Goal: Transaction & Acquisition: Purchase product/service

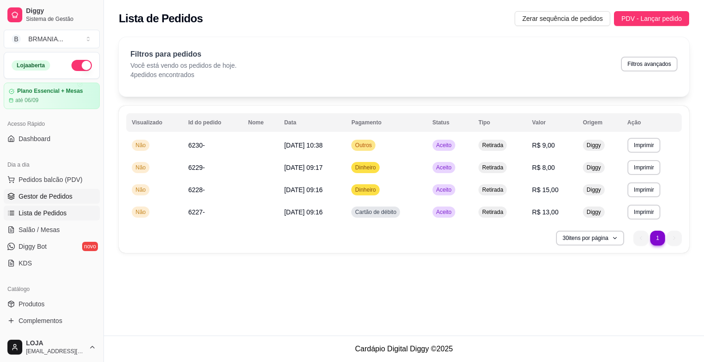
click at [51, 189] on link "Gestor de Pedidos" at bounding box center [52, 196] width 96 height 15
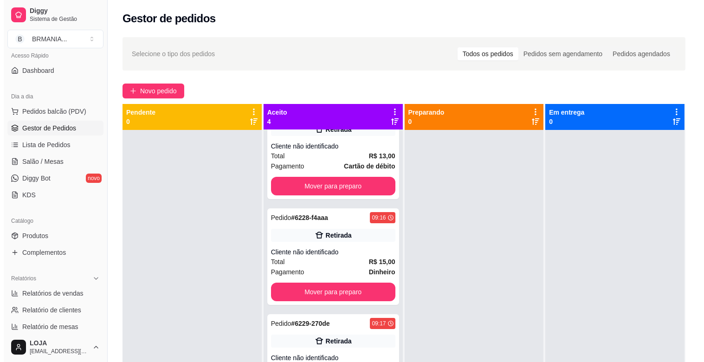
scroll to position [70, 0]
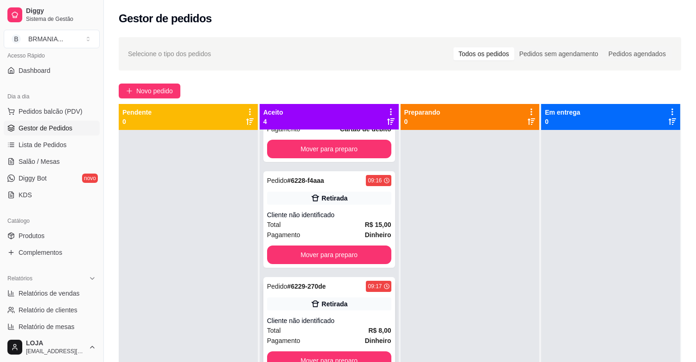
click at [344, 333] on div "Total R$ 8,00" at bounding box center [329, 330] width 124 height 10
click at [34, 144] on span "Lista de Pedidos" at bounding box center [43, 144] width 48 height 9
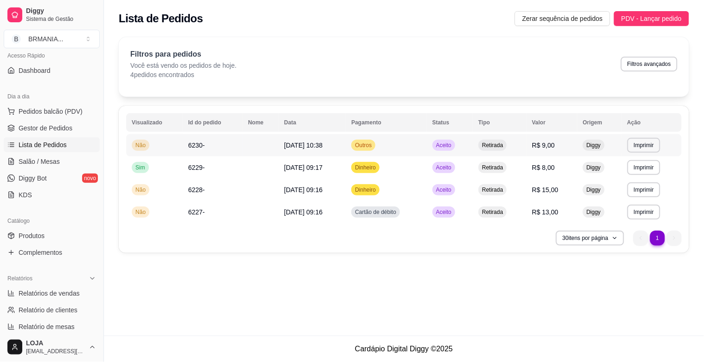
click at [555, 142] on span "R$ 9,00" at bounding box center [543, 144] width 23 height 7
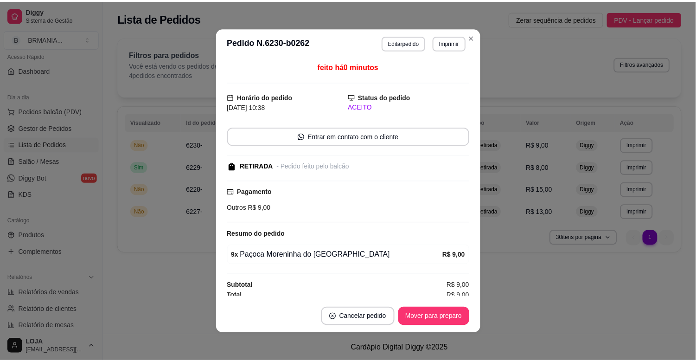
scroll to position [5, 0]
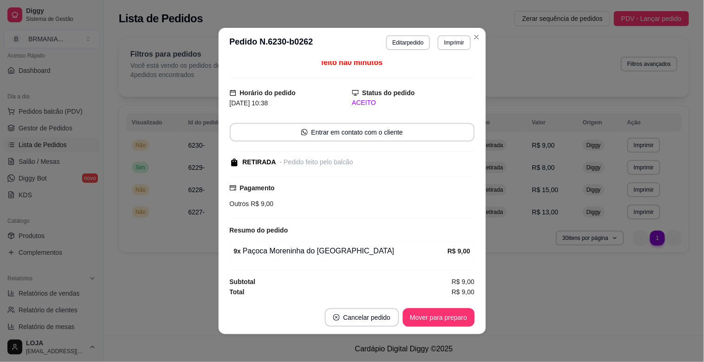
drag, startPoint x: 403, startPoint y: 53, endPoint x: 399, endPoint y: 46, distance: 8.4
click at [402, 52] on header "**********" at bounding box center [351, 43] width 267 height 30
click at [396, 42] on button "Editar pedido" at bounding box center [407, 42] width 43 height 14
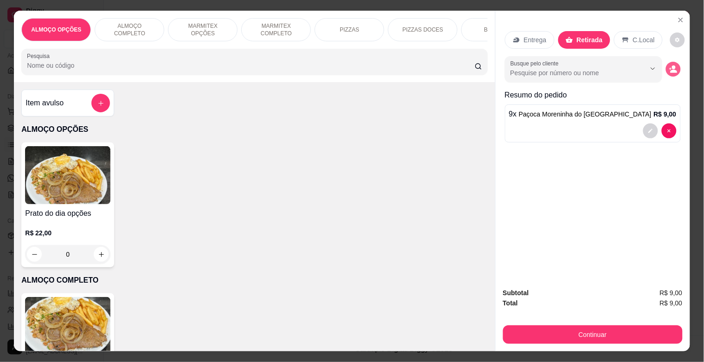
click at [670, 62] on button "decrease-product-quantity" at bounding box center [672, 69] width 15 height 15
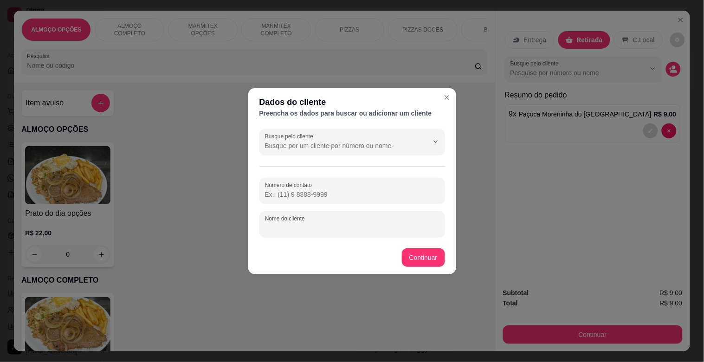
click at [324, 224] on input "Nome do cliente" at bounding box center [352, 227] width 174 height 9
type input "VALINHO"
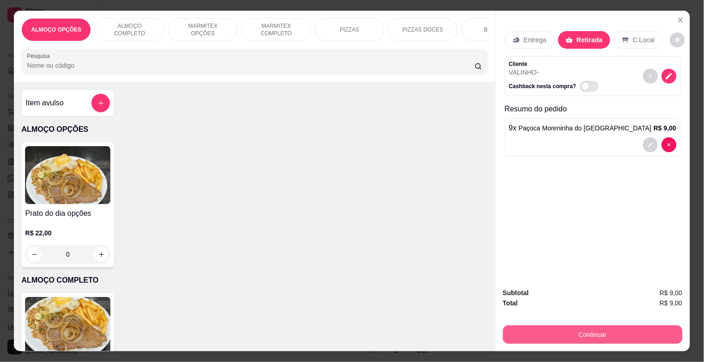
click at [599, 332] on button "Continuar" at bounding box center [592, 334] width 179 height 19
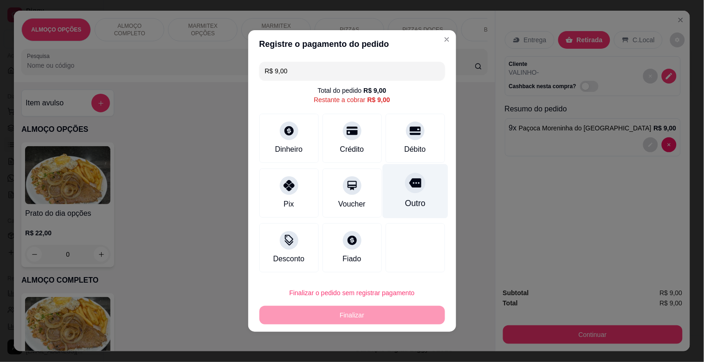
click at [414, 191] on div at bounding box center [415, 183] width 20 height 20
type input "R$ 0,00"
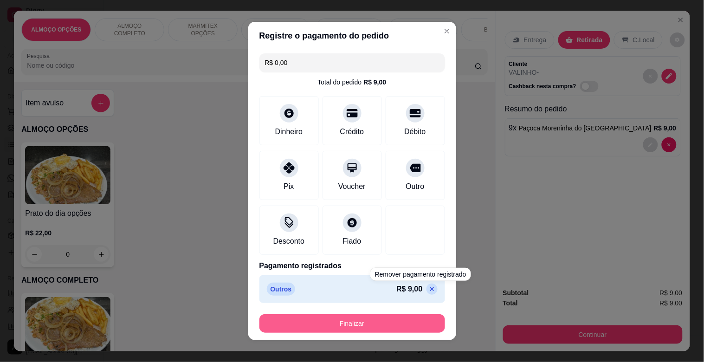
click at [395, 318] on button "Finalizar" at bounding box center [351, 323] width 185 height 19
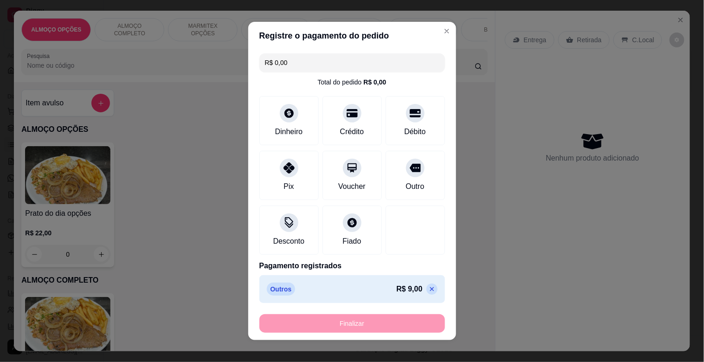
type input "0"
type input "-R$ 9,00"
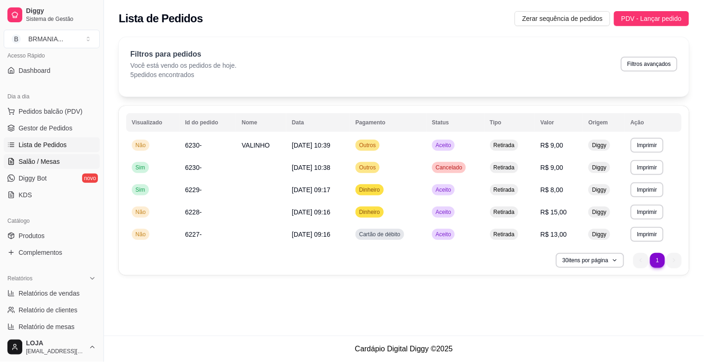
click at [34, 159] on span "Salão / Mesas" at bounding box center [39, 161] width 41 height 9
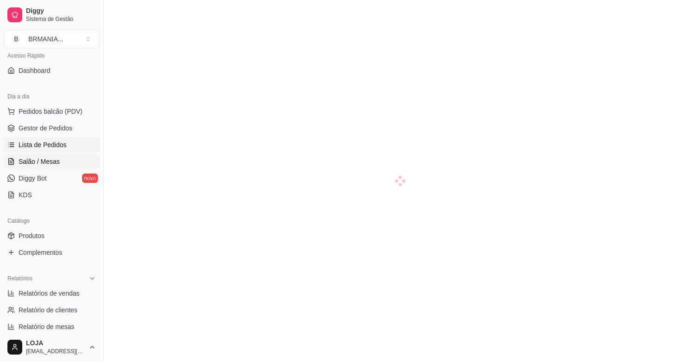
click at [52, 143] on span "Lista de Pedidos" at bounding box center [43, 144] width 48 height 9
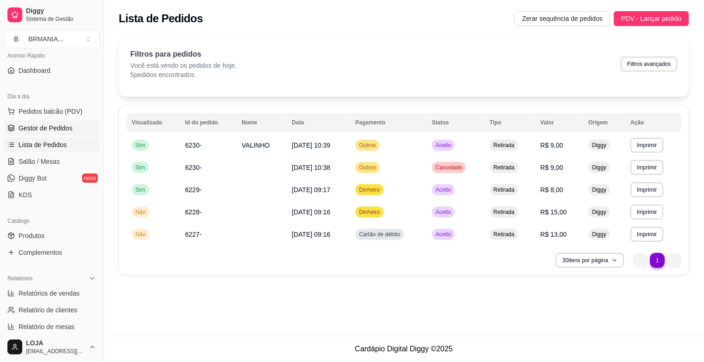
click at [53, 134] on link "Gestor de Pedidos" at bounding box center [52, 128] width 96 height 15
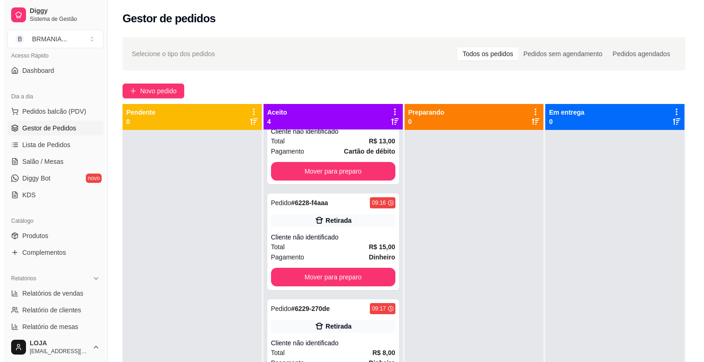
scroll to position [70, 0]
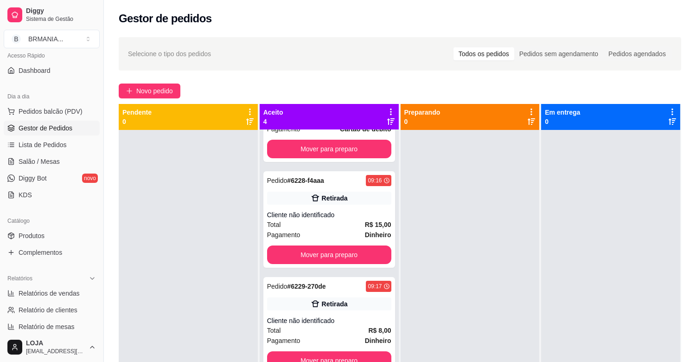
drag, startPoint x: 448, startPoint y: 254, endPoint x: 448, endPoint y: 236, distance: 18.1
click at [448, 253] on div at bounding box center [470, 311] width 139 height 362
click at [50, 147] on span "Lista de Pedidos" at bounding box center [43, 144] width 48 height 9
click at [47, 146] on span "Lista de Pedidos" at bounding box center [43, 144] width 48 height 9
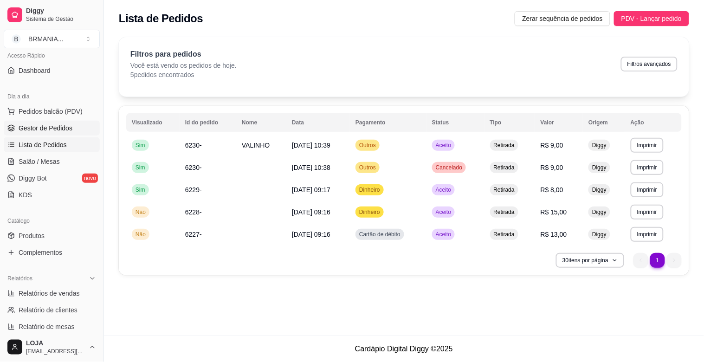
click at [49, 127] on span "Gestor de Pedidos" at bounding box center [46, 127] width 54 height 9
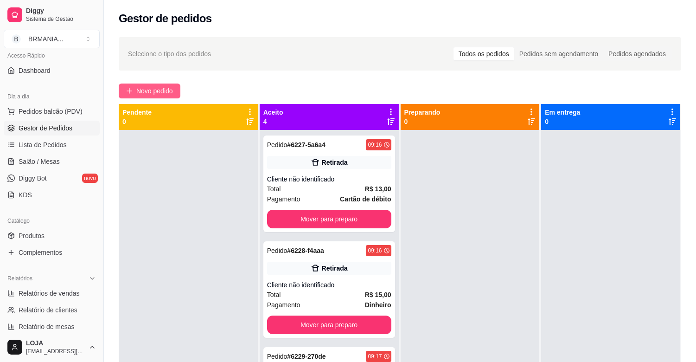
click at [164, 85] on button "Novo pedido" at bounding box center [150, 90] width 62 height 15
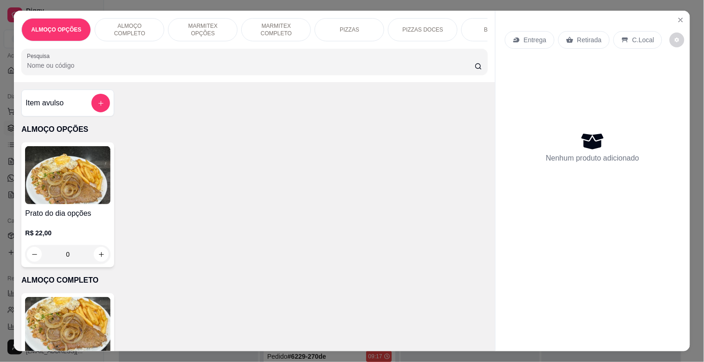
click at [226, 31] on div "MARMITEX OPÇÕES" at bounding box center [203, 29] width 70 height 23
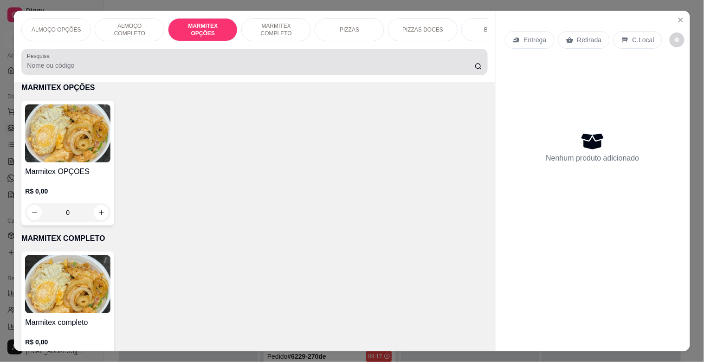
scroll to position [22, 0]
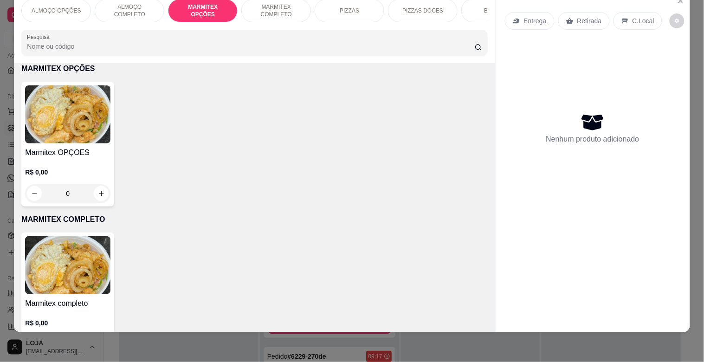
click at [77, 115] on img at bounding box center [67, 114] width 85 height 58
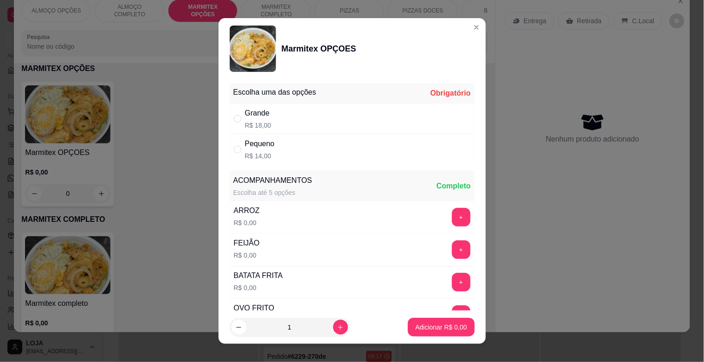
click at [276, 156] on div "Pequeno R$ 14,00" at bounding box center [352, 149] width 245 height 31
radio input "true"
click at [333, 332] on button "increase-product-quantity" at bounding box center [340, 327] width 14 height 14
click at [334, 328] on button "increase-product-quantity" at bounding box center [340, 327] width 14 height 14
click at [336, 330] on button "increase-product-quantity" at bounding box center [340, 327] width 14 height 14
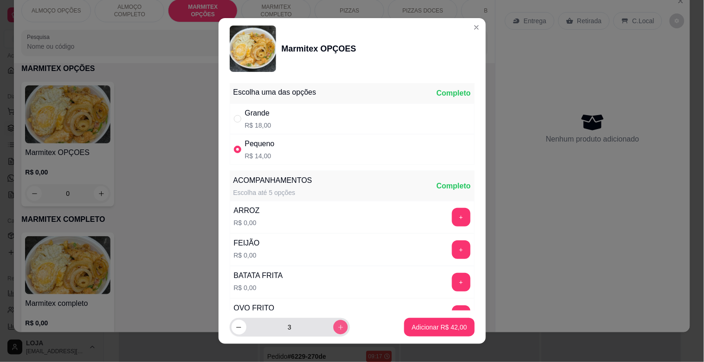
type input "4"
click at [436, 322] on p "Adicionar R$ 56,00" at bounding box center [438, 326] width 55 height 9
type input "4"
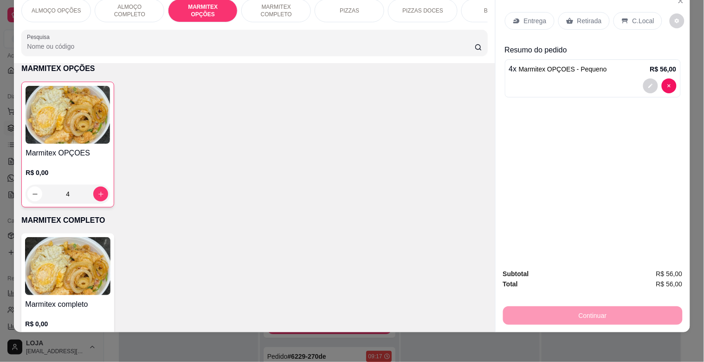
click at [584, 16] on p "Retirada" at bounding box center [589, 20] width 25 height 9
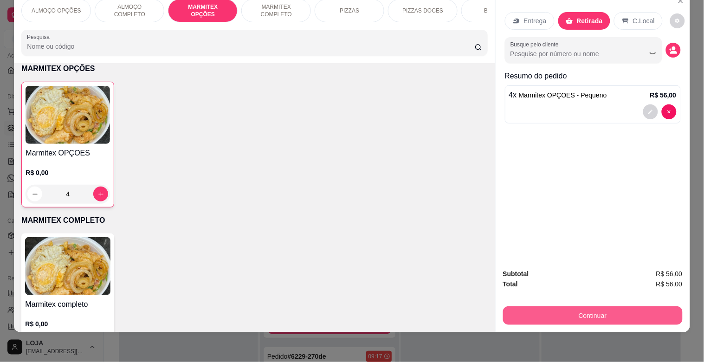
click at [606, 309] on button "Continuar" at bounding box center [592, 315] width 179 height 19
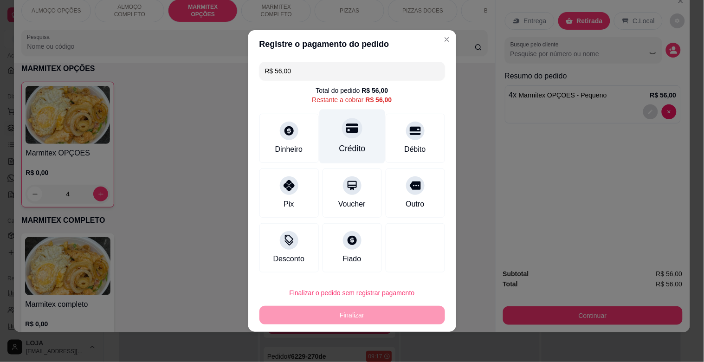
click at [339, 140] on div "Crédito" at bounding box center [351, 136] width 65 height 54
type input "R$ 0,00"
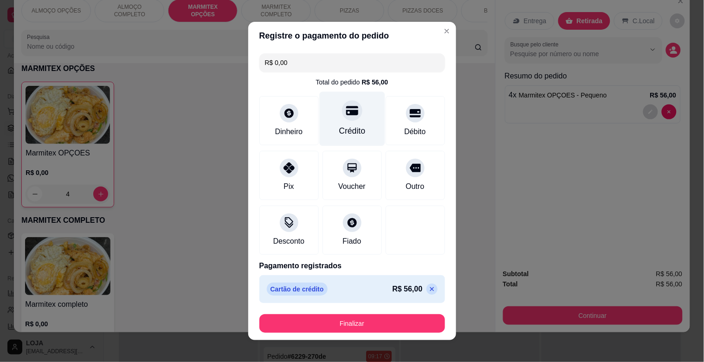
click at [345, 116] on icon at bounding box center [351, 110] width 12 height 12
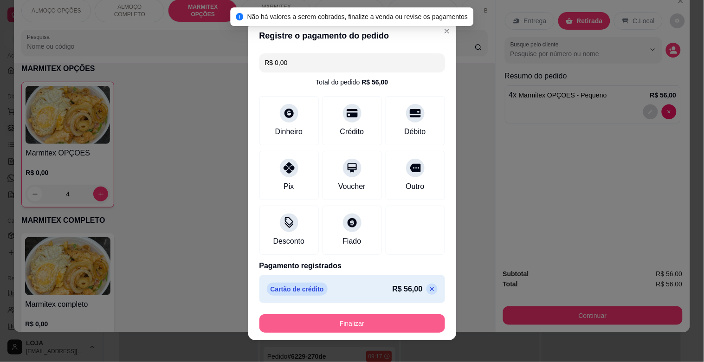
click at [410, 320] on button "Finalizar" at bounding box center [351, 323] width 185 height 19
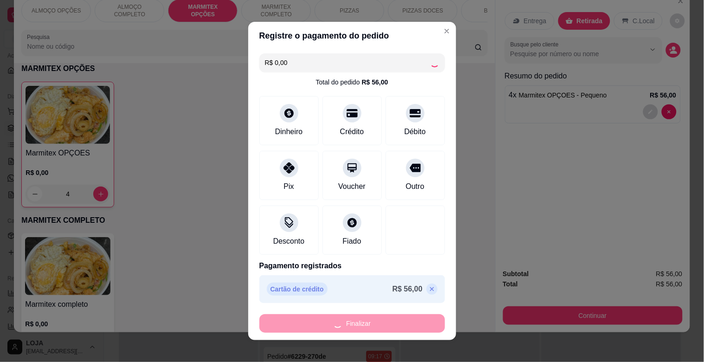
type input "0"
type input "-R$ 56,00"
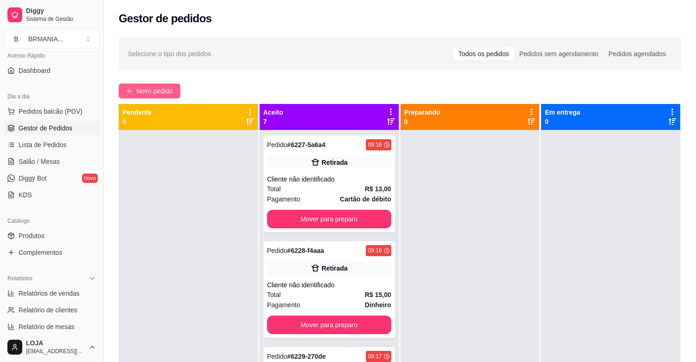
click at [174, 86] on button "Novo pedido" at bounding box center [150, 90] width 62 height 15
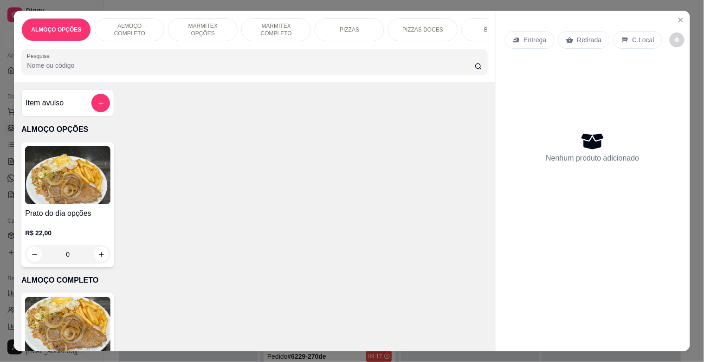
click at [176, 28] on p "MARMITEX OPÇÕES" at bounding box center [203, 29] width 54 height 15
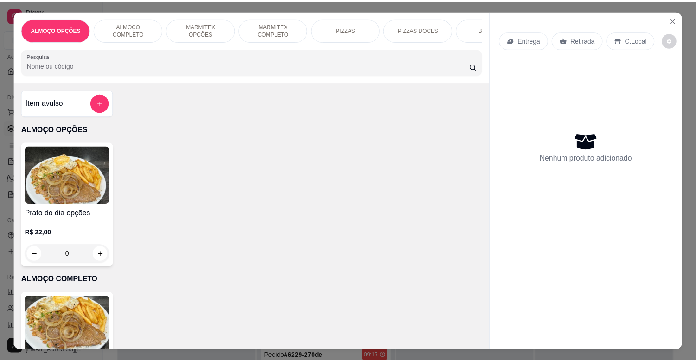
scroll to position [22, 0]
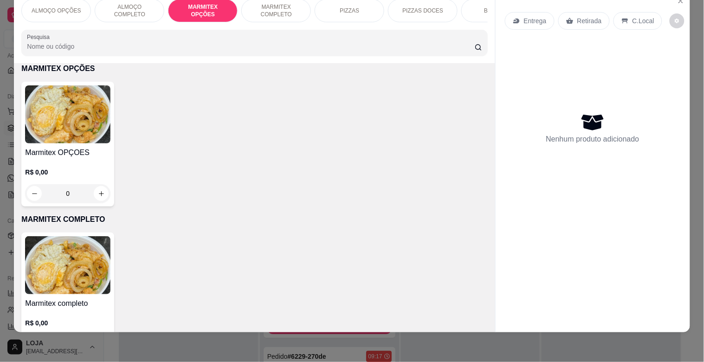
click at [54, 149] on h4 "Marmitex OPÇOES" at bounding box center [67, 152] width 85 height 11
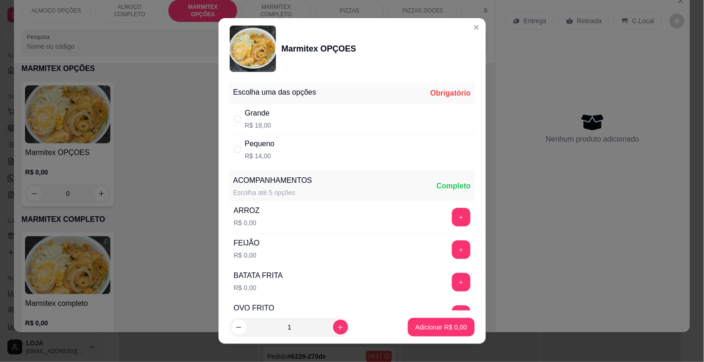
click at [302, 156] on div "Pequeno R$ 14,00" at bounding box center [352, 149] width 245 height 31
radio input "true"
click at [425, 327] on p "Adicionar R$ 14,00" at bounding box center [439, 326] width 54 height 9
type input "1"
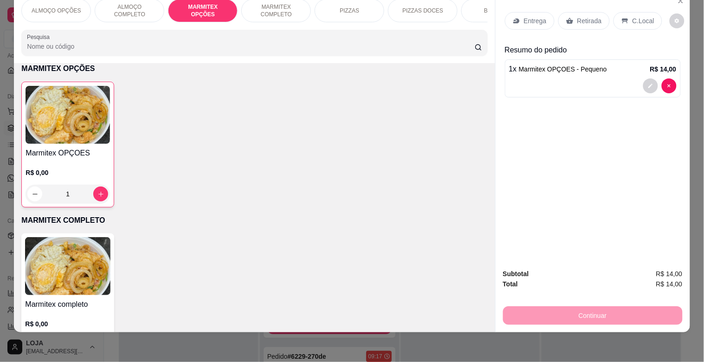
click at [588, 12] on div "Retirada" at bounding box center [583, 21] width 51 height 18
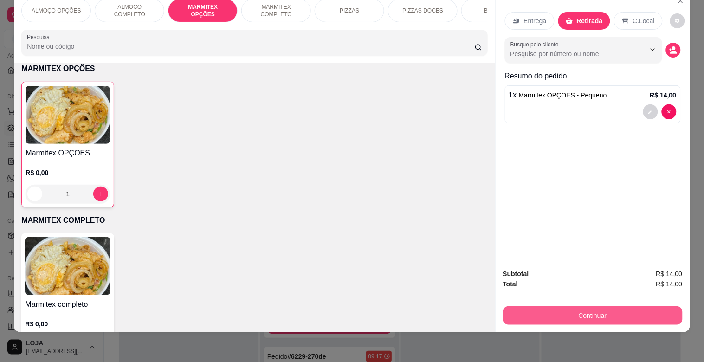
click at [587, 306] on button "Continuar" at bounding box center [592, 315] width 179 height 19
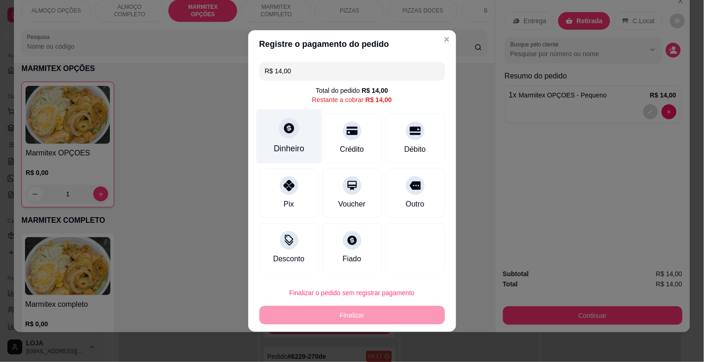
click at [275, 134] on div "Dinheiro" at bounding box center [288, 136] width 65 height 54
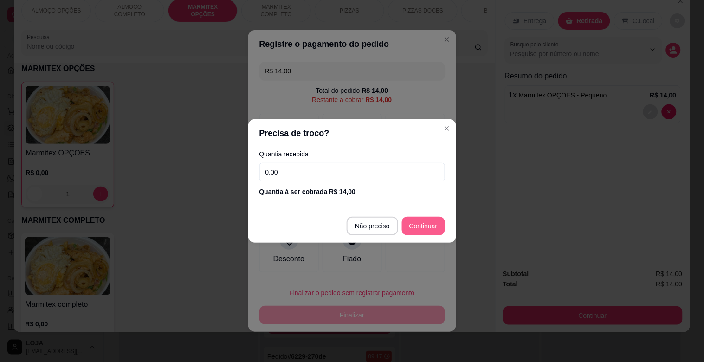
type input "R$ 0,00"
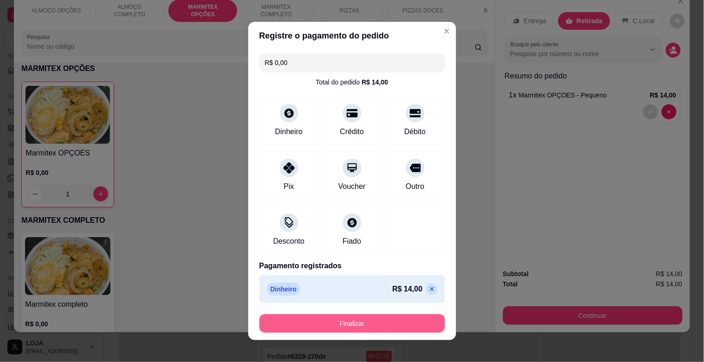
click at [392, 319] on button "Finalizar" at bounding box center [351, 323] width 185 height 19
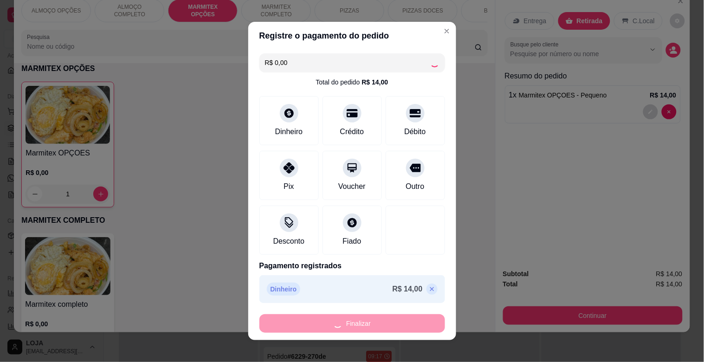
type input "0"
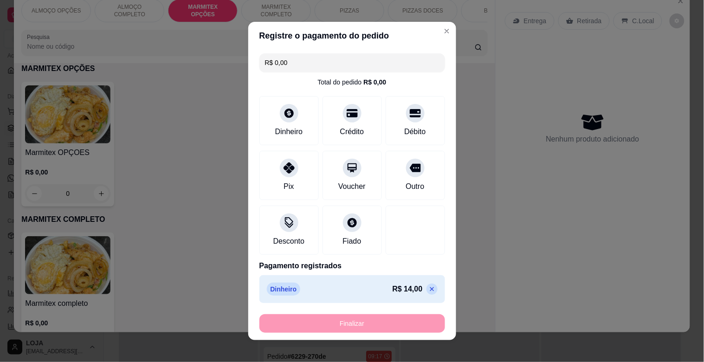
type input "-R$ 14,00"
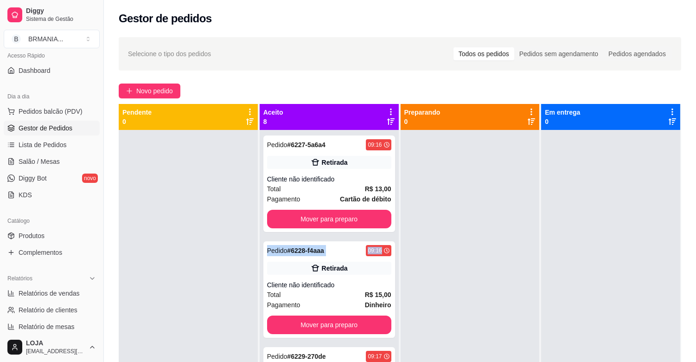
drag, startPoint x: 386, startPoint y: 216, endPoint x: 383, endPoint y: 239, distance: 23.5
click at [383, 239] on div "Pedido # 6227-5a6a4 09:16 Retirada Cliente não identificado Total R$ 13,00 Paga…" at bounding box center [329, 311] width 139 height 362
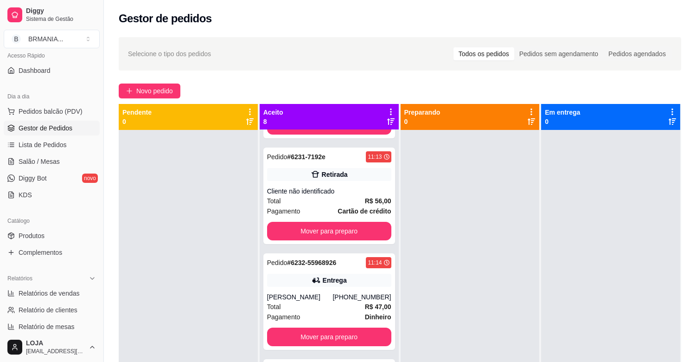
scroll to position [344, 0]
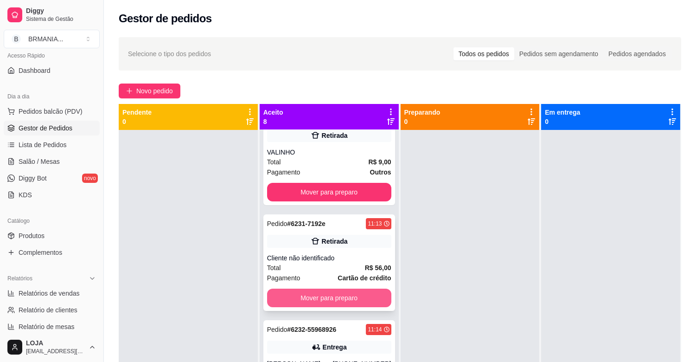
click at [335, 300] on button "Mover para preparo" at bounding box center [329, 297] width 124 height 19
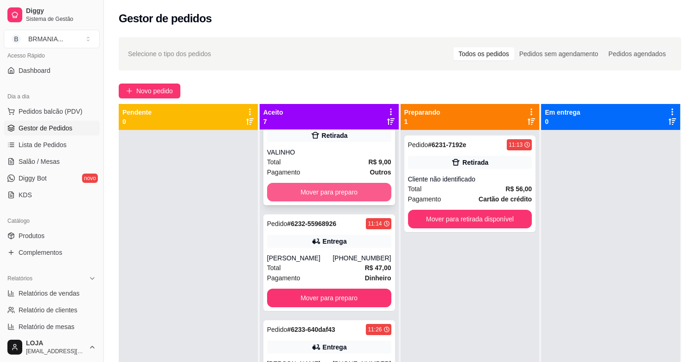
click at [325, 188] on button "Mover para preparo" at bounding box center [329, 192] width 124 height 19
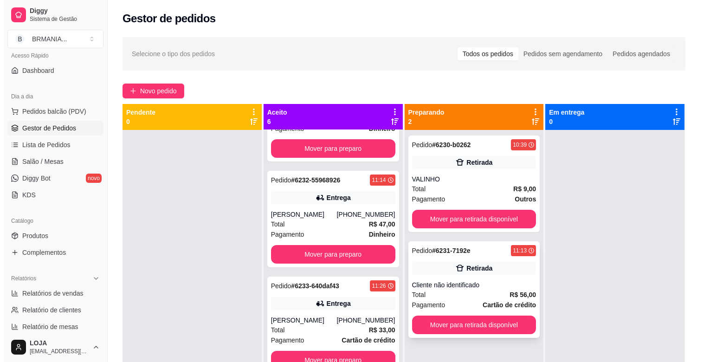
scroll to position [238, 0]
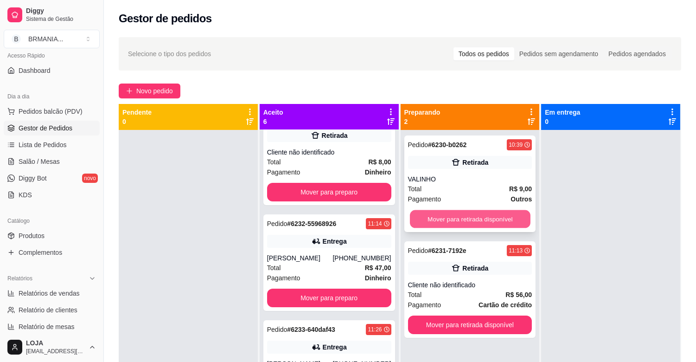
click at [443, 213] on button "Mover para retirada disponível" at bounding box center [470, 219] width 121 height 18
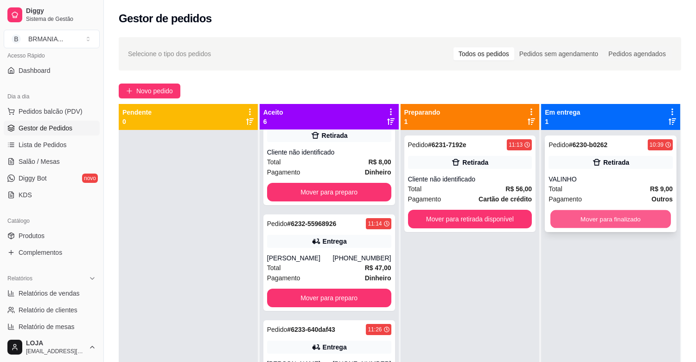
click at [612, 218] on button "Mover para finalizado" at bounding box center [610, 219] width 121 height 18
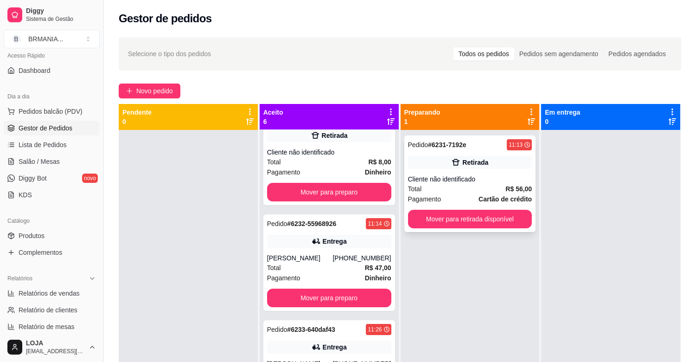
click at [487, 196] on strong "Cartão de crédito" at bounding box center [505, 198] width 53 height 7
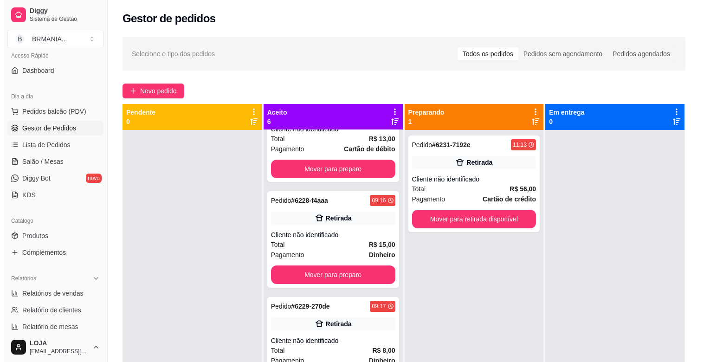
scroll to position [0, 0]
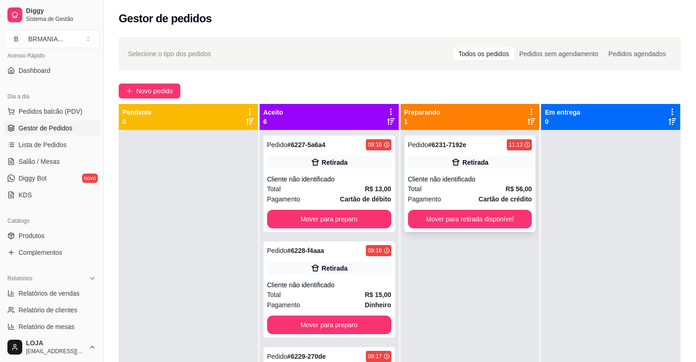
click at [430, 175] on div "Cliente não identificado" at bounding box center [470, 178] width 124 height 9
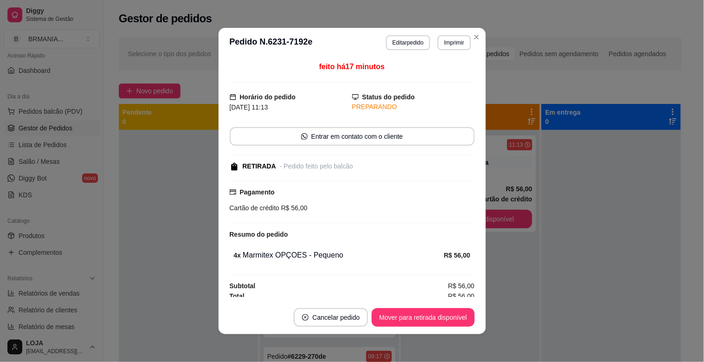
scroll to position [5, 0]
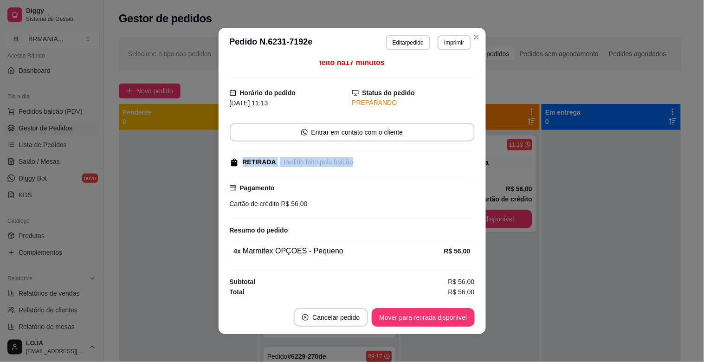
drag, startPoint x: 472, startPoint y: 151, endPoint x: 459, endPoint y: 104, distance: 48.6
click at [459, 105] on div "feito há 17 minutos Horário do pedido [DATE] 11:13 Status do pedido PREPARANDO …" at bounding box center [351, 179] width 267 height 243
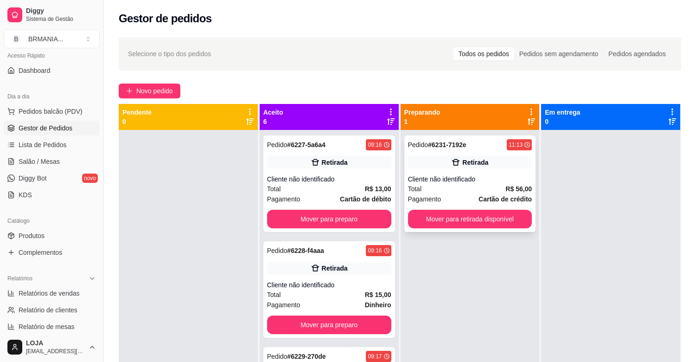
click at [497, 225] on button "Mover para retirada disponível" at bounding box center [470, 219] width 124 height 19
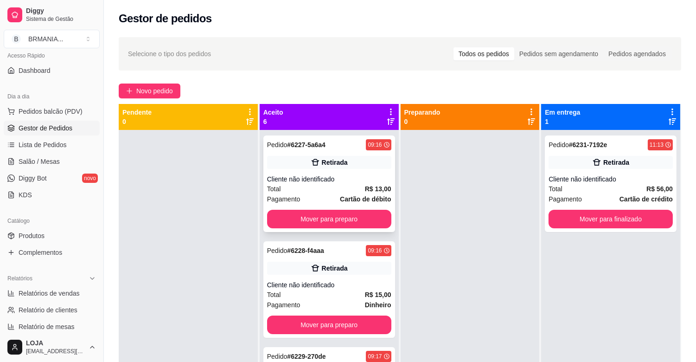
click at [301, 165] on div "Retirada" at bounding box center [329, 162] width 124 height 13
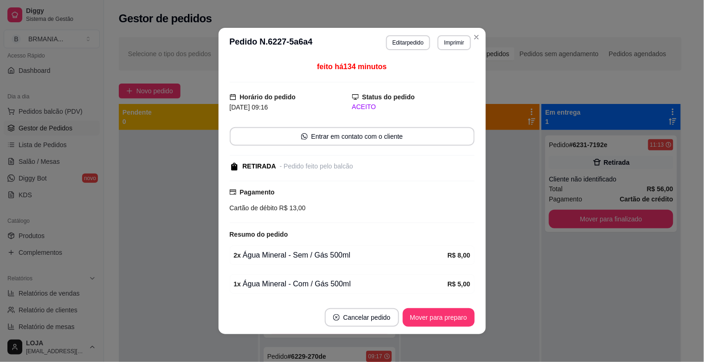
click at [432, 307] on footer "Cancelar pedido Mover para preparo" at bounding box center [351, 317] width 267 height 33
click at [442, 323] on button "Mover para preparo" at bounding box center [439, 317] width 72 height 19
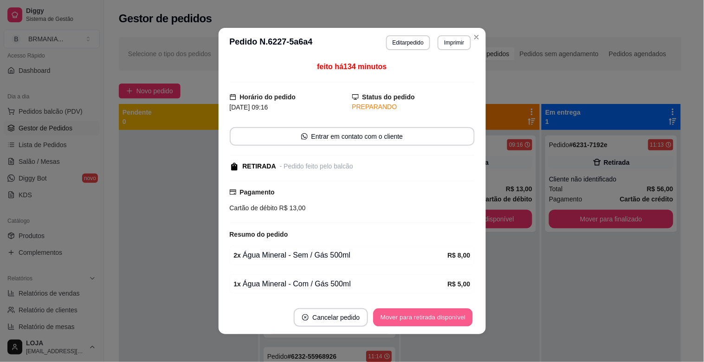
click at [444, 319] on button "Mover para retirada disponível" at bounding box center [422, 317] width 99 height 18
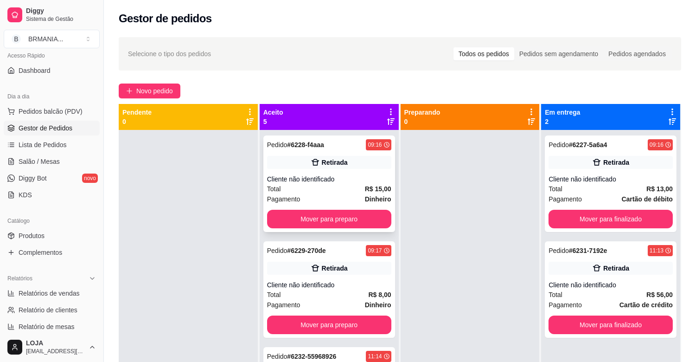
click at [311, 184] on div "Total R$ 15,00" at bounding box center [329, 189] width 124 height 10
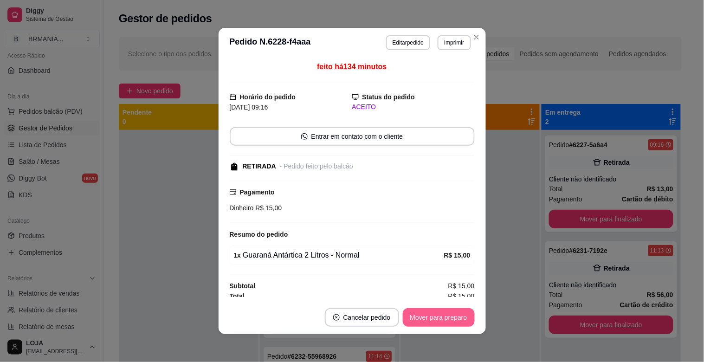
click at [433, 311] on button "Mover para preparo" at bounding box center [439, 317] width 72 height 19
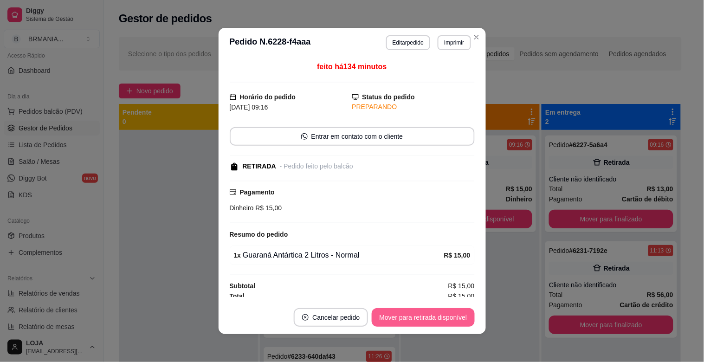
click at [431, 317] on button "Mover para retirada disponível" at bounding box center [422, 317] width 102 height 19
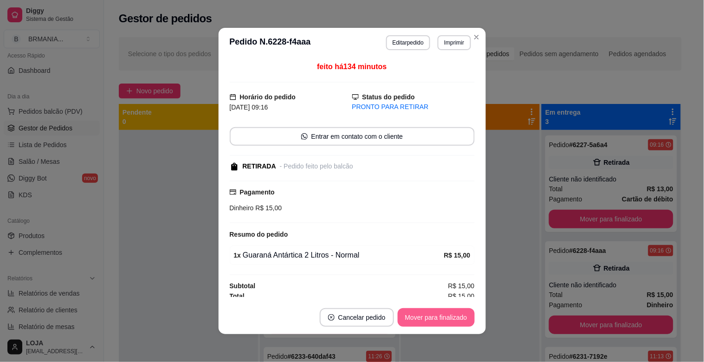
click at [431, 318] on button "Mover para finalizado" at bounding box center [435, 317] width 77 height 19
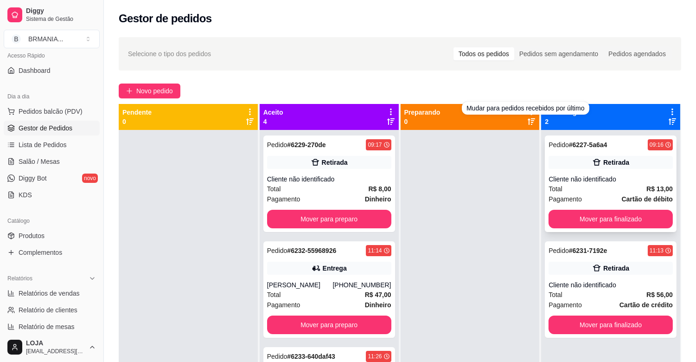
click at [595, 224] on button "Mover para finalizado" at bounding box center [611, 219] width 124 height 19
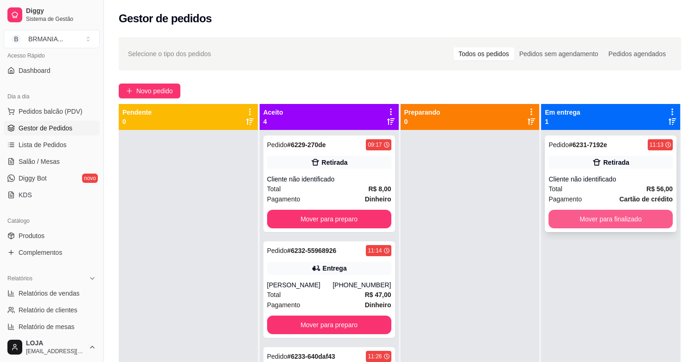
click at [608, 220] on button "Mover para finalizado" at bounding box center [611, 219] width 124 height 19
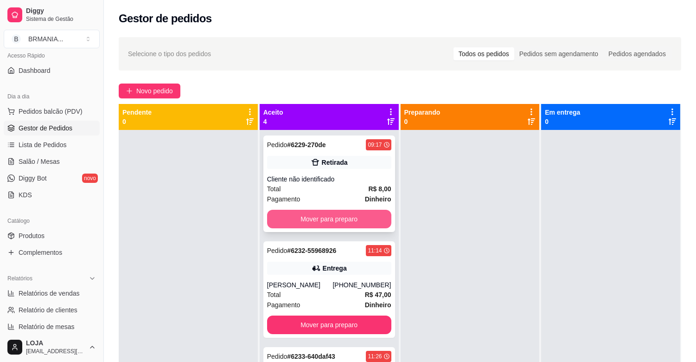
click at [357, 218] on button "Mover para preparo" at bounding box center [329, 219] width 124 height 19
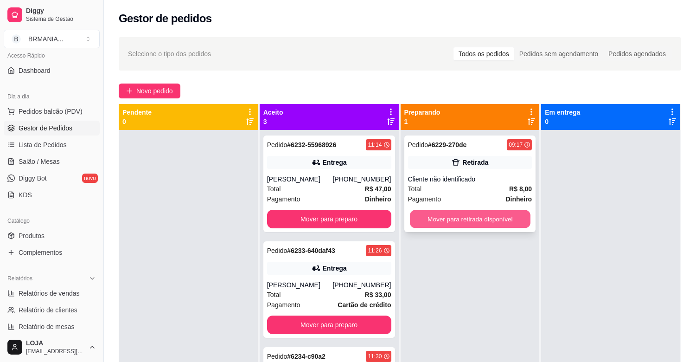
click at [454, 218] on button "Mover para retirada disponível" at bounding box center [470, 219] width 121 height 18
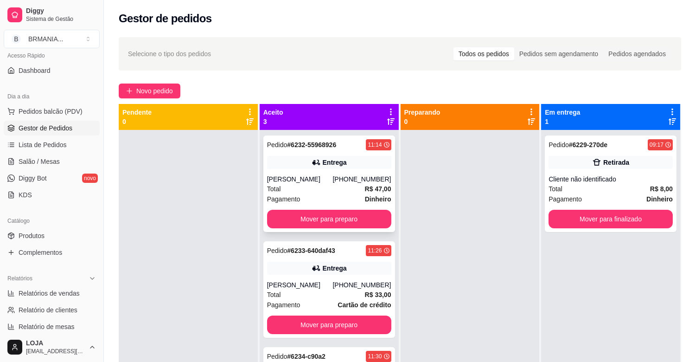
click at [321, 187] on div "Total R$ 47,00" at bounding box center [329, 189] width 124 height 10
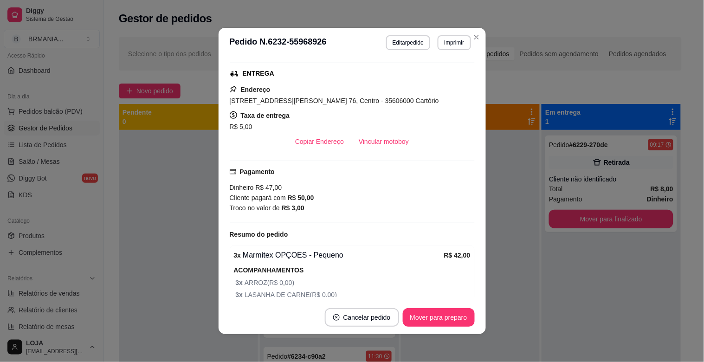
scroll to position [151, 0]
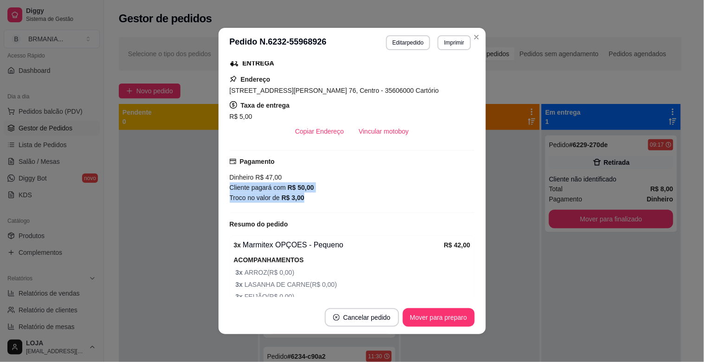
drag, startPoint x: 459, startPoint y: 180, endPoint x: 466, endPoint y: 182, distance: 6.8
click at [457, 197] on div "Dinheiro R$ 47,00 Cliente pagará com R$ 50,00 Troco no valor de R$ 3,00" at bounding box center [352, 187] width 245 height 31
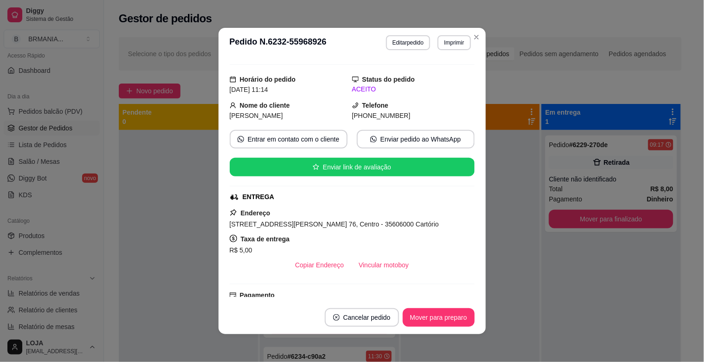
scroll to position [0, 0]
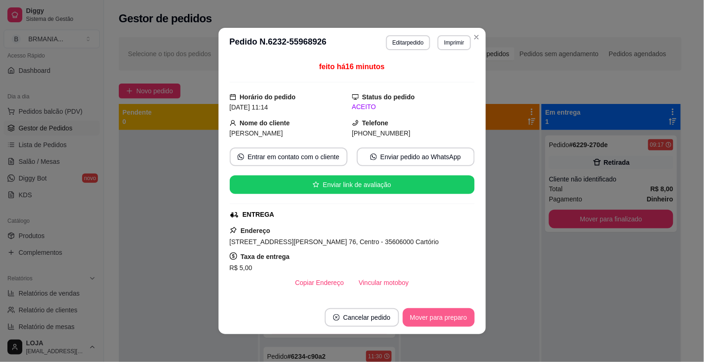
click at [442, 316] on button "Mover para preparo" at bounding box center [439, 317] width 72 height 19
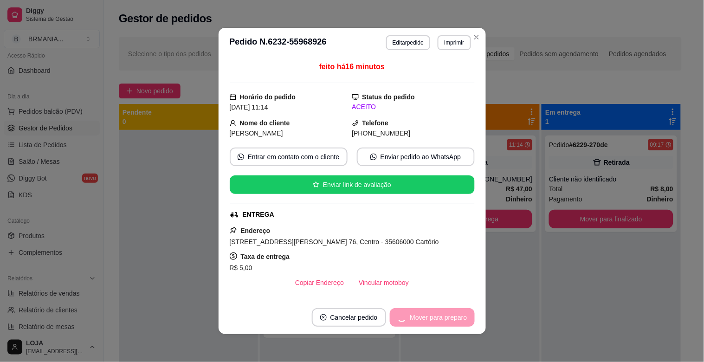
click at [441, 317] on div "Mover para preparo" at bounding box center [432, 317] width 85 height 19
click at [441, 317] on button "Mover para entrega" at bounding box center [439, 317] width 70 height 18
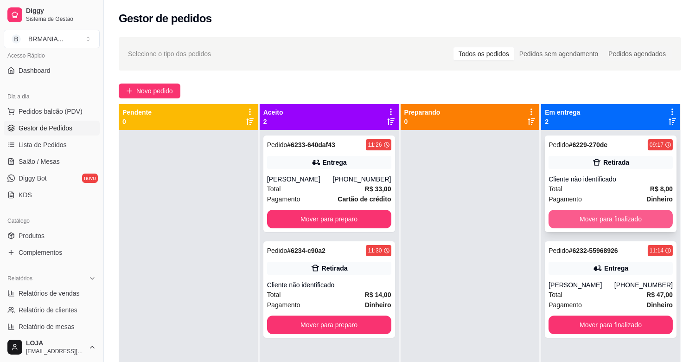
click at [625, 220] on button "Mover para finalizado" at bounding box center [611, 219] width 124 height 19
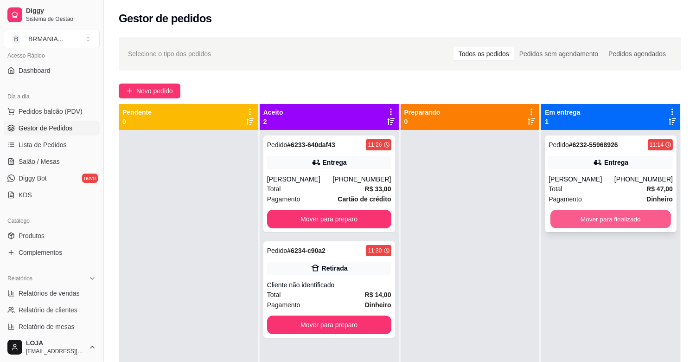
click at [627, 215] on button "Mover para finalizado" at bounding box center [610, 219] width 121 height 18
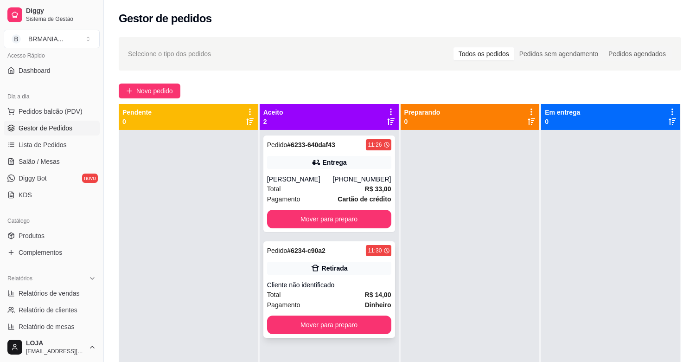
click at [339, 289] on div "Total R$ 14,00" at bounding box center [329, 294] width 124 height 10
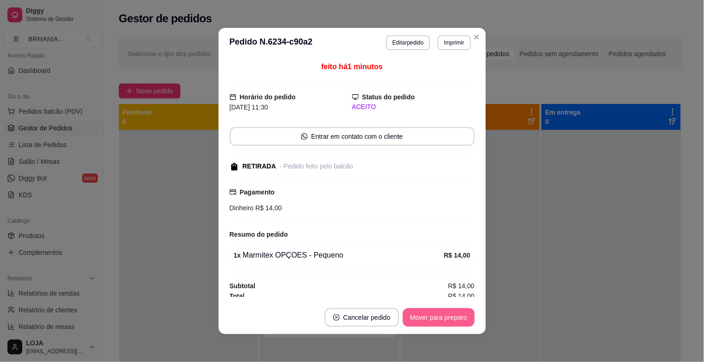
click at [452, 317] on button "Mover para preparo" at bounding box center [439, 317] width 72 height 19
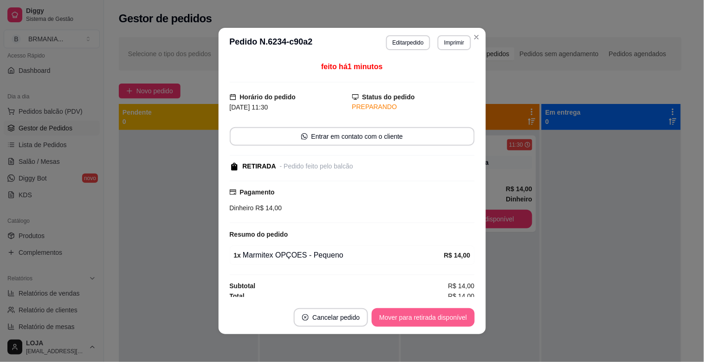
click at [452, 316] on button "Mover para retirada disponível" at bounding box center [422, 317] width 102 height 19
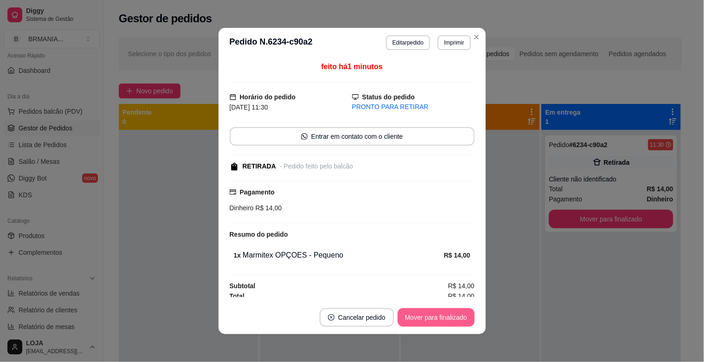
click at [451, 317] on button "Mover para finalizado" at bounding box center [435, 317] width 77 height 19
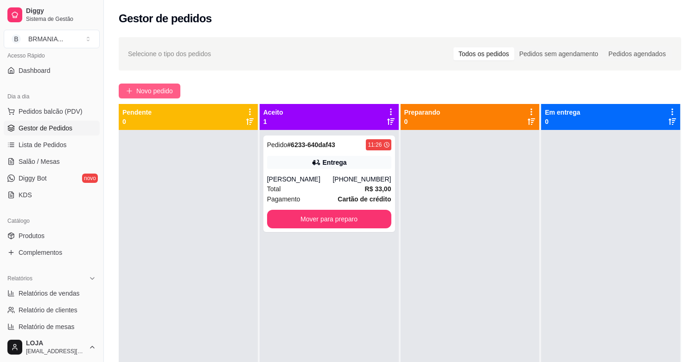
click at [123, 88] on button "Novo pedido" at bounding box center [150, 90] width 62 height 15
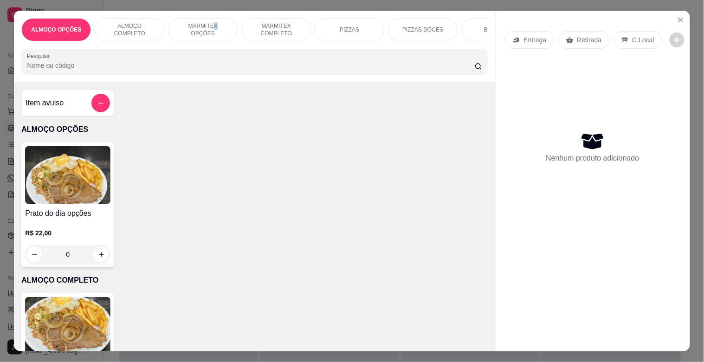
drag, startPoint x: 200, startPoint y: 36, endPoint x: 195, endPoint y: 39, distance: 5.8
click at [195, 38] on div "ALMOÇO OPÇÕES ALMOÇO COMPLETO MARMITEX OPÇÕES MARMITEX COMPLETO PIZZAS PIZZAS D…" at bounding box center [254, 29] width 466 height 23
click at [207, 28] on p "MARMITEX OPÇÕES" at bounding box center [203, 29] width 54 height 15
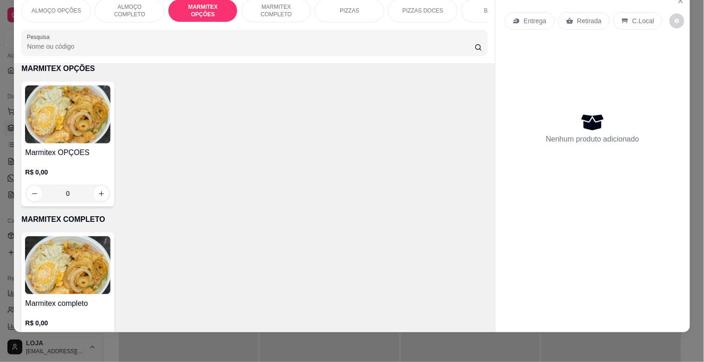
click at [87, 152] on h4 "Marmitex OPÇOES" at bounding box center [67, 152] width 85 height 11
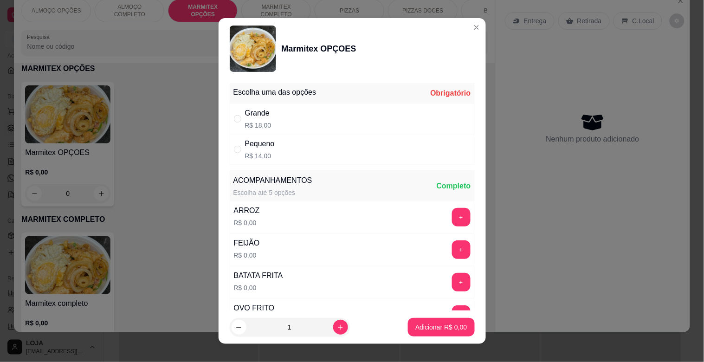
click at [271, 116] on div "Grande R$ 18,00" at bounding box center [352, 118] width 245 height 31
radio input "true"
click at [428, 331] on p "Adicionar R$ 18,00" at bounding box center [438, 326] width 55 height 9
type input "1"
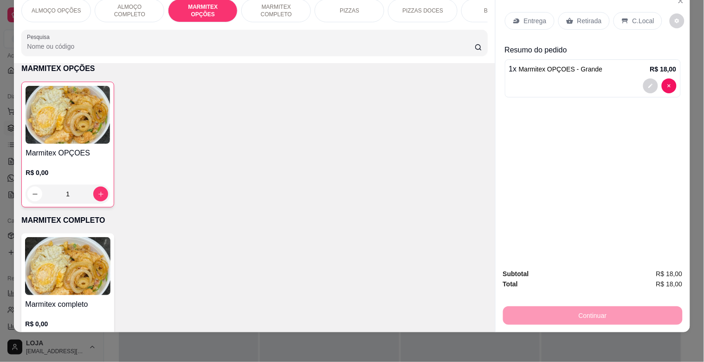
click at [77, 172] on p "R$ 0,00" at bounding box center [68, 172] width 84 height 9
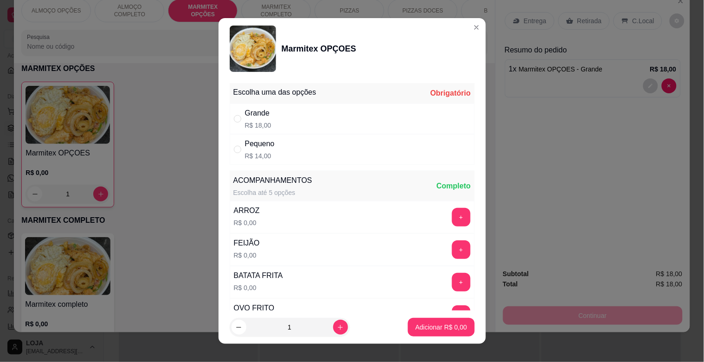
click at [299, 152] on div "Pequeno R$ 14,00" at bounding box center [352, 149] width 245 height 31
radio input "true"
click at [336, 330] on button "increase-product-quantity" at bounding box center [340, 327] width 14 height 14
type input "2"
click at [427, 324] on p "Adicionar R$ 28,00" at bounding box center [438, 326] width 55 height 9
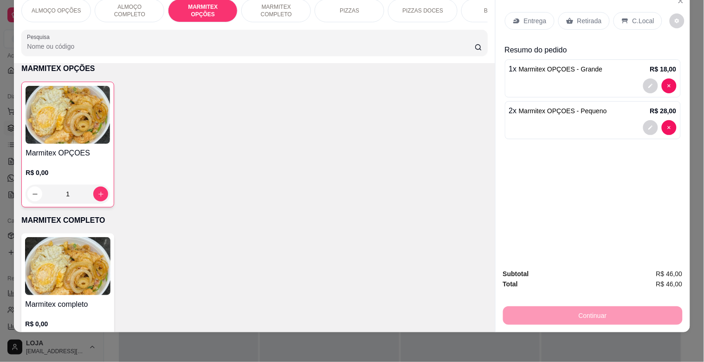
click at [577, 17] on p "Retirada" at bounding box center [589, 20] width 25 height 9
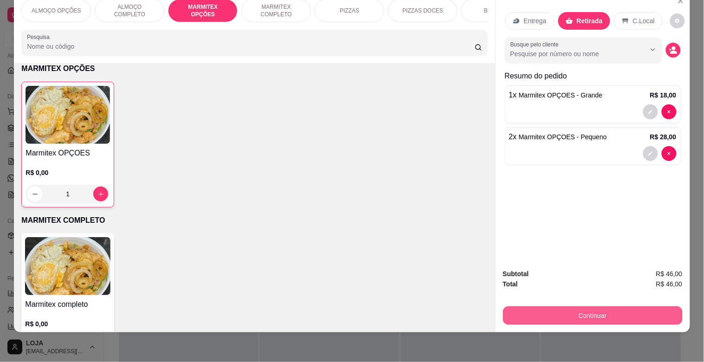
click at [590, 307] on button "Continuar" at bounding box center [592, 315] width 179 height 19
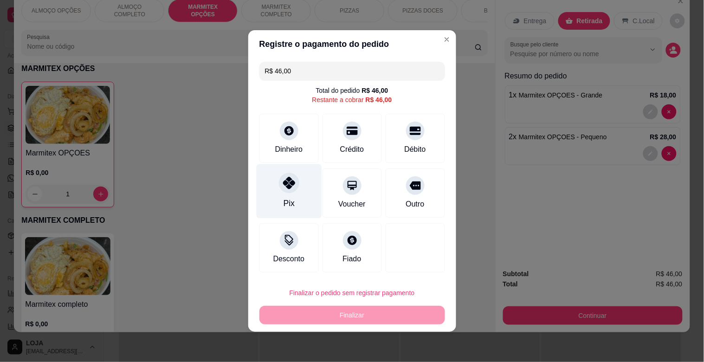
click at [284, 194] on div "Pix" at bounding box center [288, 191] width 65 height 54
type input "R$ 0,00"
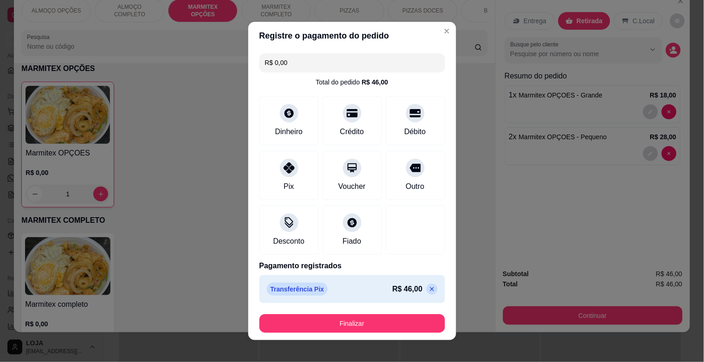
click at [379, 326] on button "Finalizar" at bounding box center [351, 323] width 185 height 19
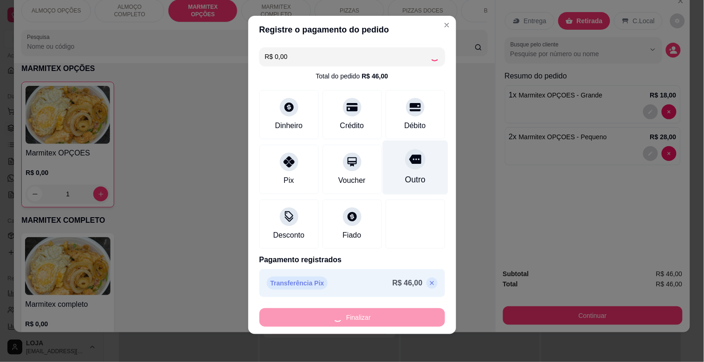
scroll to position [7, 0]
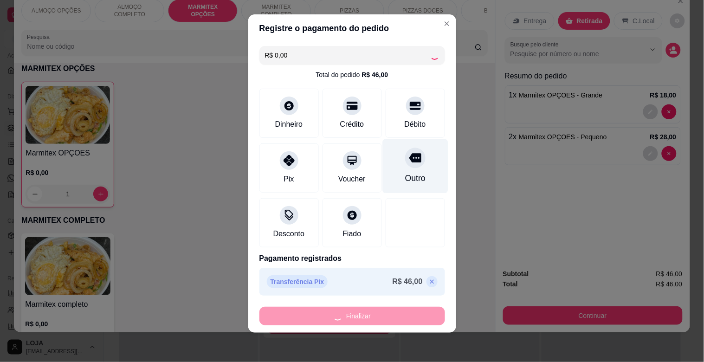
type input "0"
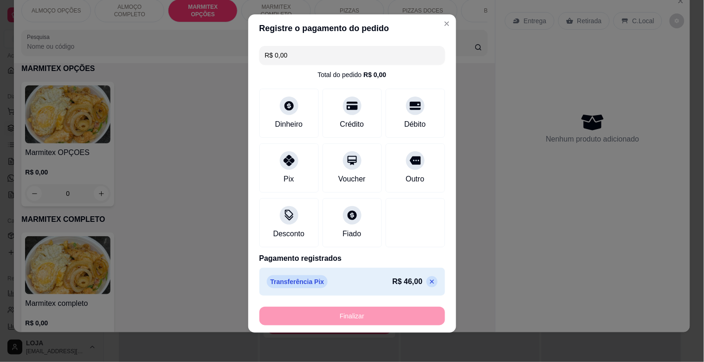
type input "-R$ 46,00"
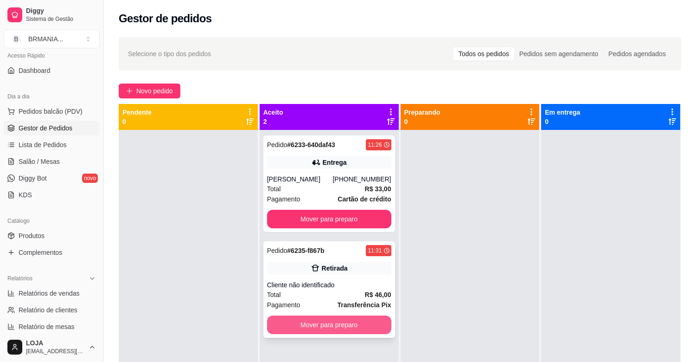
click at [342, 321] on button "Mover para preparo" at bounding box center [329, 324] width 124 height 19
click at [342, 321] on div "Mover para preparo" at bounding box center [329, 324] width 124 height 19
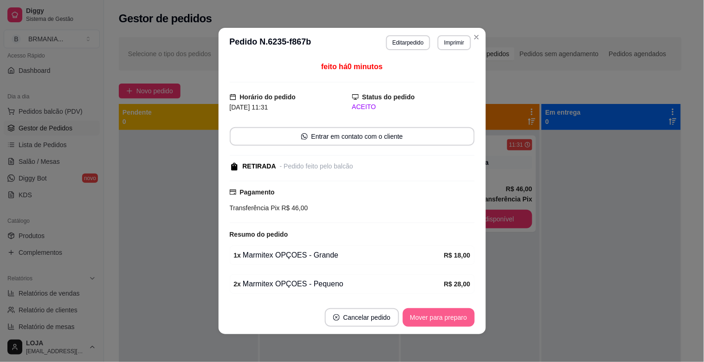
click at [433, 325] on button "Mover para preparo" at bounding box center [439, 317] width 72 height 19
click at [433, 324] on button "Mover para preparo" at bounding box center [439, 317] width 72 height 19
click at [433, 324] on div "Mover para preparo" at bounding box center [439, 317] width 72 height 19
click at [430, 323] on button "Mover para retirada disponível" at bounding box center [422, 317] width 102 height 19
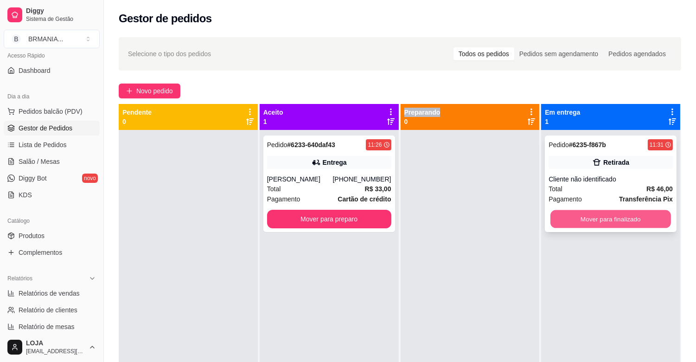
click at [599, 223] on button "Mover para finalizado" at bounding box center [610, 219] width 121 height 18
click at [618, 217] on button "Mover para finalizado" at bounding box center [611, 219] width 124 height 19
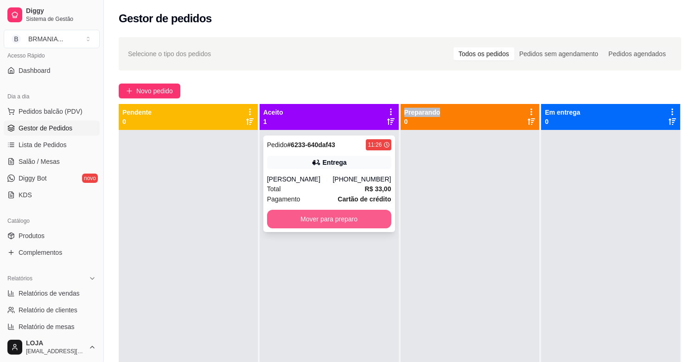
click at [351, 220] on button "Mover para preparo" at bounding box center [329, 219] width 124 height 19
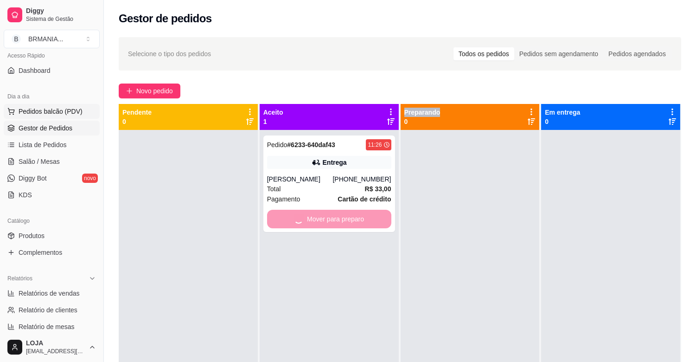
click at [40, 109] on span "Pedidos balcão (PDV)" at bounding box center [51, 111] width 64 height 9
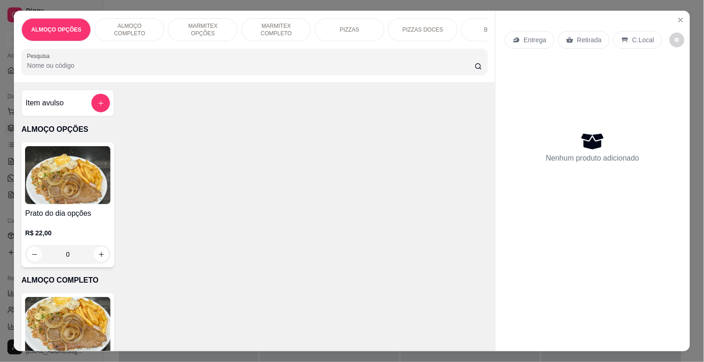
drag, startPoint x: 96, startPoint y: 68, endPoint x: 96, endPoint y: 63, distance: 5.1
click at [96, 65] on input "Pesquisa" at bounding box center [251, 65] width 448 height 9
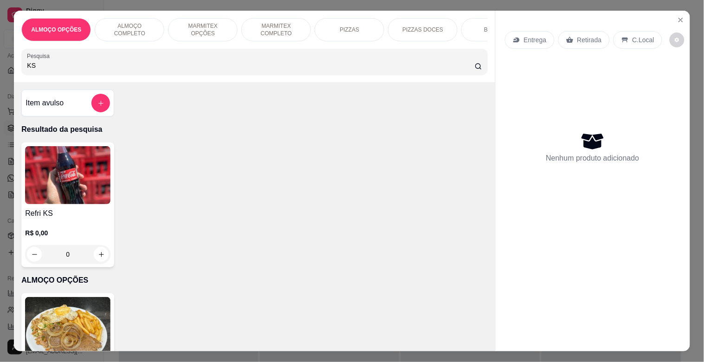
type input "KS"
click at [62, 186] on img at bounding box center [67, 175] width 85 height 58
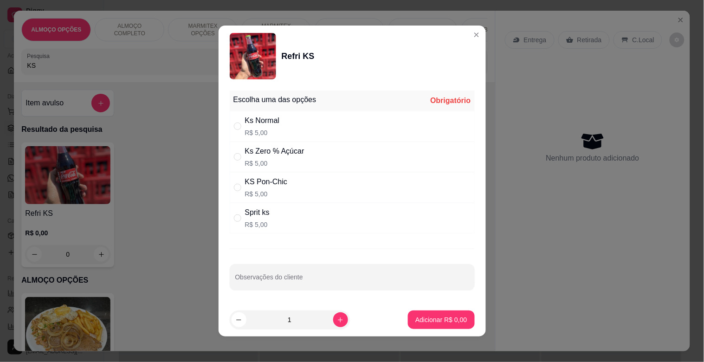
click at [271, 189] on p "R$ 5,00" at bounding box center [266, 193] width 43 height 9
radio input "true"
click at [276, 130] on div "Ks Normal R$ 5,00" at bounding box center [352, 126] width 245 height 31
radio input "true"
radio input "false"
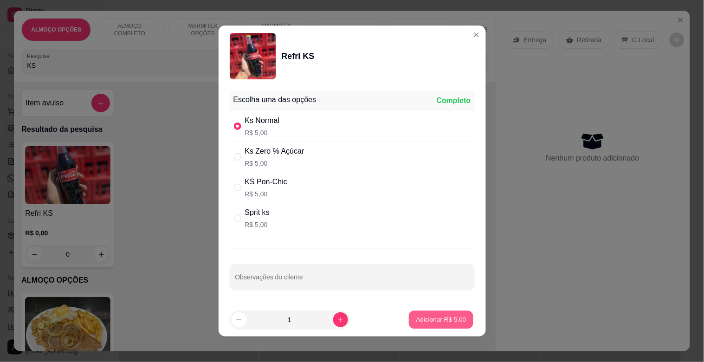
click at [425, 312] on button "Adicionar R$ 5,00" at bounding box center [441, 320] width 64 height 18
type input "1"
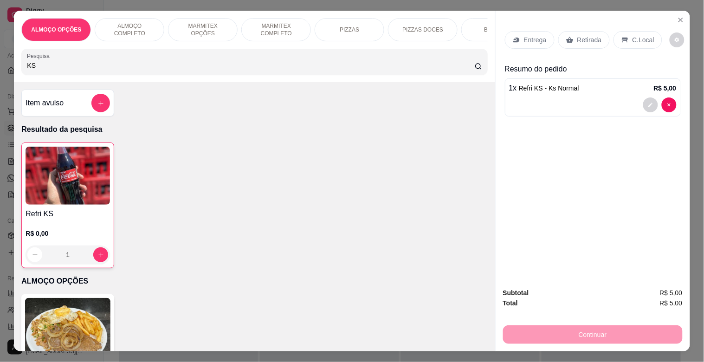
click at [577, 35] on p "Retirada" at bounding box center [589, 39] width 25 height 9
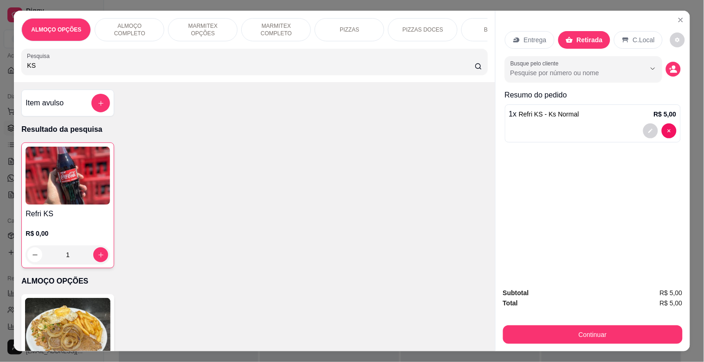
click at [633, 35] on p "C.Local" at bounding box center [644, 39] width 22 height 9
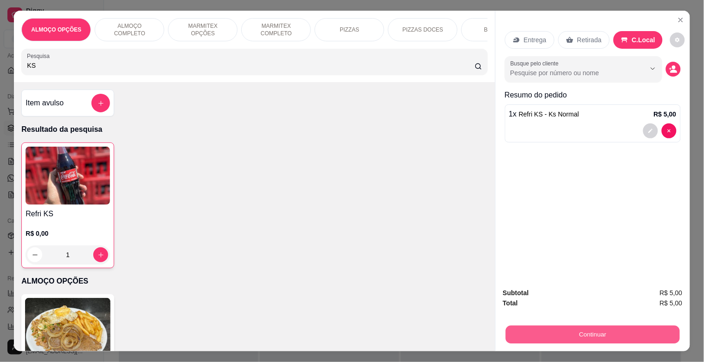
click at [594, 325] on button "Continuar" at bounding box center [592, 334] width 174 height 18
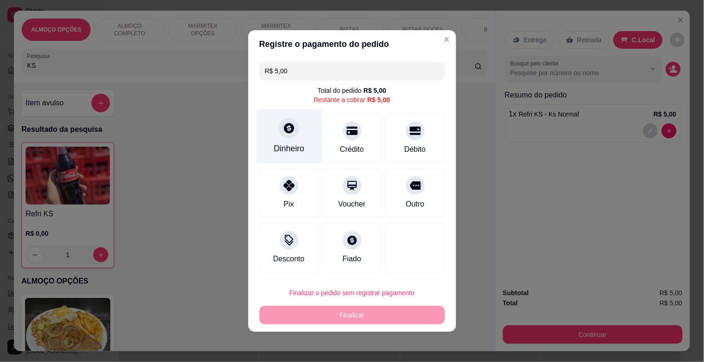
click at [288, 133] on icon at bounding box center [288, 128] width 12 height 12
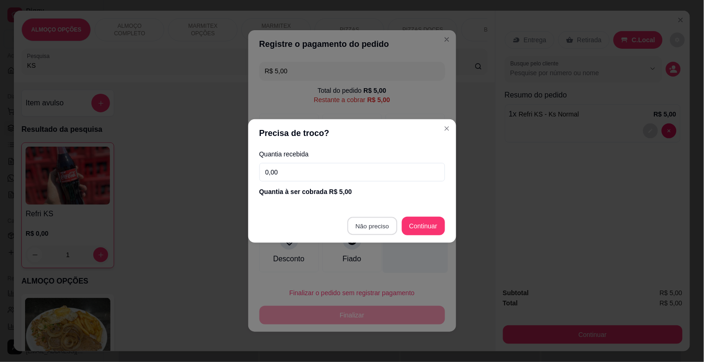
type input "R$ 0,00"
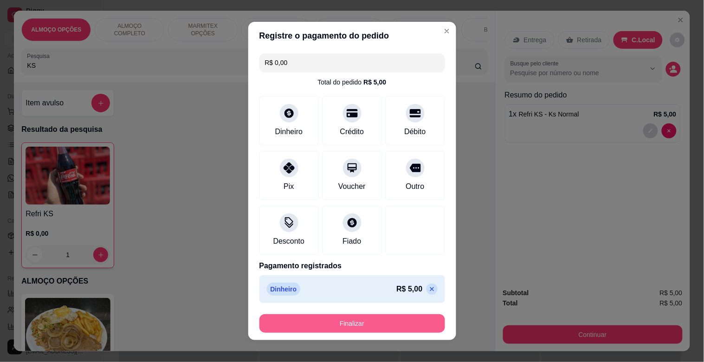
click at [360, 325] on button "Finalizar" at bounding box center [351, 323] width 185 height 19
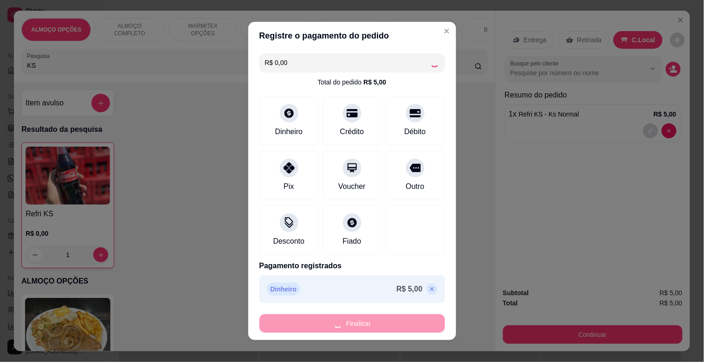
type input "0"
type input "-R$ 5,00"
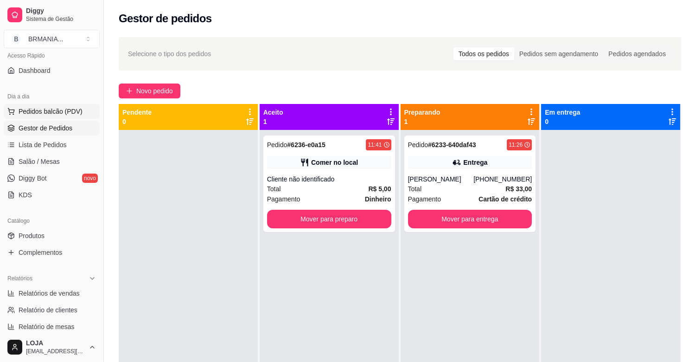
click at [65, 113] on span "Pedidos balcão (PDV)" at bounding box center [51, 111] width 64 height 9
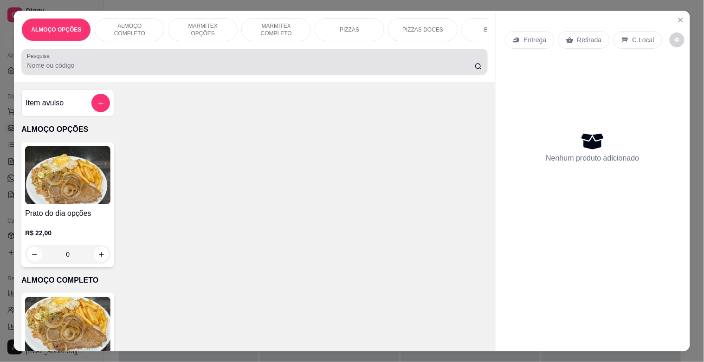
click at [151, 70] on input "Pesquisa" at bounding box center [251, 65] width 448 height 9
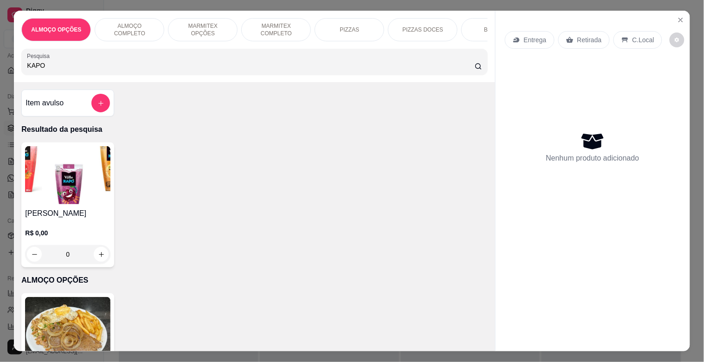
type input "KAPO"
click at [77, 189] on img at bounding box center [67, 175] width 85 height 58
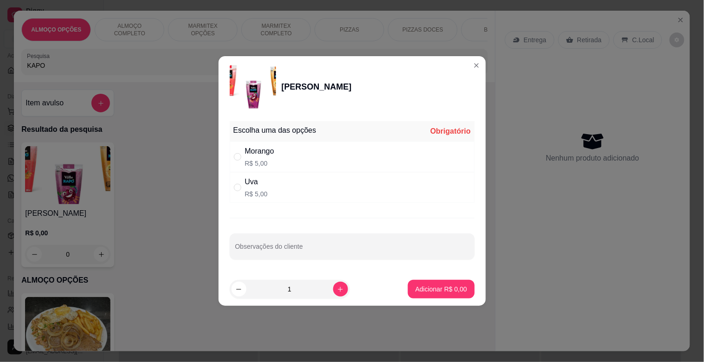
click at [274, 198] on div "Uva R$ 5,00" at bounding box center [352, 187] width 245 height 31
radio input "true"
click at [315, 170] on div "Morango R$ 5,00" at bounding box center [352, 156] width 245 height 31
radio input "true"
radio input "false"
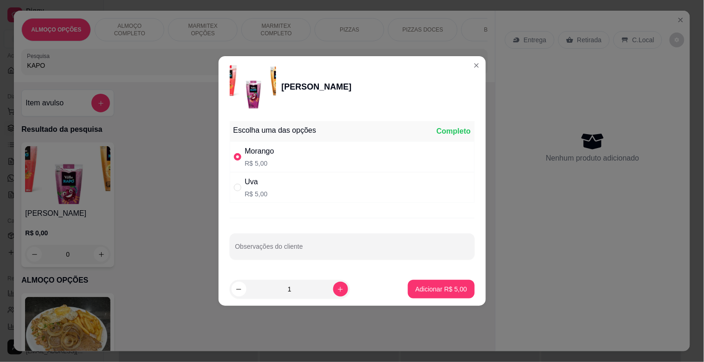
click at [425, 294] on button "Adicionar R$ 5,00" at bounding box center [441, 289] width 66 height 19
type input "1"
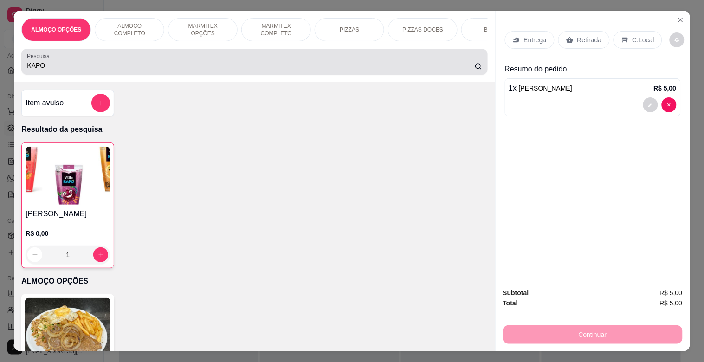
click at [116, 70] on input "KAPO" at bounding box center [251, 65] width 448 height 9
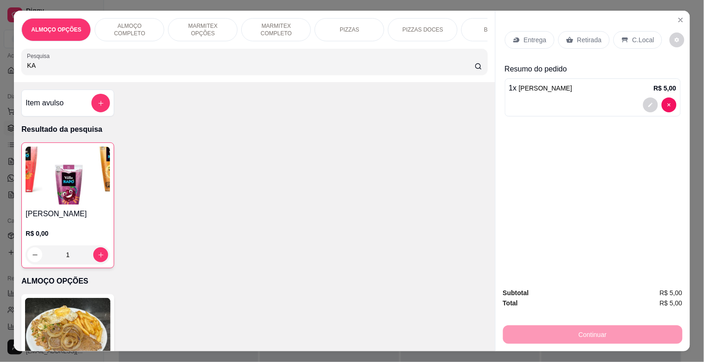
type input "K"
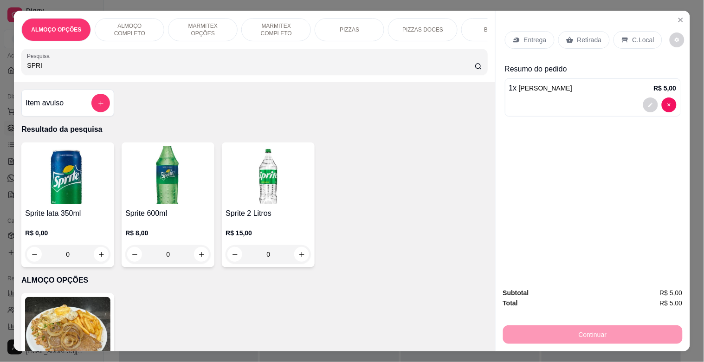
type input "SPRI"
click at [140, 194] on img at bounding box center [167, 175] width 85 height 58
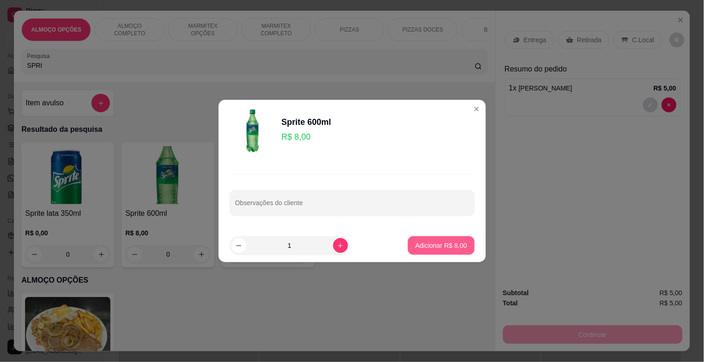
click at [430, 249] on p "Adicionar R$ 8,00" at bounding box center [440, 245] width 51 height 9
type input "1"
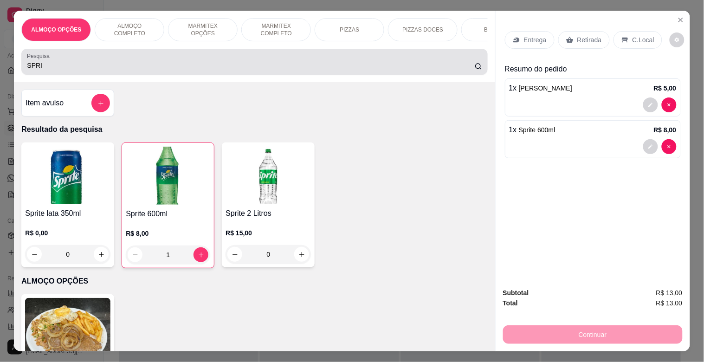
click at [137, 62] on div "SPRI" at bounding box center [254, 61] width 454 height 19
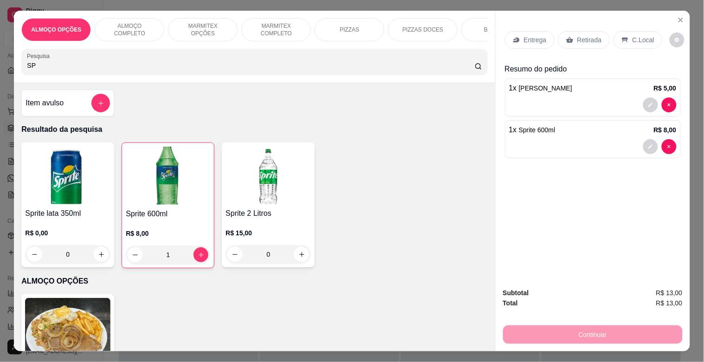
type input "S"
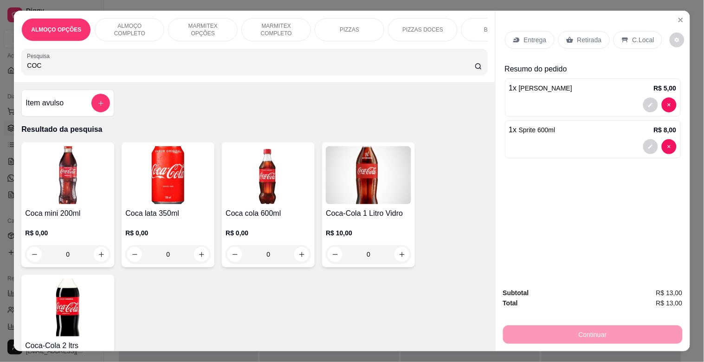
type input "COC"
click at [49, 165] on img at bounding box center [67, 175] width 85 height 58
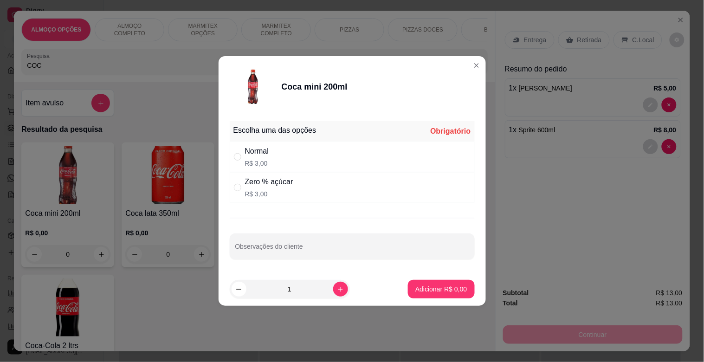
click at [321, 207] on div "Escolha uma das opções Obrigatório Normal R$ 3,00 Zero % açúcar R$ 3,00 Observa…" at bounding box center [351, 194] width 267 height 155
drag, startPoint x: 307, startPoint y: 189, endPoint x: 328, endPoint y: 260, distance: 73.6
click at [308, 189] on div "Zero % açúcar R$ 3,00" at bounding box center [352, 187] width 245 height 31
radio input "true"
click at [335, 293] on button "increase-product-quantity" at bounding box center [340, 288] width 15 height 15
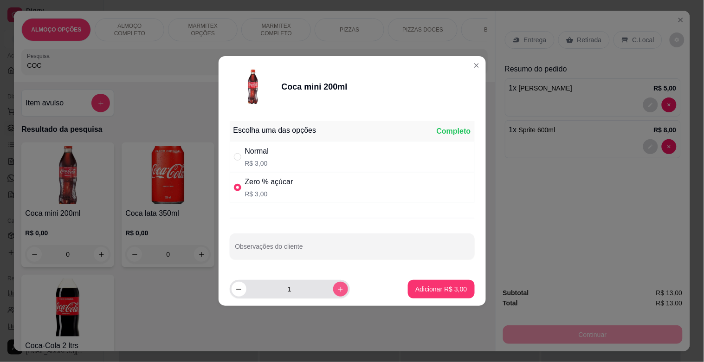
type input "2"
click at [430, 291] on p "Adicionar R$ 6,00" at bounding box center [440, 288] width 51 height 9
type input "2"
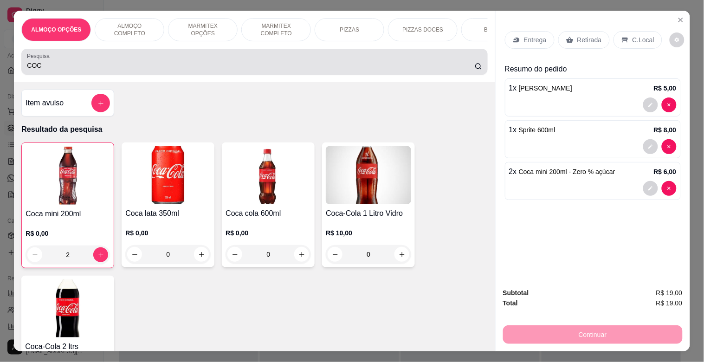
click at [189, 70] on input "COC" at bounding box center [251, 65] width 448 height 9
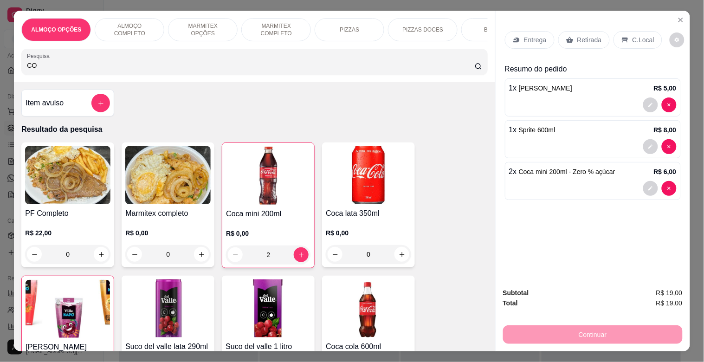
type input "C"
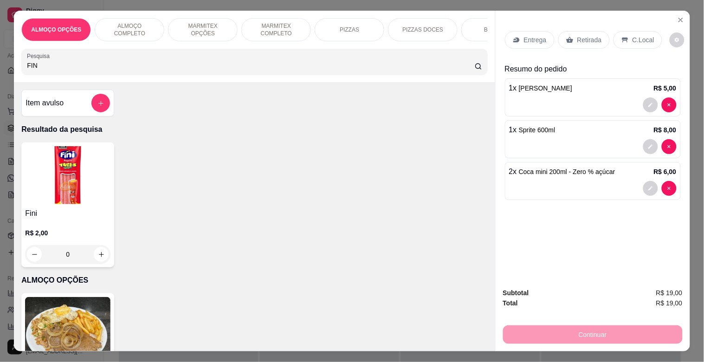
type input "FIN"
click at [47, 186] on img at bounding box center [67, 175] width 85 height 58
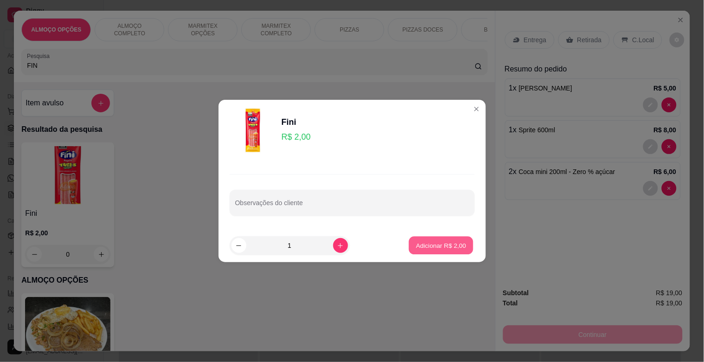
click at [423, 243] on p "Adicionar R$ 2,00" at bounding box center [441, 245] width 50 height 9
type input "1"
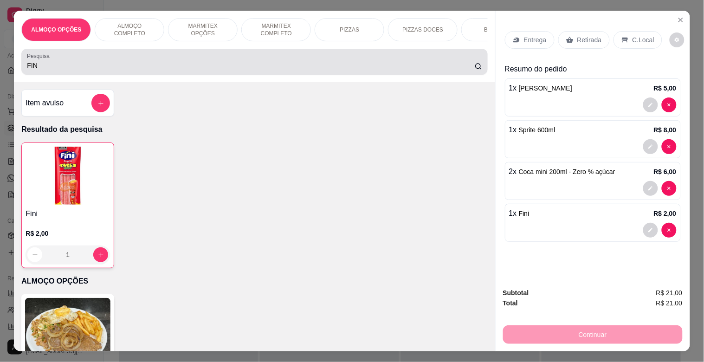
click at [198, 64] on div "FIN" at bounding box center [254, 61] width 454 height 19
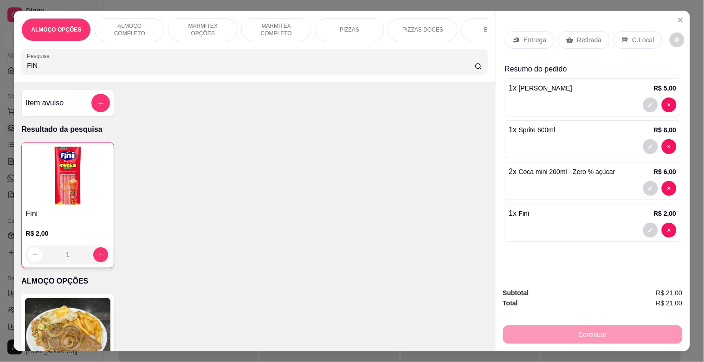
click at [272, 29] on p "MARMITEX COMPLETO" at bounding box center [276, 29] width 54 height 15
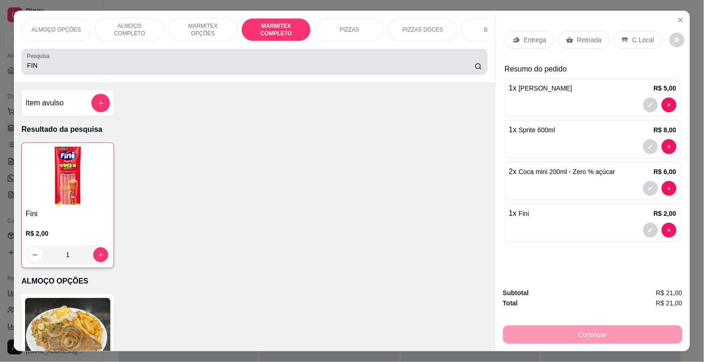
scroll to position [22, 0]
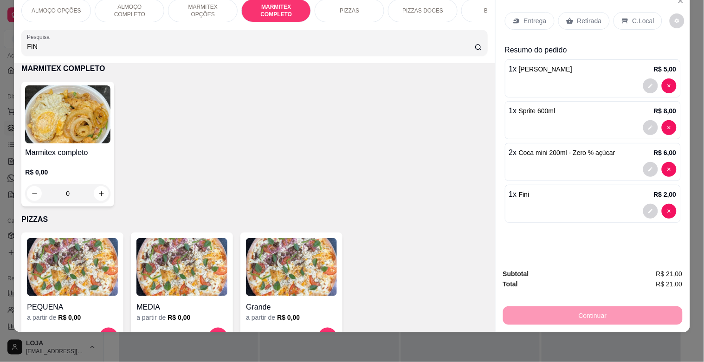
click at [52, 97] on img at bounding box center [67, 114] width 85 height 58
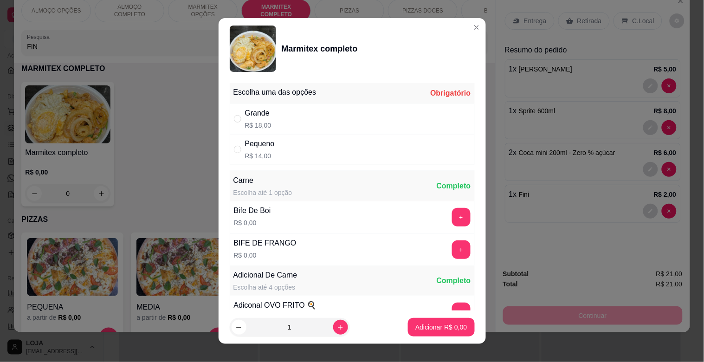
click at [304, 128] on div "Grande R$ 18,00" at bounding box center [352, 118] width 245 height 31
radio input "true"
click at [452, 214] on button "+" at bounding box center [461, 217] width 18 height 18
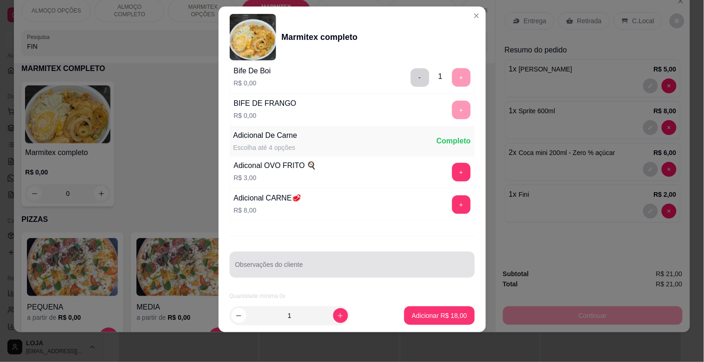
scroll to position [130, 0]
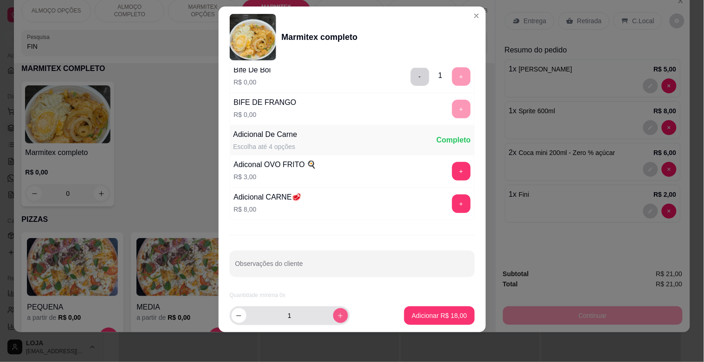
click at [334, 320] on button "increase-product-quantity" at bounding box center [340, 315] width 15 height 15
type input "2"
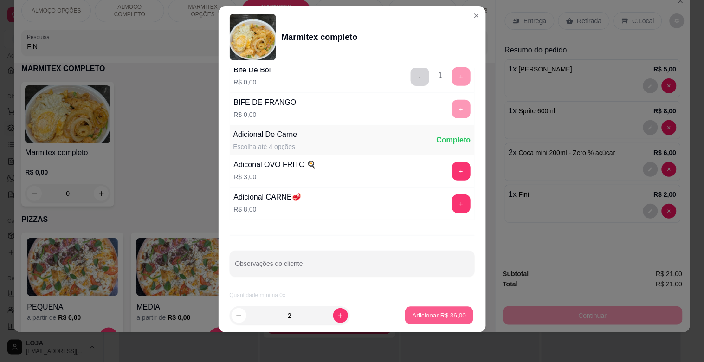
click at [423, 312] on p "Adicionar R$ 36,00" at bounding box center [439, 315] width 54 height 9
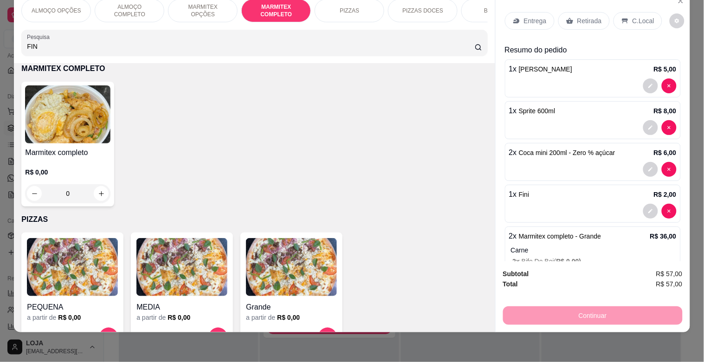
click at [582, 16] on p "Retirada" at bounding box center [589, 20] width 25 height 9
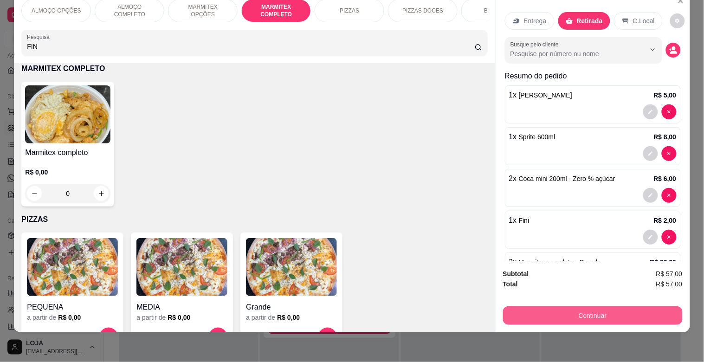
click at [591, 311] on button "Continuar" at bounding box center [592, 315] width 179 height 19
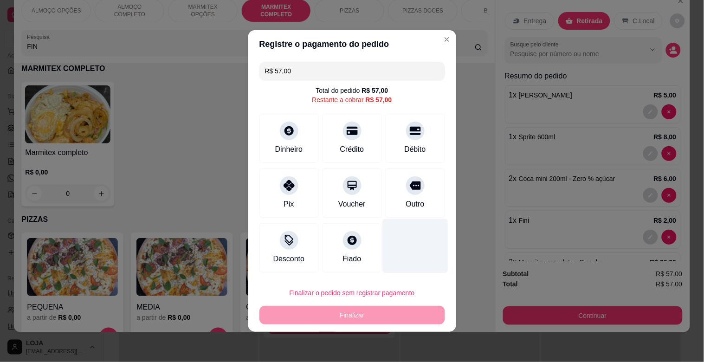
drag, startPoint x: 395, startPoint y: 128, endPoint x: 427, endPoint y: 235, distance: 111.7
click at [396, 128] on div "Débito" at bounding box center [414, 138] width 59 height 49
type input "R$ 0,00"
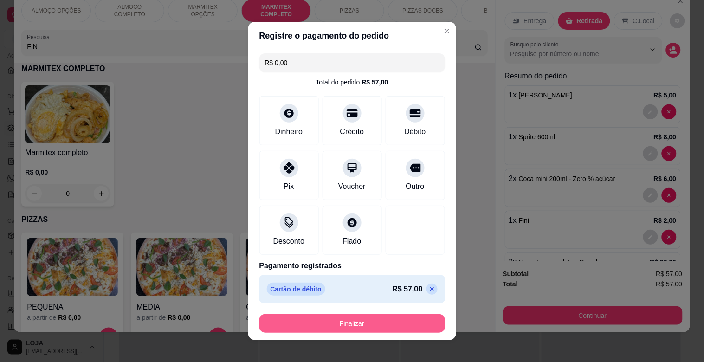
click at [359, 319] on button "Finalizar" at bounding box center [351, 323] width 185 height 19
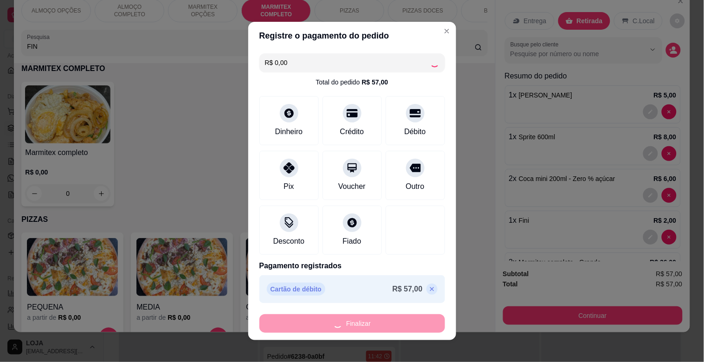
type input "0"
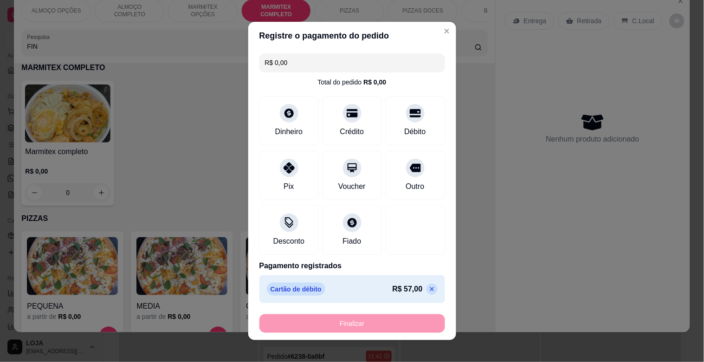
type input "-R$ 57,00"
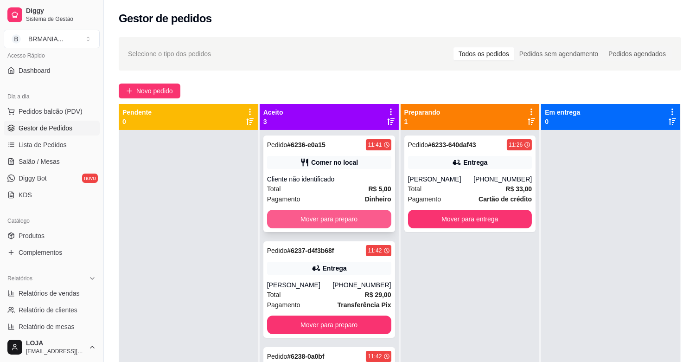
click at [299, 212] on button "Mover para preparo" at bounding box center [329, 219] width 124 height 19
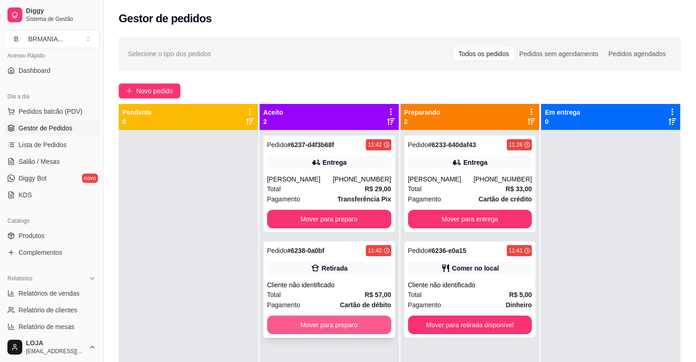
click at [330, 328] on button "Mover para preparo" at bounding box center [329, 324] width 124 height 19
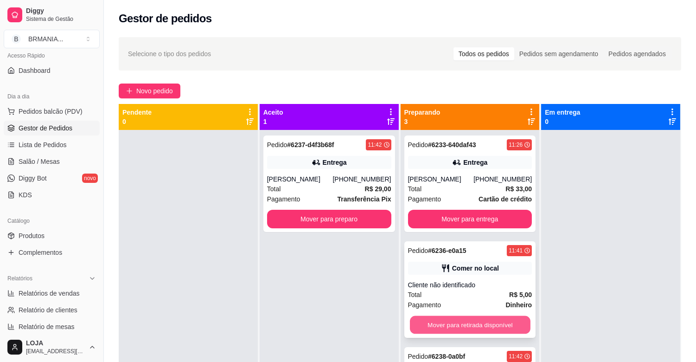
click at [469, 319] on button "Mover para retirada disponível" at bounding box center [470, 325] width 121 height 18
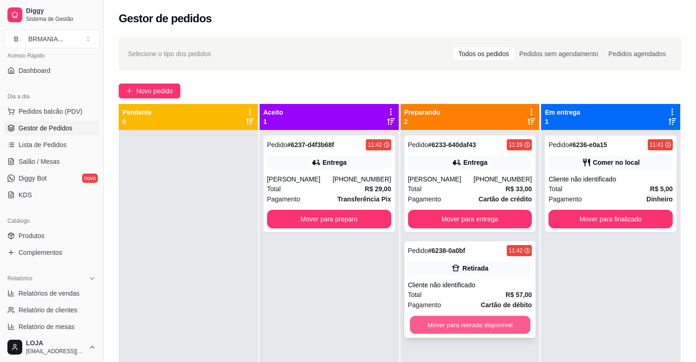
click at [466, 320] on button "Mover para retirada disponível" at bounding box center [470, 325] width 121 height 18
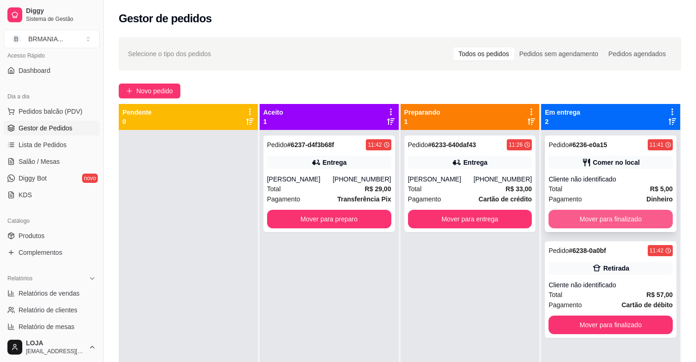
click at [589, 215] on button "Mover para finalizado" at bounding box center [611, 219] width 124 height 19
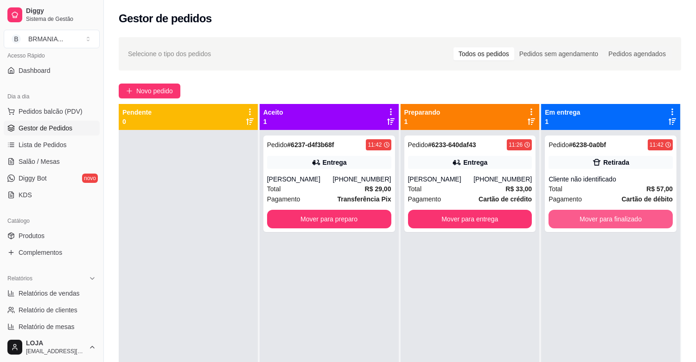
click at [589, 215] on button "Mover para finalizado" at bounding box center [611, 219] width 124 height 19
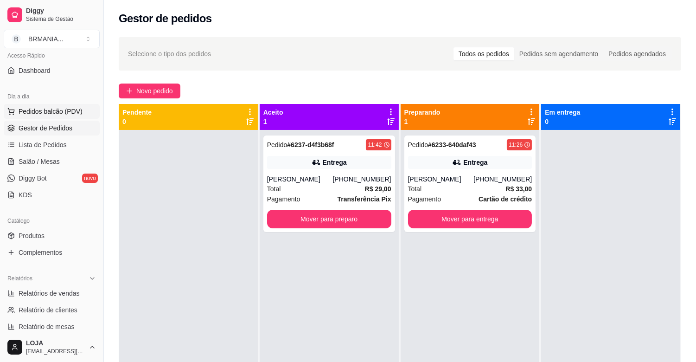
click at [64, 114] on span "Pedidos balcão (PDV)" at bounding box center [51, 111] width 64 height 9
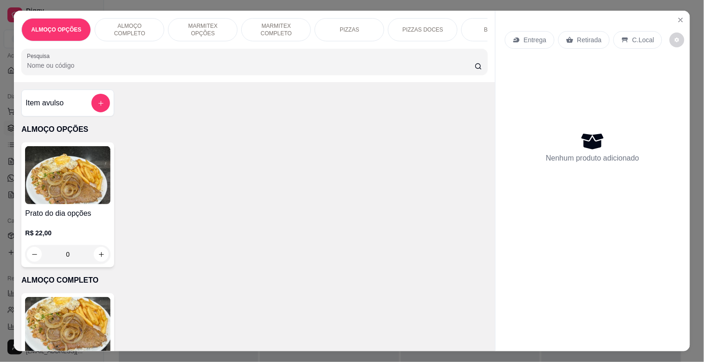
click at [269, 70] on input "Pesquisa" at bounding box center [251, 65] width 448 height 9
click at [275, 29] on p "MARMITEX COMPLETO" at bounding box center [276, 29] width 54 height 15
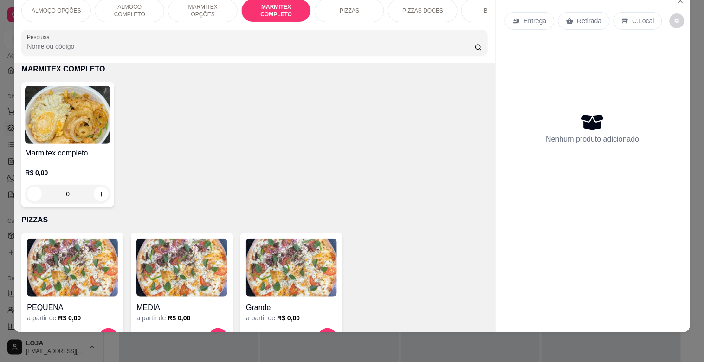
click at [91, 115] on img at bounding box center [67, 115] width 85 height 58
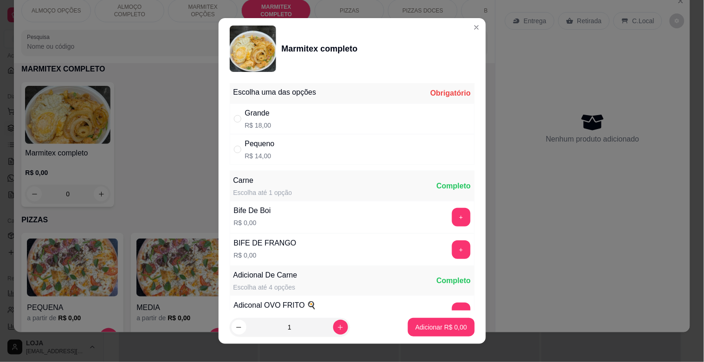
click at [288, 126] on div "Grande R$ 18,00" at bounding box center [352, 118] width 245 height 31
radio input "true"
click at [452, 224] on button "+" at bounding box center [461, 217] width 19 height 19
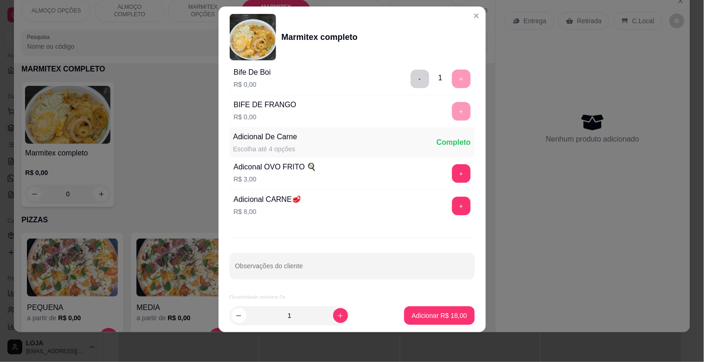
scroll to position [130, 0]
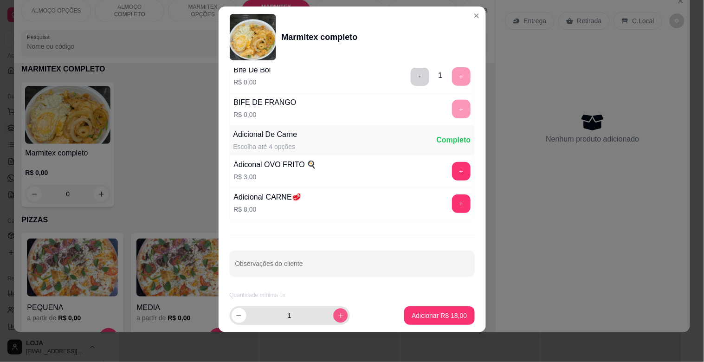
click at [337, 313] on icon "increase-product-quantity" at bounding box center [340, 315] width 7 height 7
type input "2"
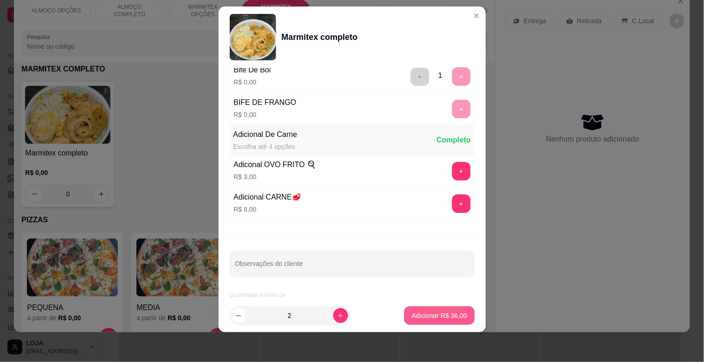
click at [420, 317] on p "Adicionar R$ 36,00" at bounding box center [438, 315] width 55 height 9
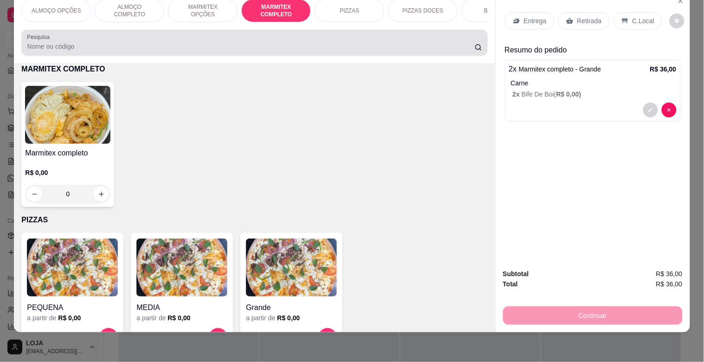
click at [167, 50] on input "Pesquisa" at bounding box center [251, 46] width 448 height 9
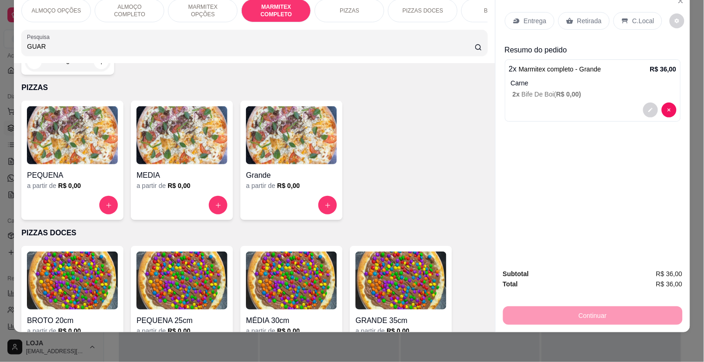
scroll to position [645, 0]
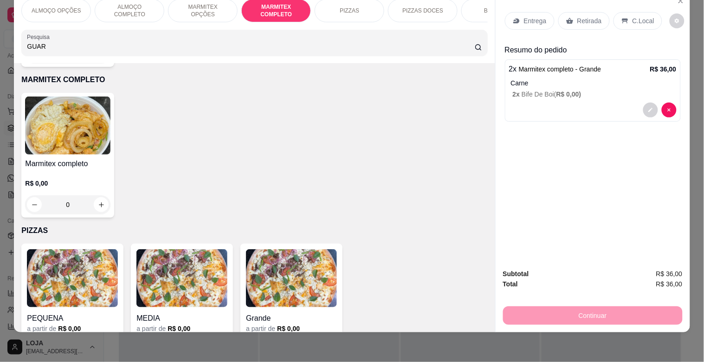
type input "GUAR"
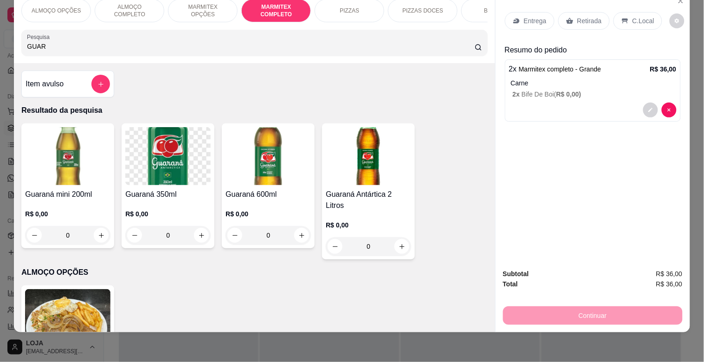
click at [359, 185] on div "Guaraná Antártica 2 Litros R$ 0,00 0" at bounding box center [368, 191] width 93 height 136
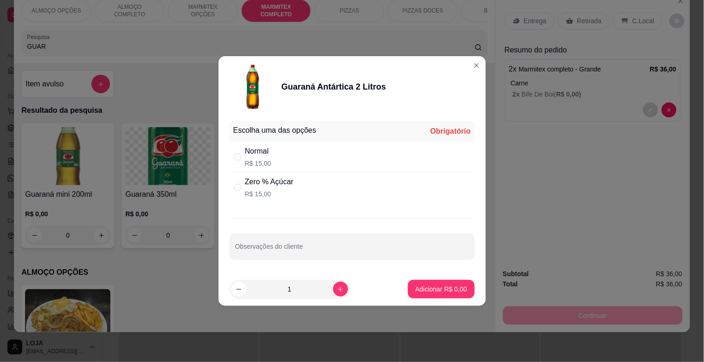
click at [314, 168] on div "Normal R$ 15,00" at bounding box center [352, 156] width 245 height 31
radio input "true"
click at [441, 289] on p "Adicionar R$ 15,00" at bounding box center [438, 288] width 55 height 9
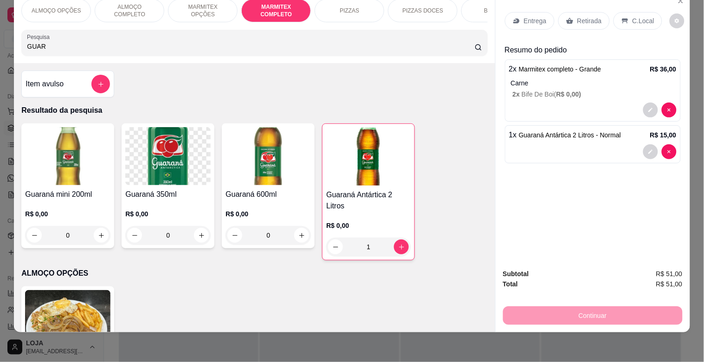
type input "1"
click at [580, 17] on p "Retirada" at bounding box center [589, 20] width 25 height 9
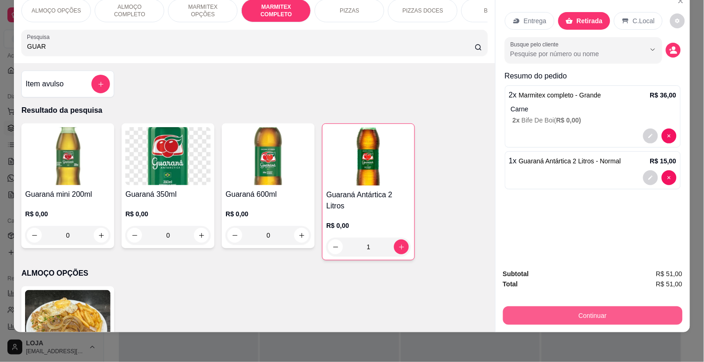
click at [582, 306] on button "Continuar" at bounding box center [592, 315] width 179 height 19
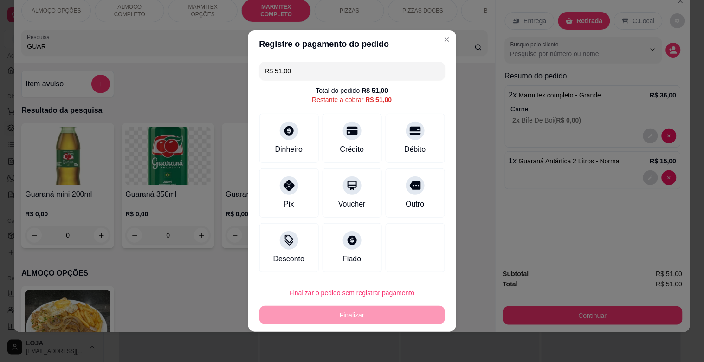
click at [309, 71] on input "R$ 51,00" at bounding box center [352, 71] width 174 height 19
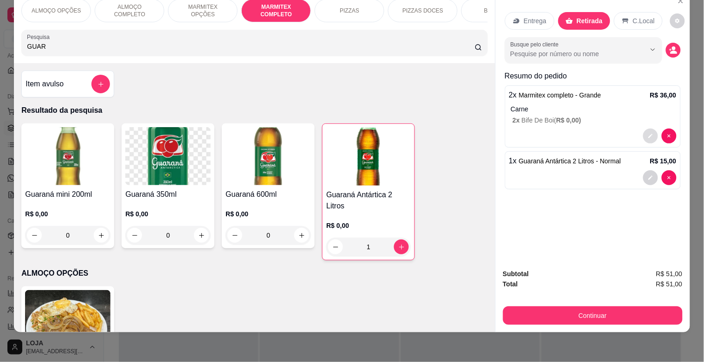
click at [645, 128] on button "decrease-product-quantity" at bounding box center [650, 135] width 15 height 15
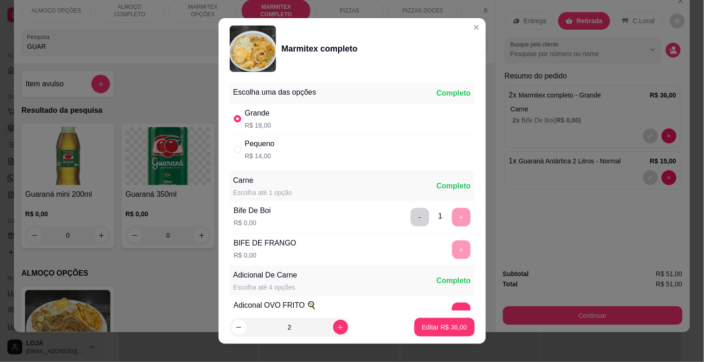
click at [342, 326] on div "2" at bounding box center [315, 327] width 170 height 19
click at [333, 320] on button "increase-product-quantity" at bounding box center [340, 327] width 14 height 14
type input "3"
click at [415, 326] on button "Editar R$ 54,00" at bounding box center [444, 327] width 58 height 18
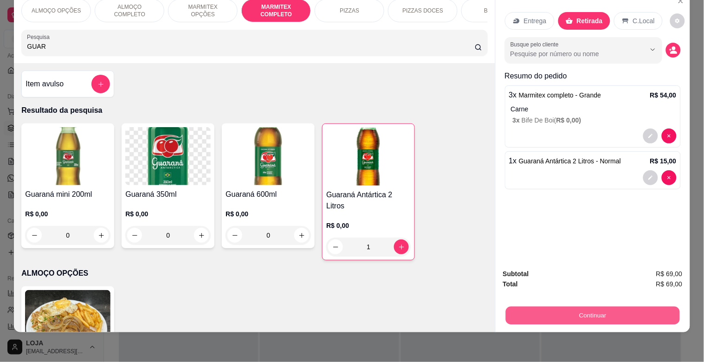
click at [596, 307] on button "Continuar" at bounding box center [592, 315] width 174 height 18
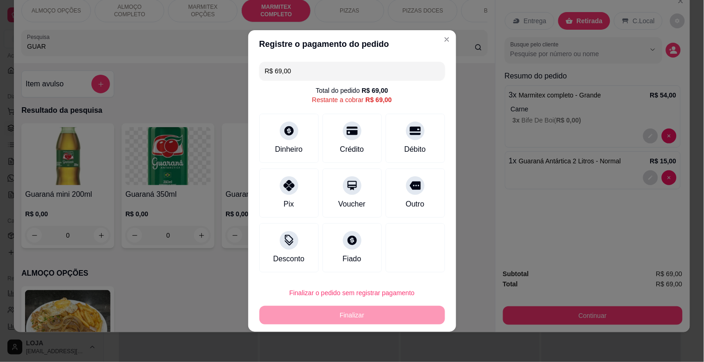
click at [317, 73] on input "R$ 69,00" at bounding box center [352, 71] width 174 height 19
click at [410, 136] on div at bounding box center [415, 128] width 20 height 20
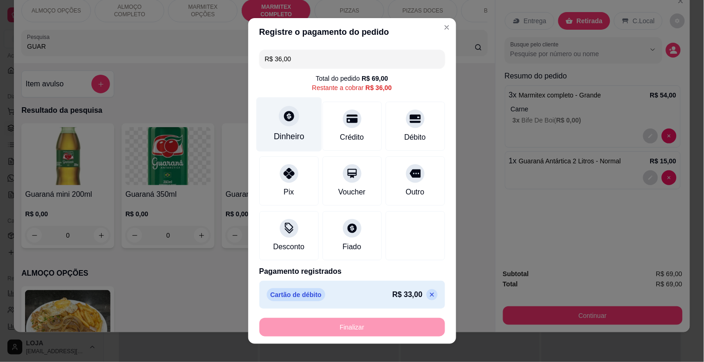
click at [271, 129] on div "Dinheiro" at bounding box center [288, 124] width 65 height 54
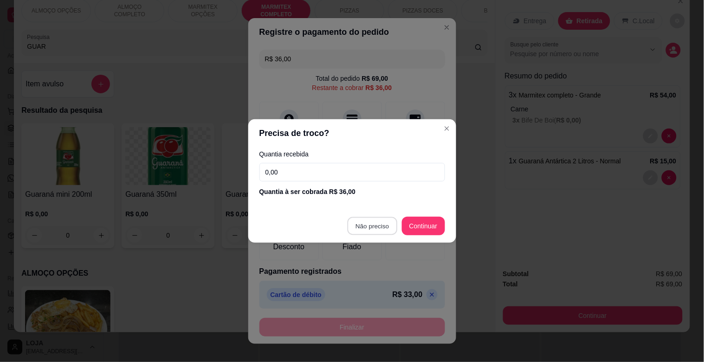
type input "R$ 0,00"
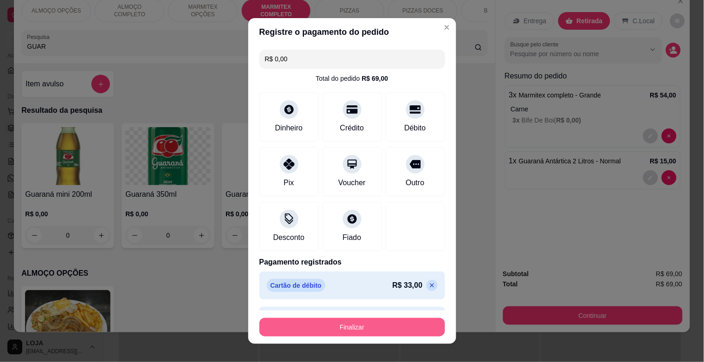
click at [343, 324] on button "Finalizar" at bounding box center [351, 327] width 185 height 19
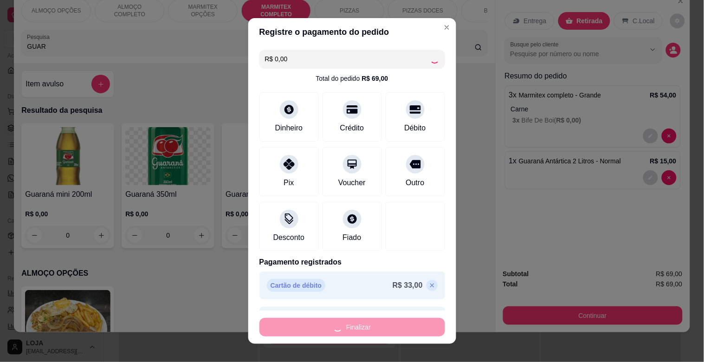
type input "0"
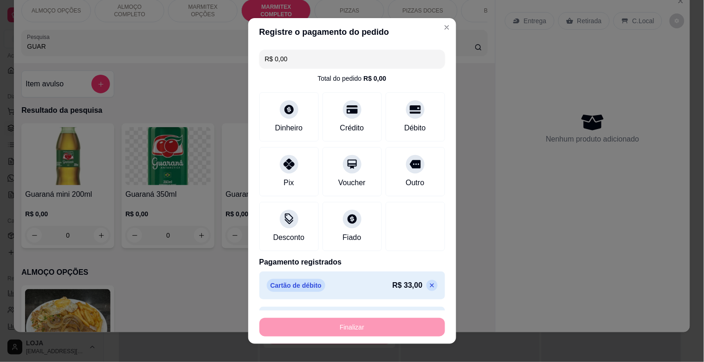
type input "-R$ 69,00"
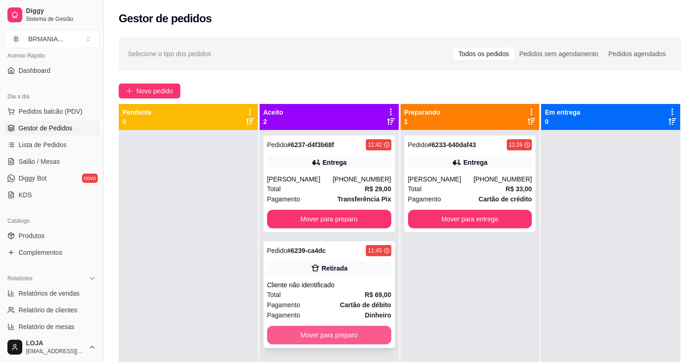
click at [326, 339] on button "Mover para preparo" at bounding box center [329, 335] width 124 height 19
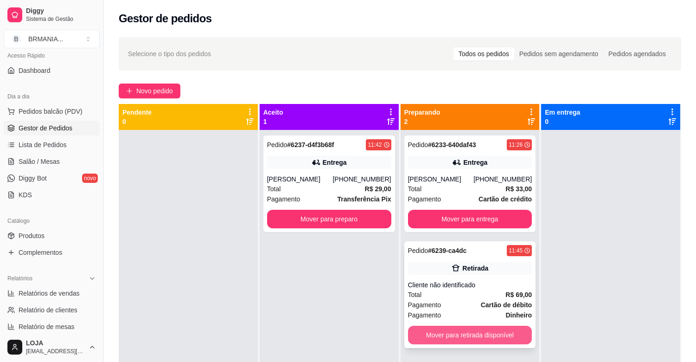
click at [460, 332] on button "Mover para retirada disponível" at bounding box center [470, 335] width 124 height 19
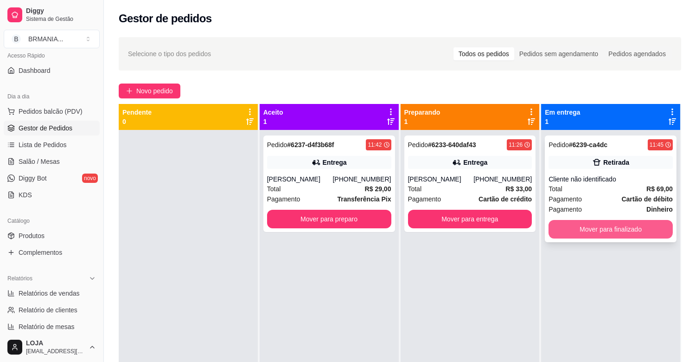
click at [610, 234] on button "Mover para finalizado" at bounding box center [611, 229] width 124 height 19
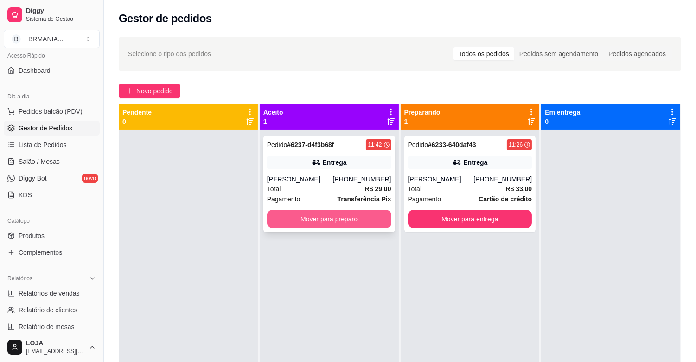
click at [332, 224] on button "Mover para preparo" at bounding box center [329, 219] width 124 height 19
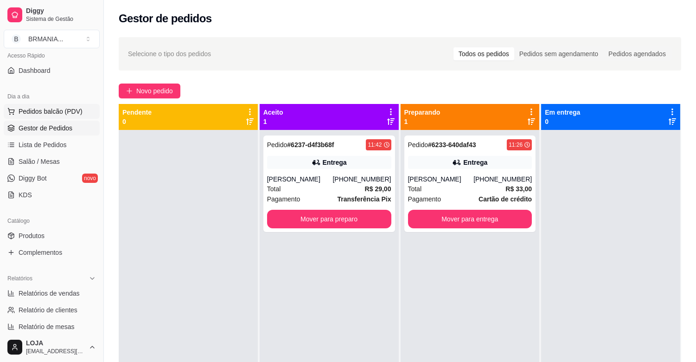
click at [52, 114] on span "Pedidos balcão (PDV)" at bounding box center [51, 111] width 64 height 9
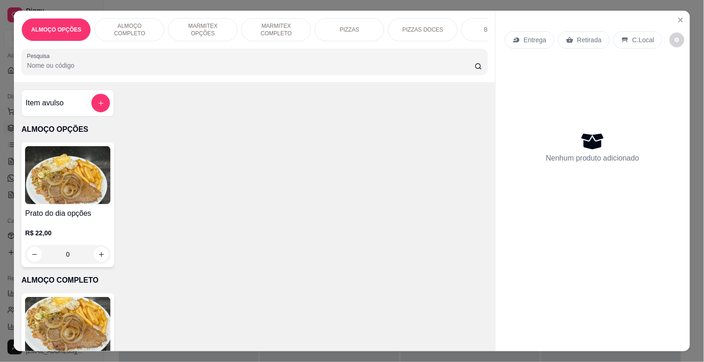
click at [269, 22] on p "MARMITEX COMPLETO" at bounding box center [276, 29] width 54 height 15
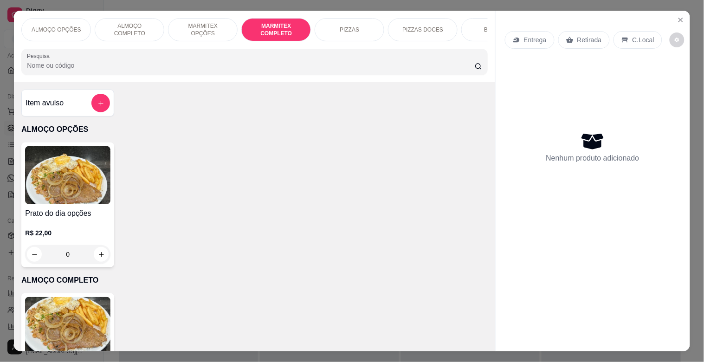
scroll to position [22, 0]
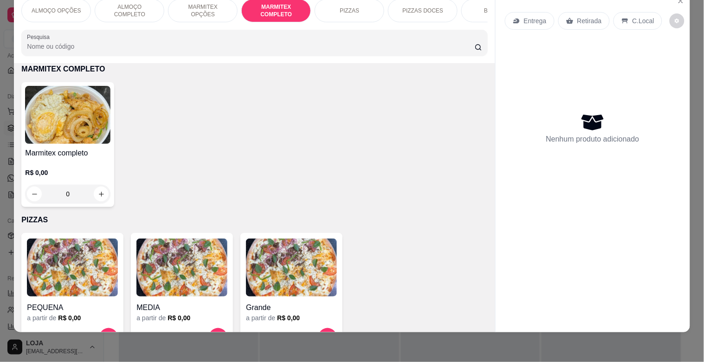
click at [84, 146] on div "Marmitex completo R$ 0,00 0" at bounding box center [67, 144] width 93 height 125
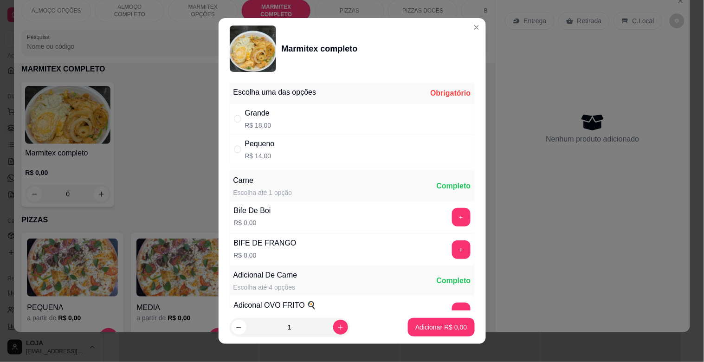
click at [283, 152] on div "Pequeno R$ 14,00" at bounding box center [352, 149] width 245 height 31
radio input "true"
click at [337, 326] on icon "increase-product-quantity" at bounding box center [340, 327] width 7 height 7
type input "3"
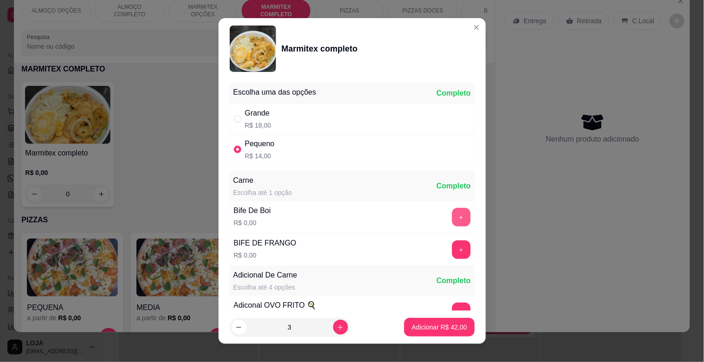
click at [452, 219] on button "+" at bounding box center [461, 217] width 19 height 19
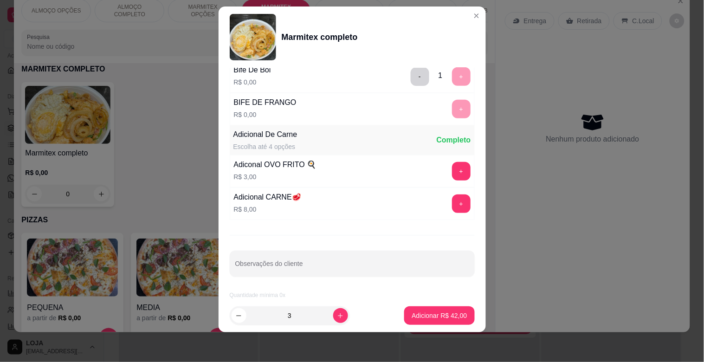
scroll to position [130, 0]
click at [433, 317] on p "Adicionar R$ 42,00" at bounding box center [438, 315] width 55 height 9
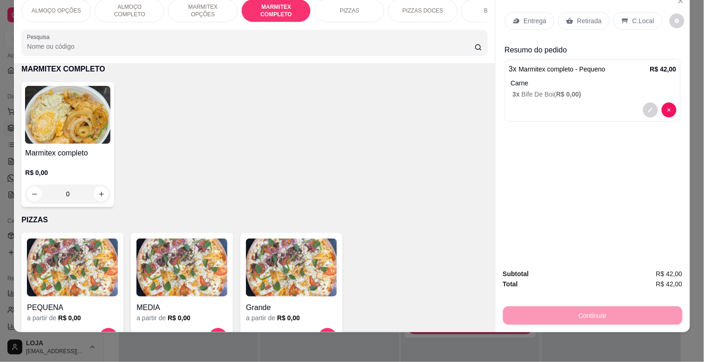
click at [597, 14] on div "Retirada" at bounding box center [583, 21] width 51 height 18
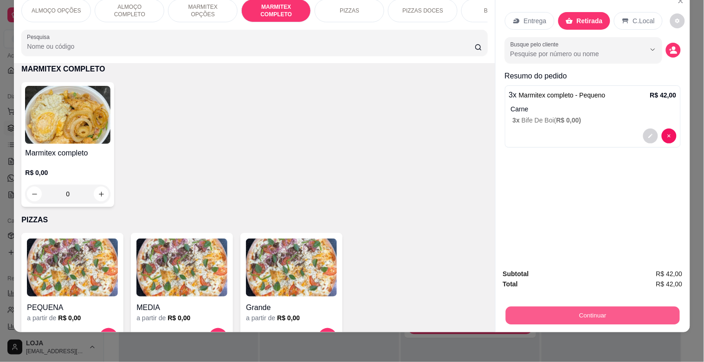
click at [547, 309] on button "Continuar" at bounding box center [592, 315] width 174 height 18
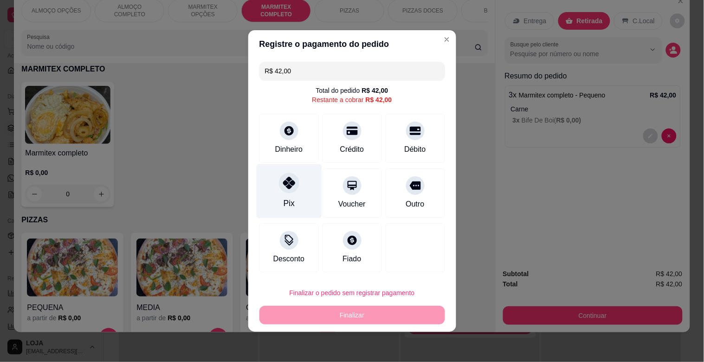
click at [287, 203] on div "Pix" at bounding box center [288, 203] width 11 height 12
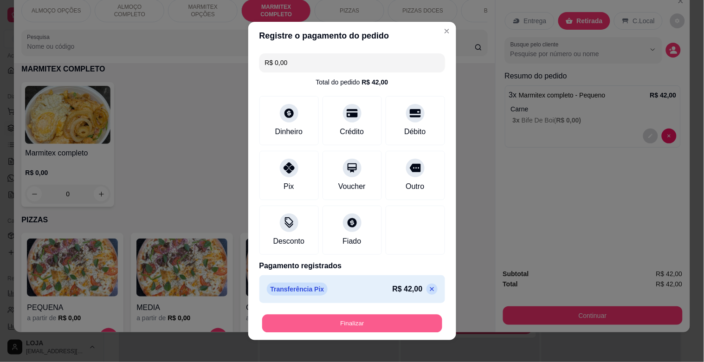
click at [350, 324] on button "Finalizar" at bounding box center [352, 323] width 180 height 18
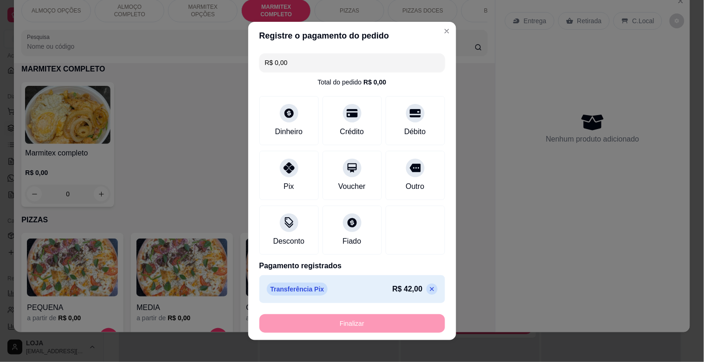
type input "-R$ 42,00"
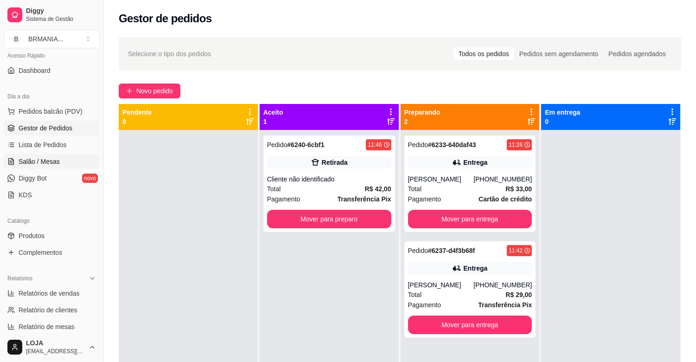
click at [53, 160] on span "Salão / Mesas" at bounding box center [39, 161] width 41 height 9
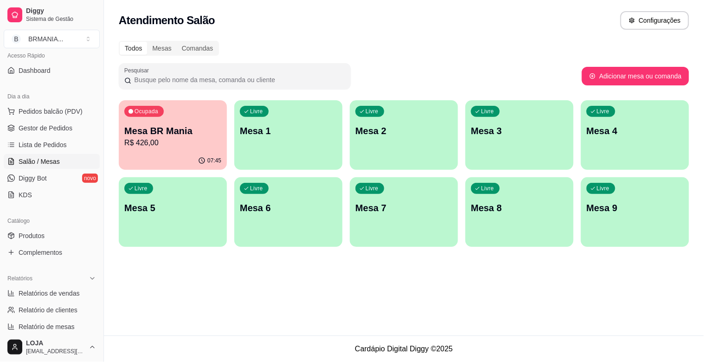
click at [184, 140] on p "R$ 426,00" at bounding box center [172, 142] width 97 height 11
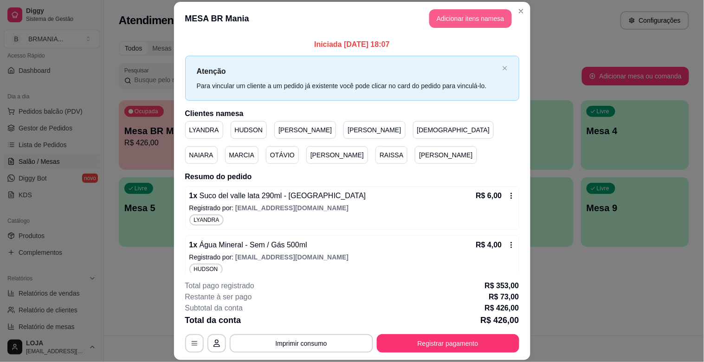
click at [460, 15] on button "Adicionar itens na mesa" at bounding box center [470, 18] width 83 height 19
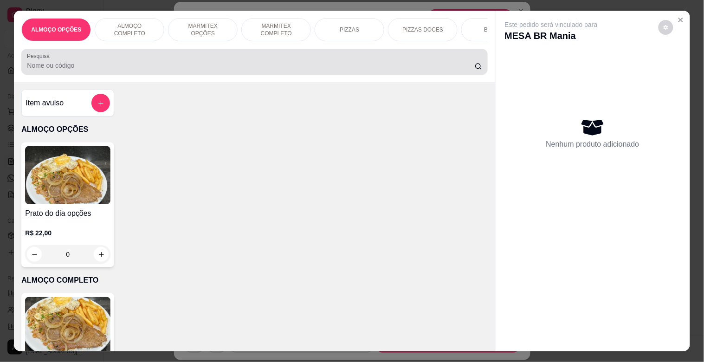
click at [168, 65] on input "Pesquisa" at bounding box center [251, 65] width 448 height 9
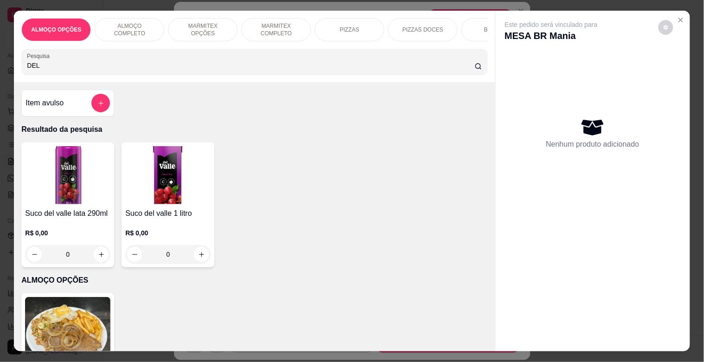
type input "DEL"
click at [74, 179] on img at bounding box center [67, 175] width 85 height 58
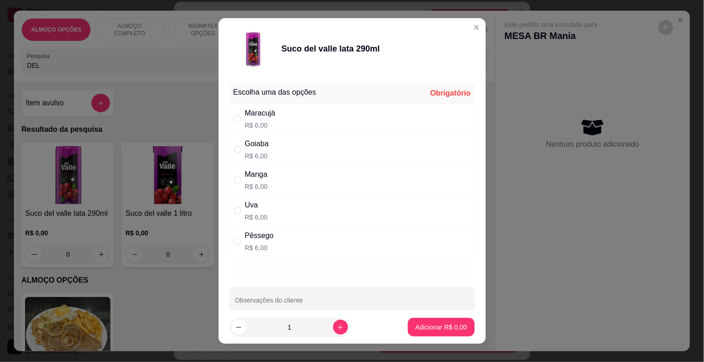
click at [284, 107] on div "Maracujá R$ 6,00" at bounding box center [352, 118] width 245 height 31
radio input "true"
click at [430, 325] on p "Adicionar R$ 6,00" at bounding box center [440, 326] width 51 height 9
type input "1"
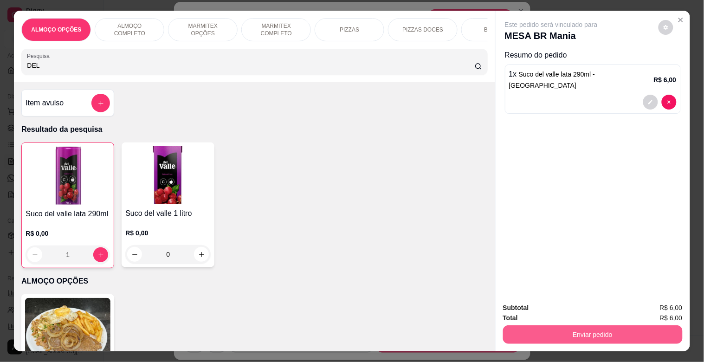
click at [608, 334] on button "Enviar pedido" at bounding box center [592, 334] width 179 height 19
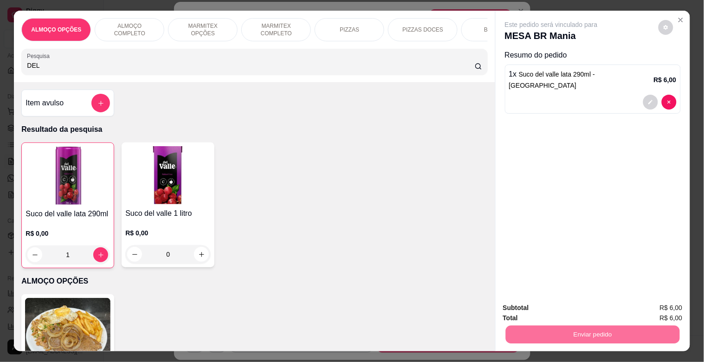
click at [646, 307] on button "Sim, quero registrar" at bounding box center [649, 308] width 69 height 18
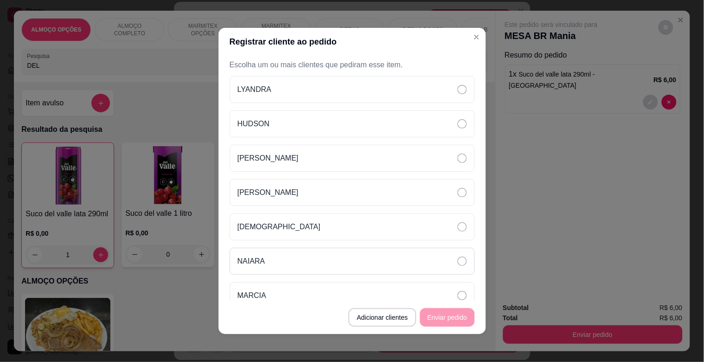
click at [281, 265] on div "NAIARA" at bounding box center [352, 261] width 245 height 27
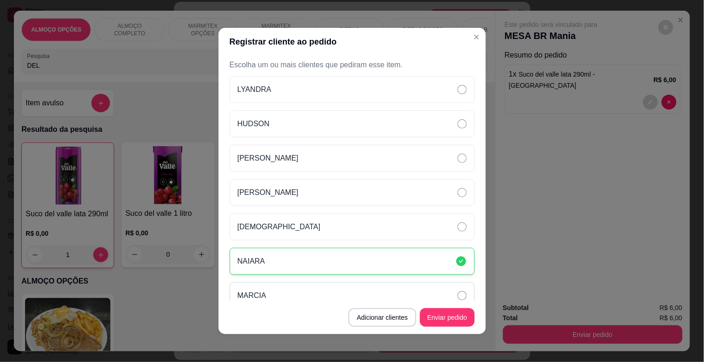
click at [280, 297] on div "MARCIA" at bounding box center [352, 295] width 245 height 27
click at [429, 321] on button "Enviar pedido" at bounding box center [447, 317] width 55 height 19
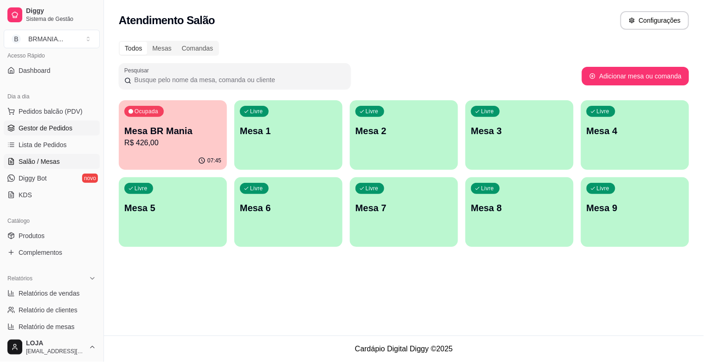
click at [46, 131] on span "Gestor de Pedidos" at bounding box center [46, 127] width 54 height 9
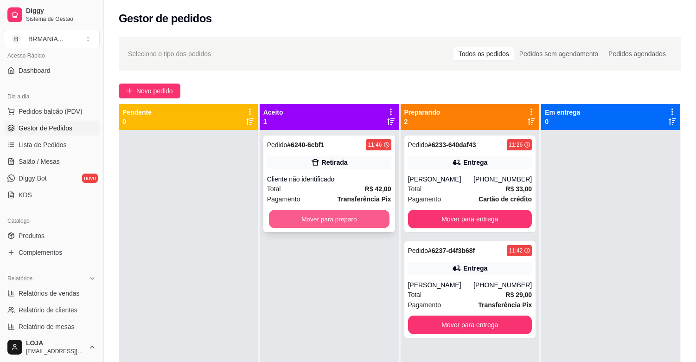
click at [304, 219] on button "Mover para preparo" at bounding box center [329, 219] width 121 height 18
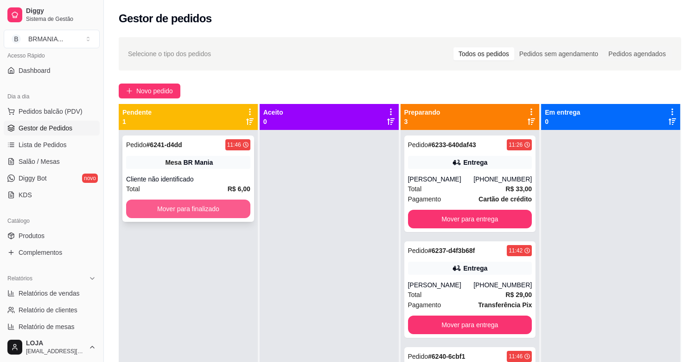
click at [224, 212] on button "Mover para finalizado" at bounding box center [188, 208] width 124 height 19
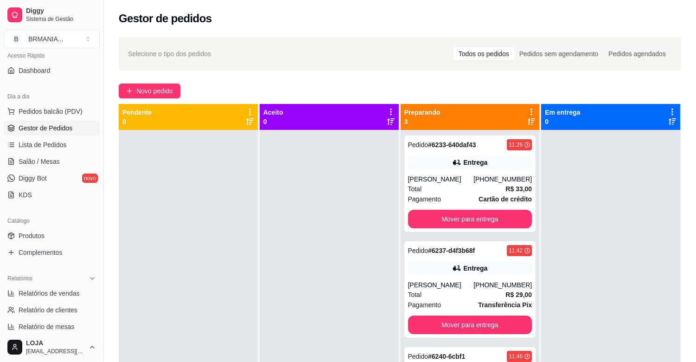
click at [432, 355] on strong "# 6240-6cbf1" at bounding box center [446, 355] width 37 height 7
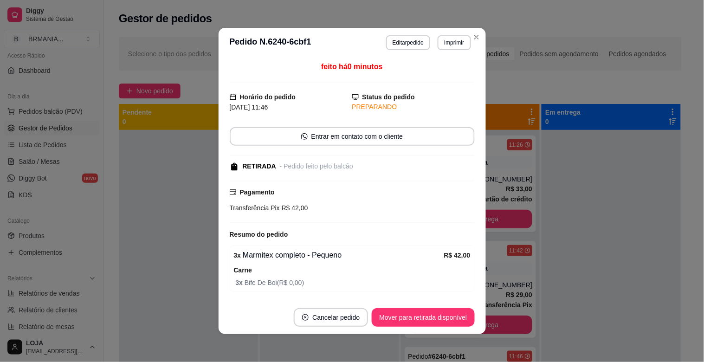
click at [422, 303] on footer "Cancelar pedido Mover para retirada disponível" at bounding box center [351, 317] width 267 height 33
click at [417, 316] on button "Mover para retirada disponível" at bounding box center [422, 317] width 102 height 19
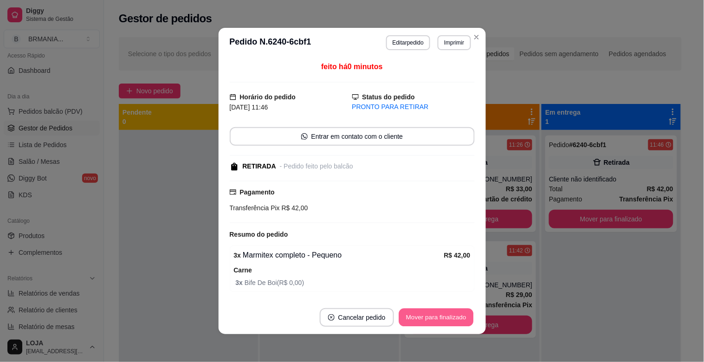
click at [427, 321] on button "Mover para finalizado" at bounding box center [435, 317] width 75 height 18
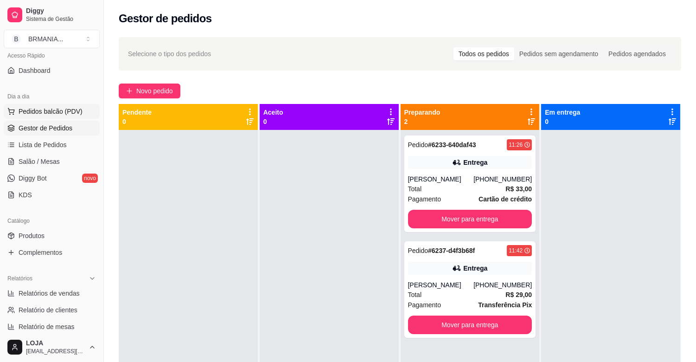
click at [71, 116] on button "Pedidos balcão (PDV)" at bounding box center [52, 111] width 96 height 15
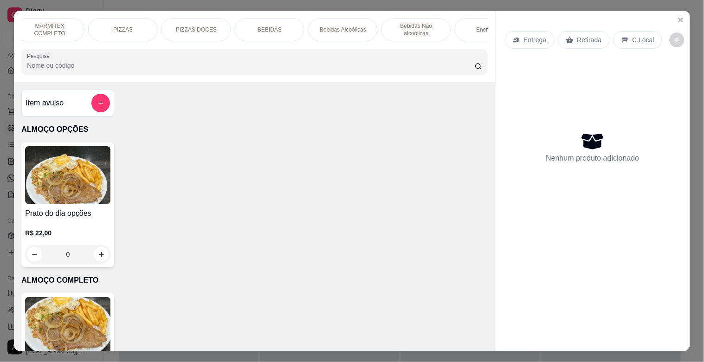
scroll to position [0, 247]
click at [299, 26] on p "Bebidas Alcoólicas" at bounding box center [322, 29] width 46 height 7
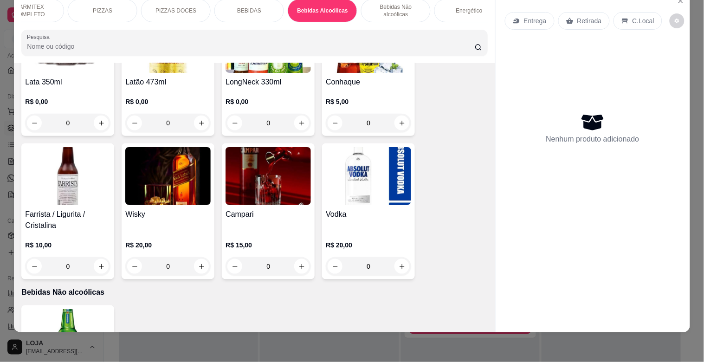
scroll to position [1867, 0]
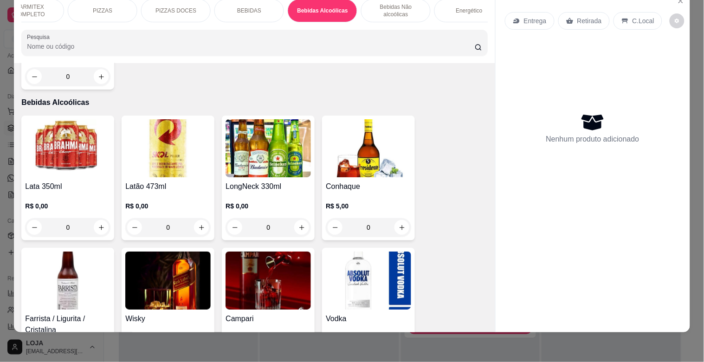
click at [231, 139] on img at bounding box center [267, 148] width 85 height 58
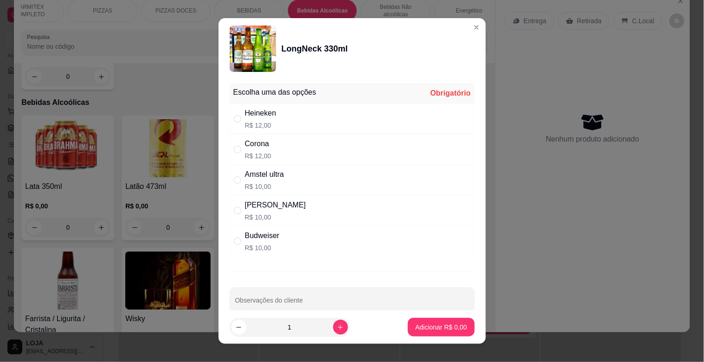
drag, startPoint x: 274, startPoint y: 122, endPoint x: 286, endPoint y: 141, distance: 22.1
click at [274, 126] on div "Heineken R$ 12,00" at bounding box center [352, 118] width 245 height 31
radio input "true"
click at [442, 321] on button "Adicionar R$ 12,00" at bounding box center [439, 327] width 70 height 19
type input "1"
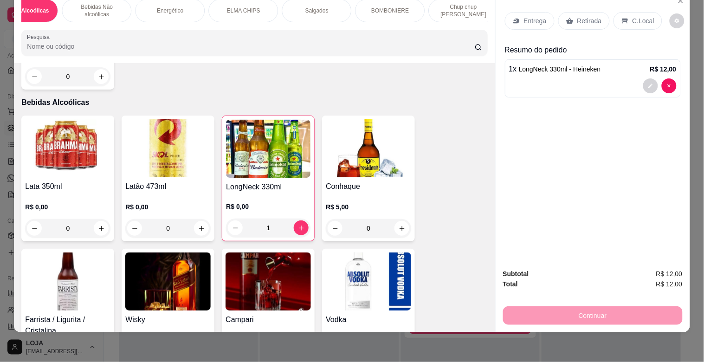
scroll to position [0, 550]
click at [234, 7] on div "ELMA CHIPS" at bounding box center [239, 10] width 70 height 23
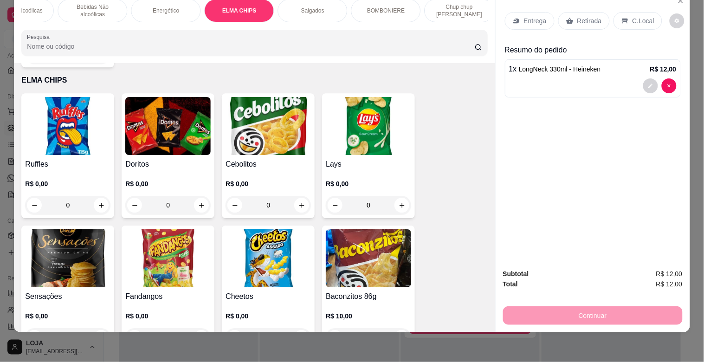
click at [376, 7] on p "BOMBONIERE" at bounding box center [386, 10] width 38 height 7
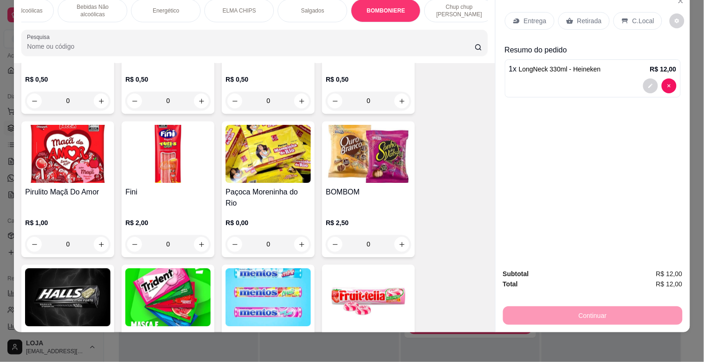
scroll to position [3236, 0]
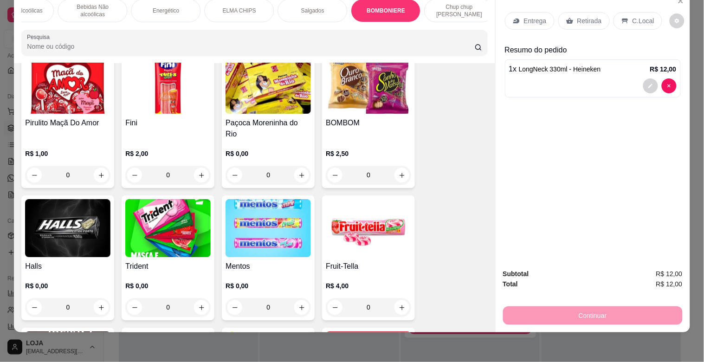
click at [154, 211] on img at bounding box center [167, 228] width 85 height 58
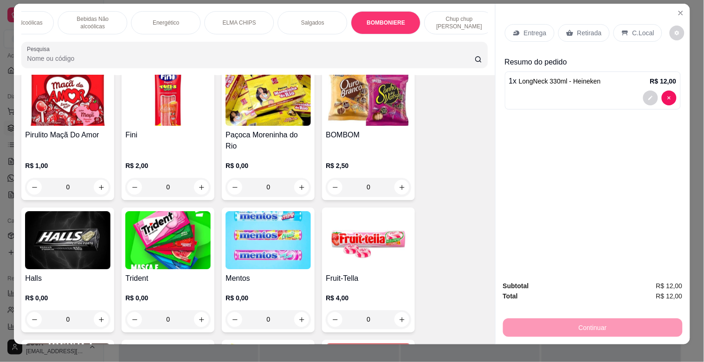
click at [198, 211] on img at bounding box center [167, 240] width 85 height 58
click at [177, 229] on img at bounding box center [167, 240] width 85 height 58
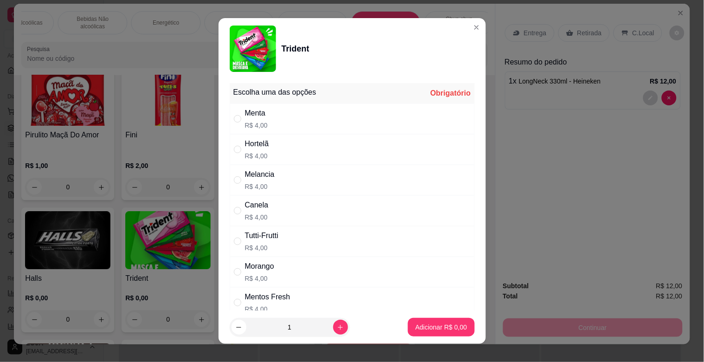
click at [326, 179] on div "Melancia R$ 4,00" at bounding box center [352, 180] width 245 height 31
click at [234, 180] on input "" at bounding box center [237, 179] width 7 height 7
radio input "true"
click at [434, 324] on p "Adicionar R$ 4,00" at bounding box center [440, 326] width 51 height 9
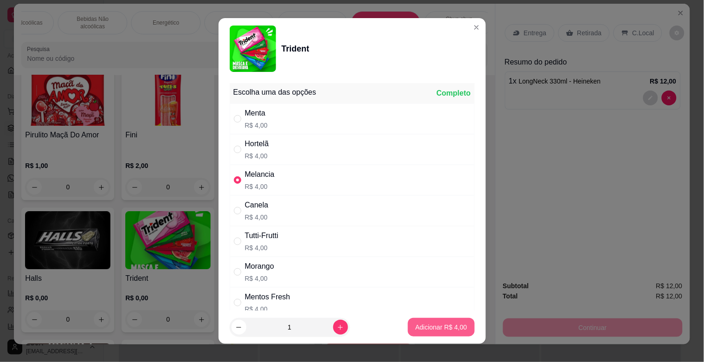
type input "1"
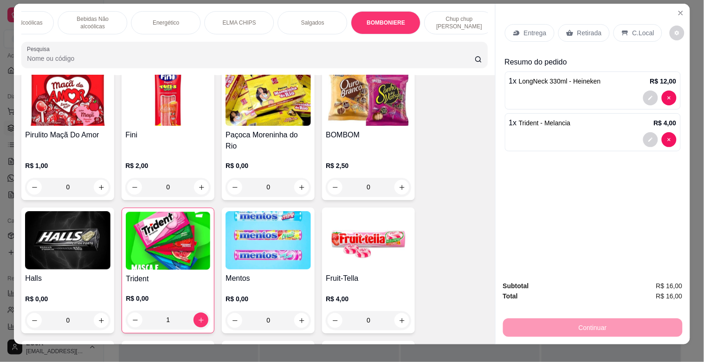
drag, startPoint x: 578, startPoint y: 14, endPoint x: 582, endPoint y: 34, distance: 20.9
click at [578, 17] on div "Entrega Retirada C.Local" at bounding box center [593, 33] width 176 height 32
click at [582, 34] on div "Retirada" at bounding box center [583, 33] width 51 height 18
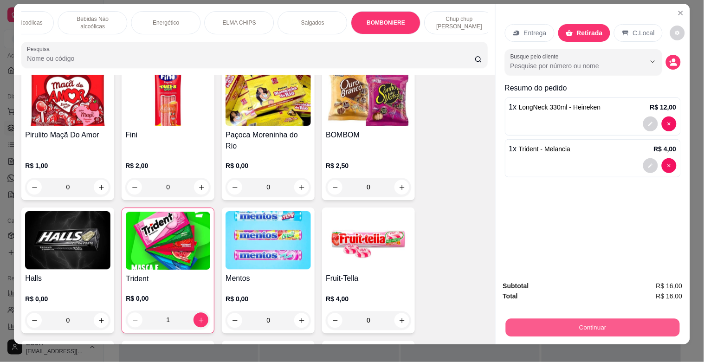
click at [619, 324] on button "Continuar" at bounding box center [592, 327] width 174 height 18
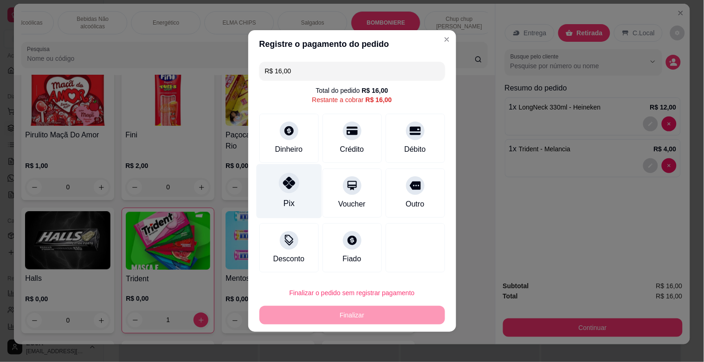
click at [298, 186] on div "Pix" at bounding box center [288, 191] width 65 height 54
type input "R$ 0,00"
click at [298, 186] on div "Pix" at bounding box center [288, 191] width 65 height 54
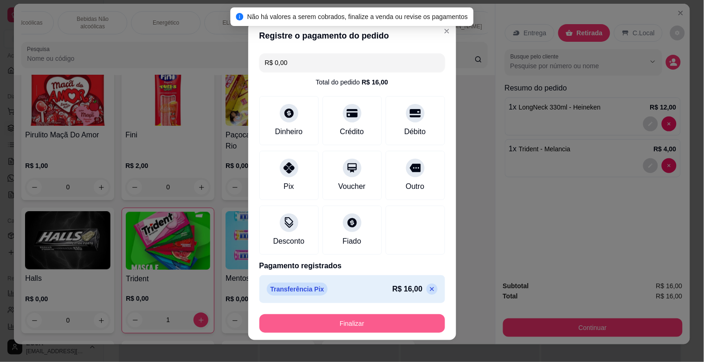
click at [371, 330] on button "Finalizar" at bounding box center [351, 323] width 185 height 19
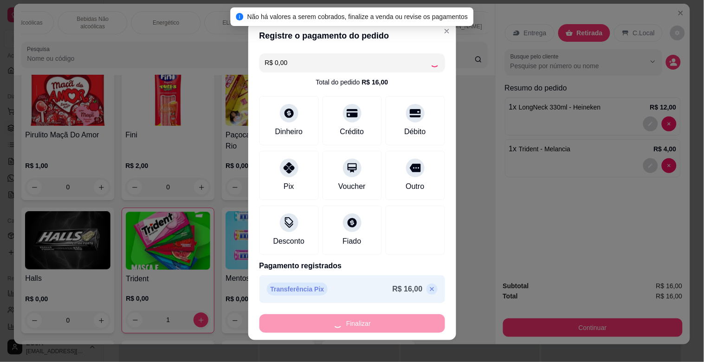
type input "0"
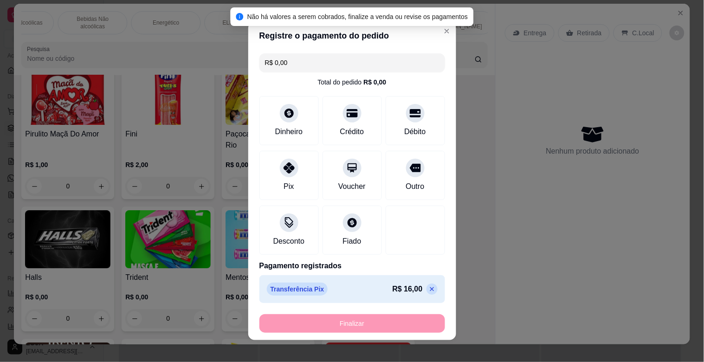
type input "-R$ 16,00"
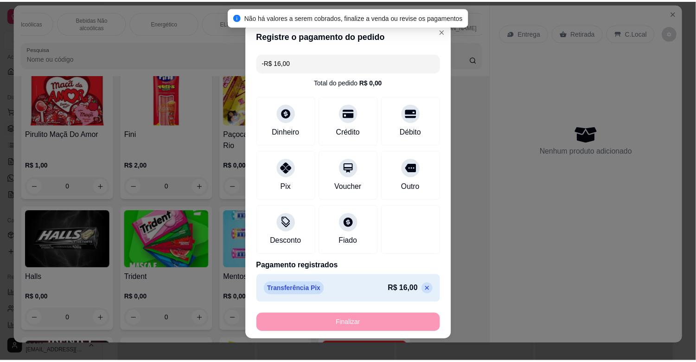
scroll to position [3235, 0]
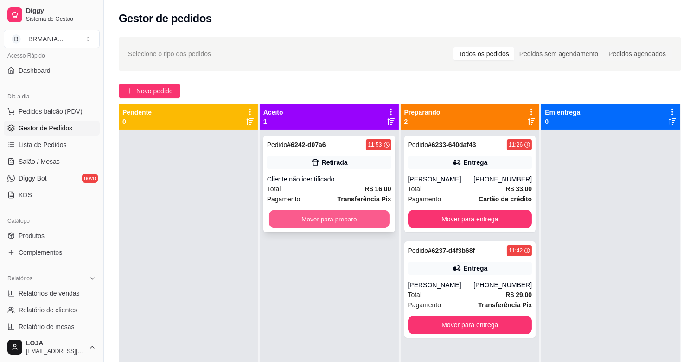
click at [367, 228] on button "Mover para preparo" at bounding box center [329, 219] width 121 height 18
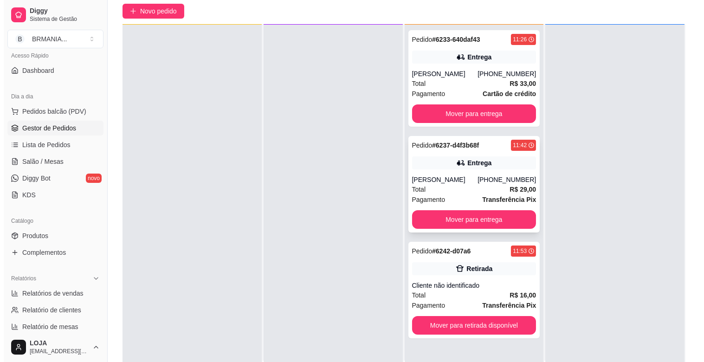
scroll to position [82, 0]
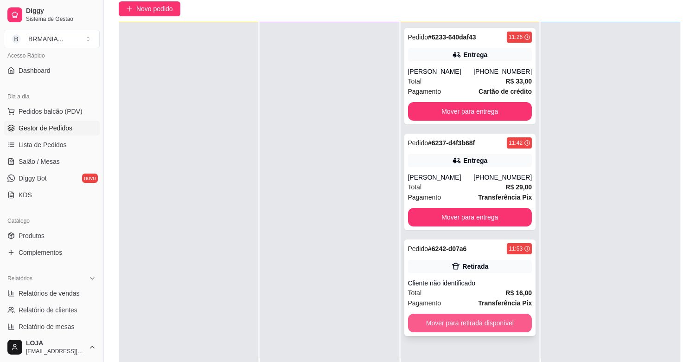
click at [481, 314] on button "Mover para retirada disponível" at bounding box center [470, 322] width 124 height 19
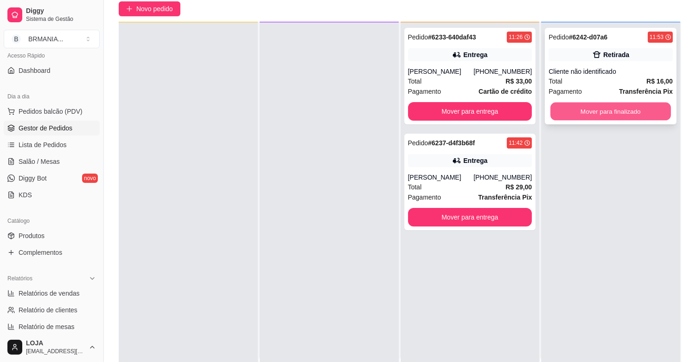
click at [643, 113] on button "Mover para finalizado" at bounding box center [610, 111] width 121 height 18
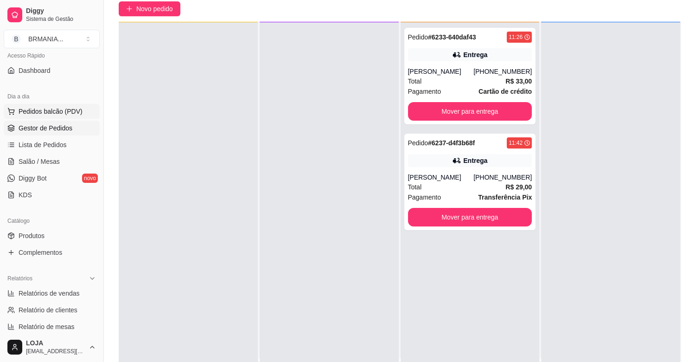
click at [71, 113] on span "Pedidos balcão (PDV)" at bounding box center [51, 111] width 64 height 9
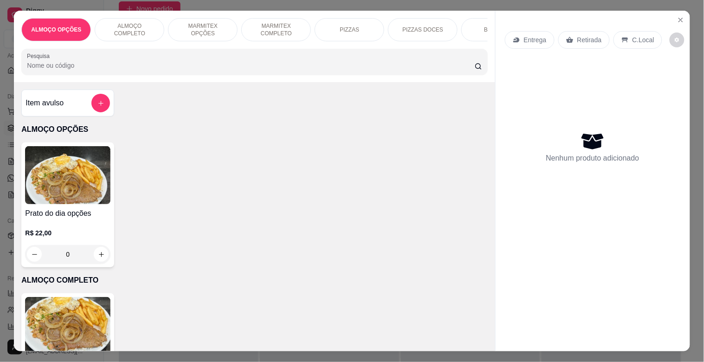
click at [198, 29] on p "MARMITEX OPÇÕES" at bounding box center [203, 29] width 54 height 15
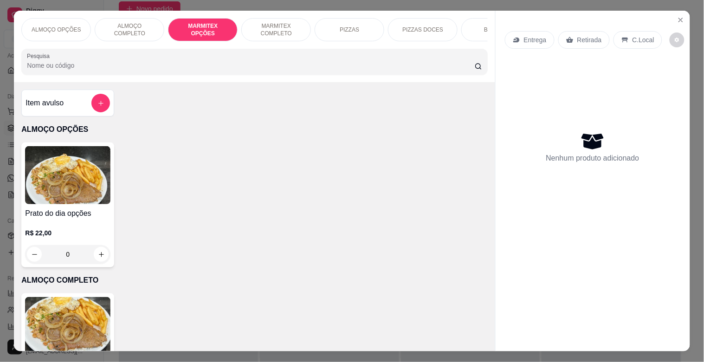
scroll to position [22, 0]
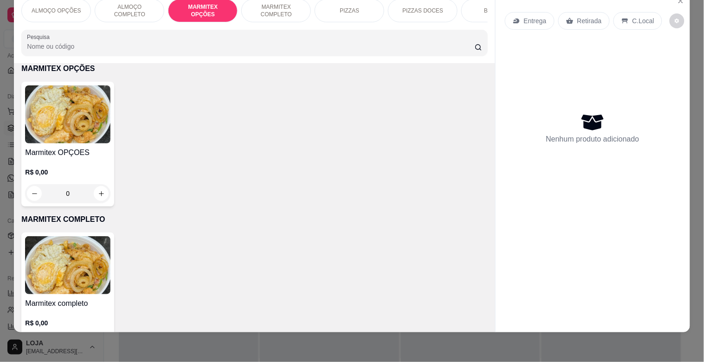
click at [66, 134] on img at bounding box center [67, 114] width 85 height 58
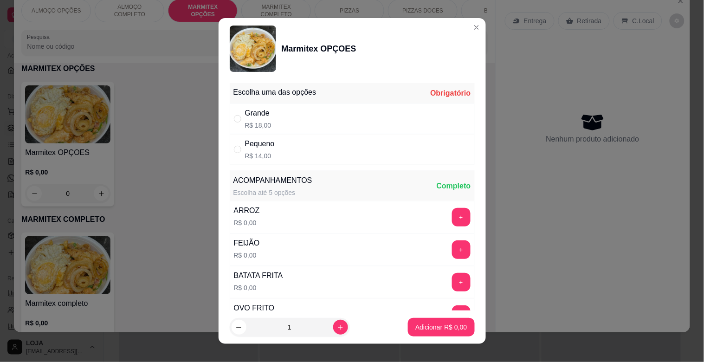
click at [271, 150] on div "Pequeno R$ 14,00" at bounding box center [352, 149] width 245 height 31
radio input "true"
click at [413, 330] on p "Adicionar R$ 14,00" at bounding box center [438, 326] width 55 height 9
type input "1"
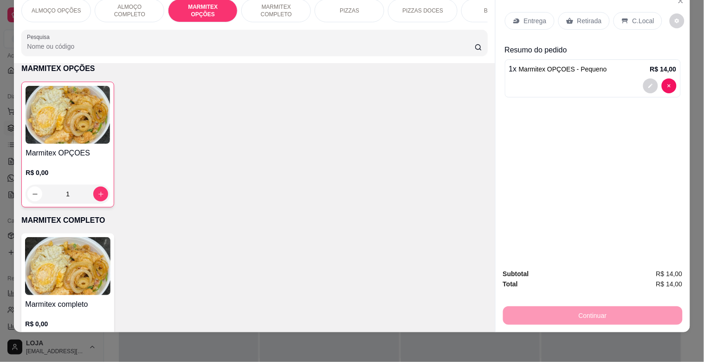
drag, startPoint x: 571, startPoint y: 13, endPoint x: 574, endPoint y: 21, distance: 8.2
click at [572, 15] on div "Retirada" at bounding box center [583, 21] width 51 height 18
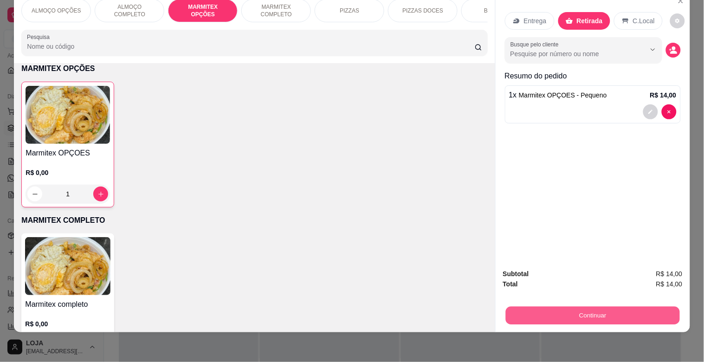
click at [624, 306] on button "Continuar" at bounding box center [592, 315] width 174 height 18
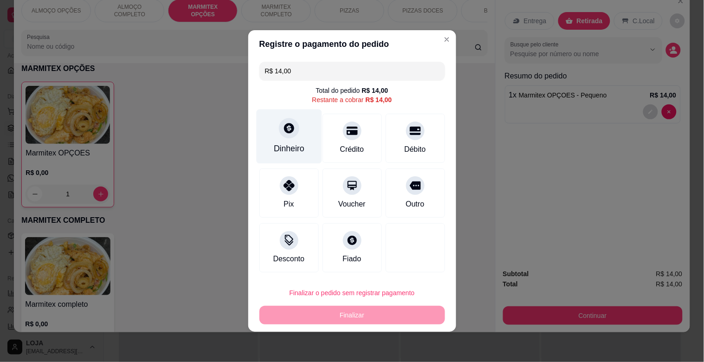
click at [289, 149] on div "Dinheiro" at bounding box center [289, 148] width 31 height 12
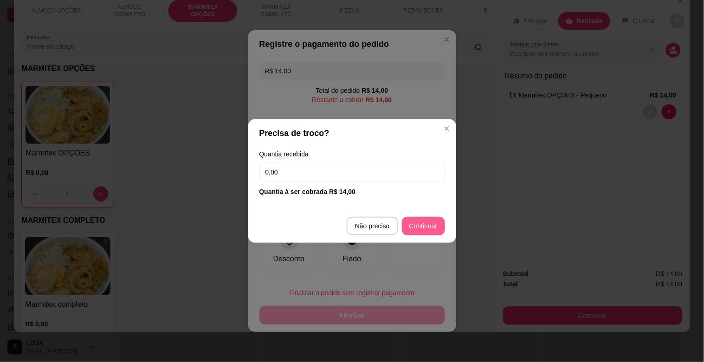
type input "R$ 0,00"
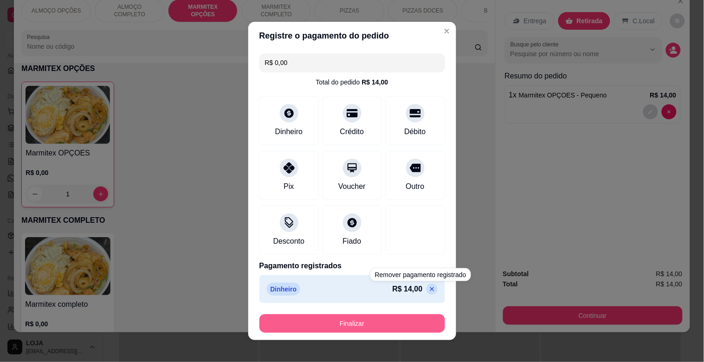
click at [412, 317] on button "Finalizar" at bounding box center [351, 323] width 185 height 19
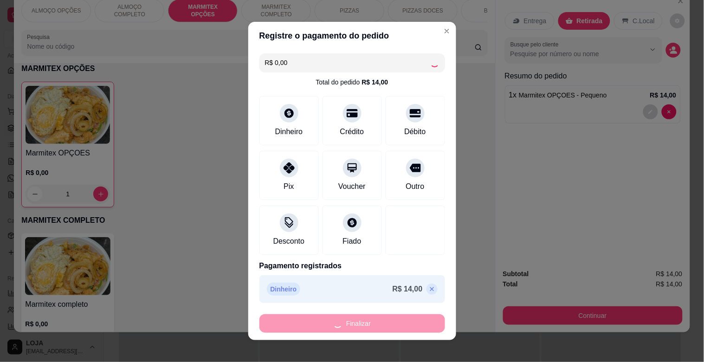
type input "0"
type input "-R$ 14,00"
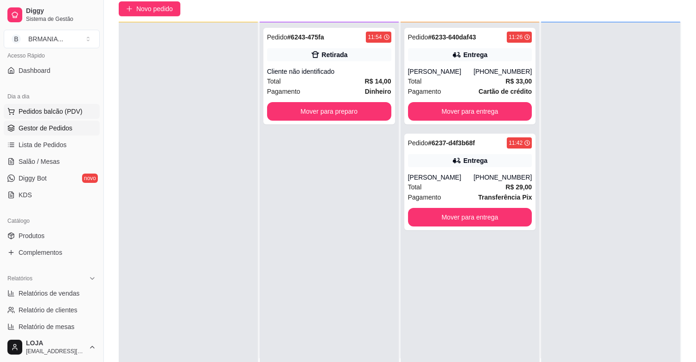
click at [59, 107] on span "Pedidos balcão (PDV)" at bounding box center [51, 111] width 64 height 9
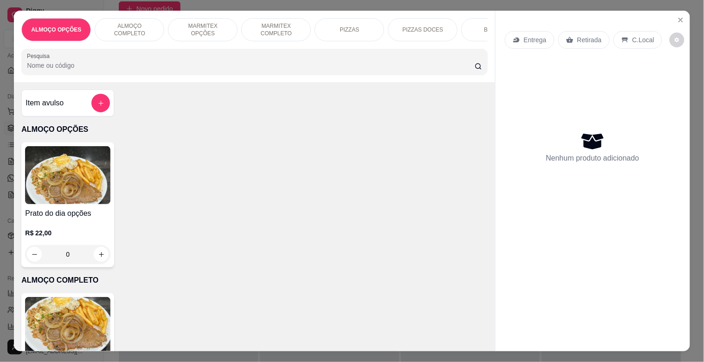
click at [56, 172] on img at bounding box center [67, 175] width 85 height 58
click at [211, 24] on p "MARMITEX OPÇÕES" at bounding box center [203, 29] width 54 height 15
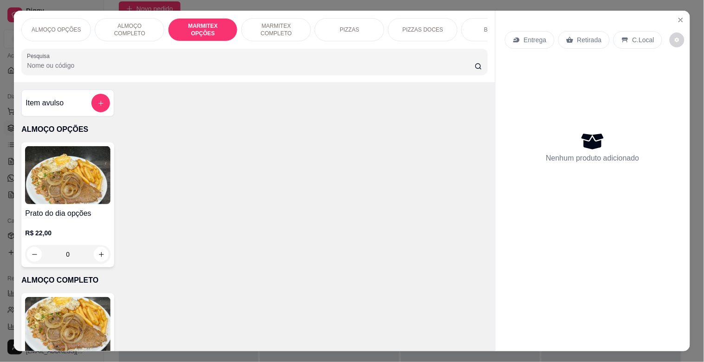
scroll to position [22, 0]
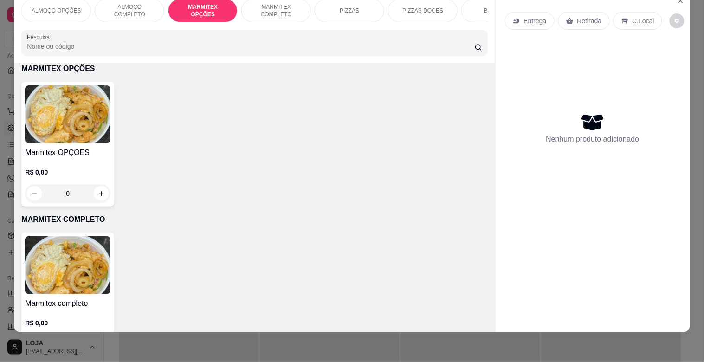
click at [61, 133] on img at bounding box center [67, 114] width 85 height 58
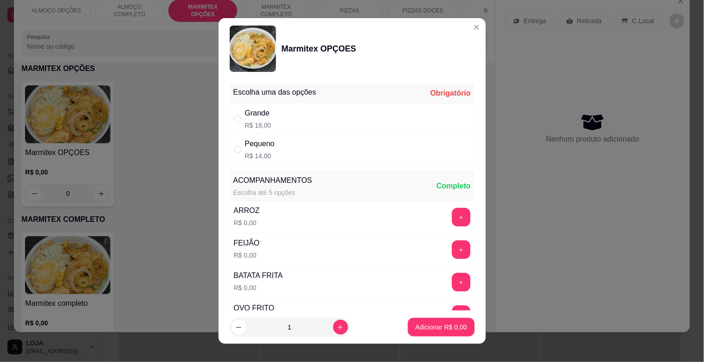
click at [271, 145] on div "Pequeno R$ 14,00" at bounding box center [352, 149] width 245 height 31
radio input "true"
click at [337, 328] on icon "increase-product-quantity" at bounding box center [340, 327] width 7 height 7
type input "2"
click at [415, 323] on p "Adicionar R$ 28,00" at bounding box center [438, 326] width 55 height 9
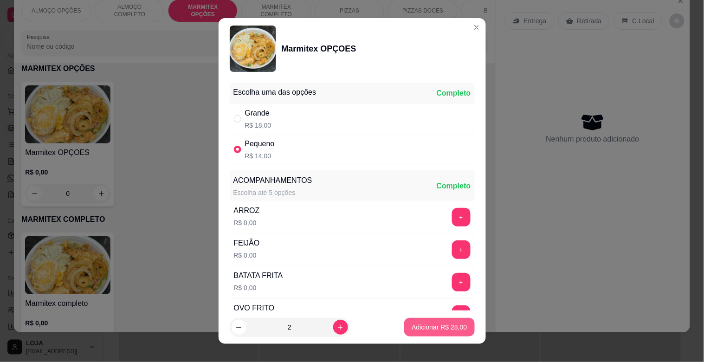
type input "2"
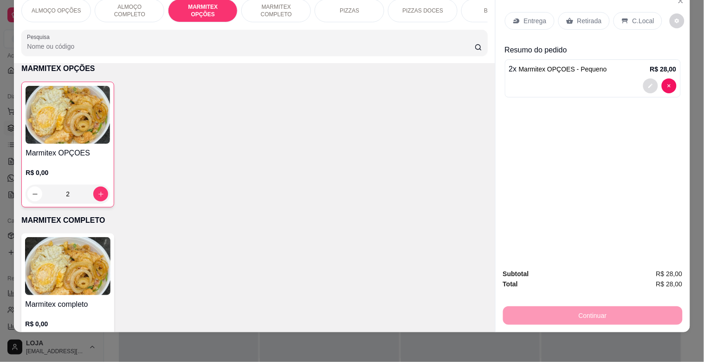
click at [643, 78] on button "decrease-product-quantity" at bounding box center [650, 85] width 15 height 15
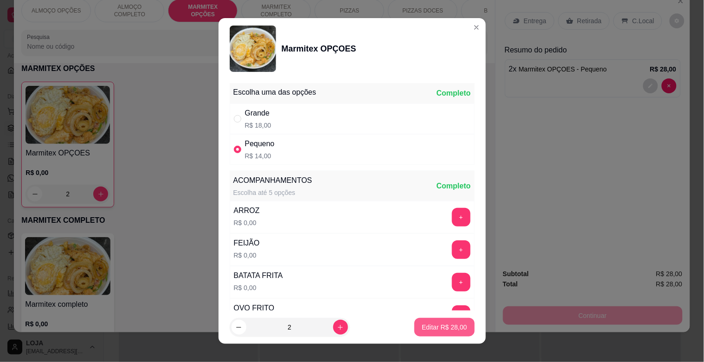
click at [429, 319] on button "Editar R$ 28,00" at bounding box center [444, 327] width 60 height 19
click at [429, 319] on div "Marmitex completo R$ 0,00 0" at bounding box center [254, 295] width 466 height 125
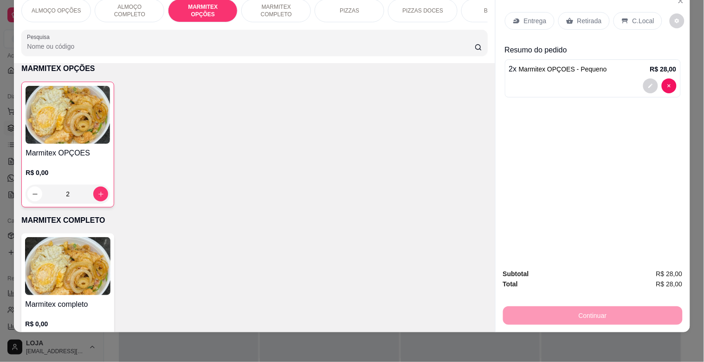
click at [657, 269] on span "R$ 28,00" at bounding box center [669, 274] width 26 height 10
click at [670, 269] on span "R$ 28,00" at bounding box center [669, 274] width 26 height 10
click at [617, 78] on div at bounding box center [592, 85] width 167 height 15
click at [581, 19] on div "Retirada" at bounding box center [583, 21] width 51 height 18
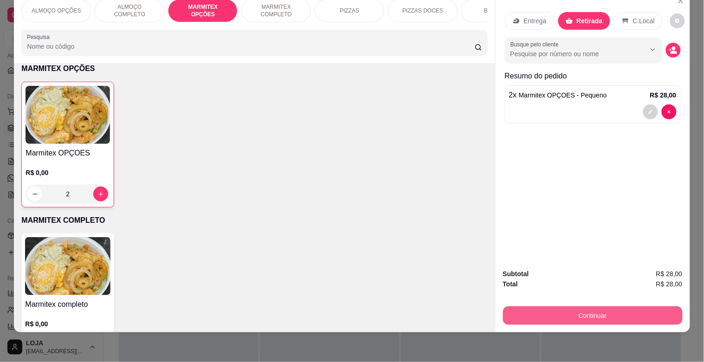
click at [562, 314] on button "Continuar" at bounding box center [592, 315] width 179 height 19
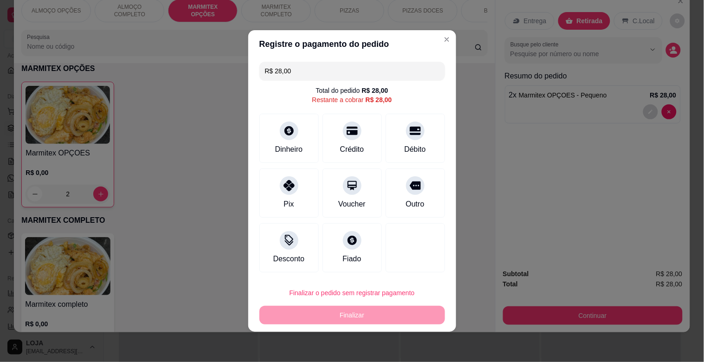
click at [333, 78] on input "R$ 28,00" at bounding box center [352, 71] width 174 height 19
click at [297, 146] on div "Dinheiro" at bounding box center [289, 148] width 31 height 12
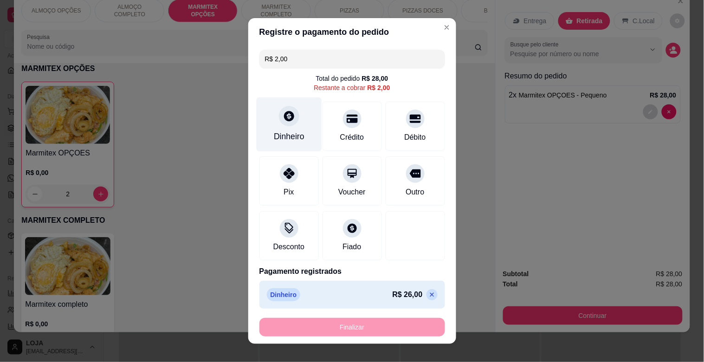
click at [269, 109] on div "Dinheiro" at bounding box center [288, 124] width 65 height 54
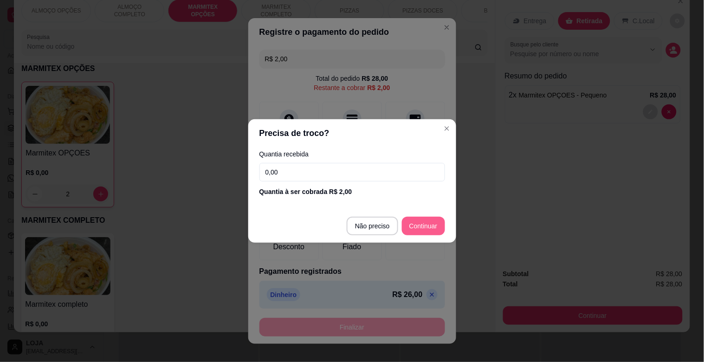
type input "R$ 0,00"
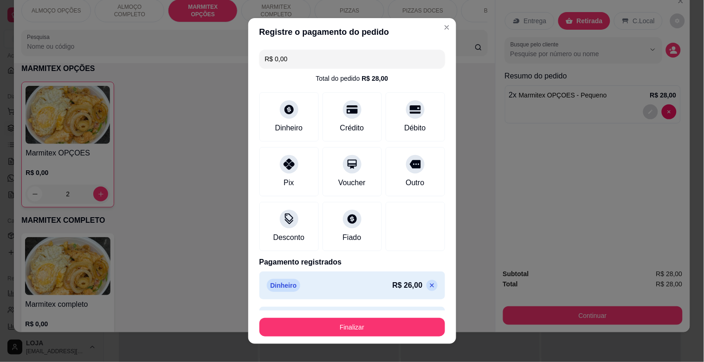
click at [414, 224] on div at bounding box center [414, 226] width 59 height 49
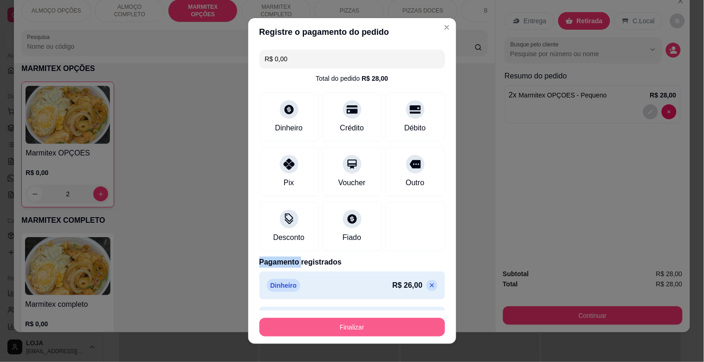
click at [385, 322] on button "Finalizar" at bounding box center [351, 327] width 185 height 19
click at [385, 322] on div "Finalizar" at bounding box center [351, 327] width 185 height 19
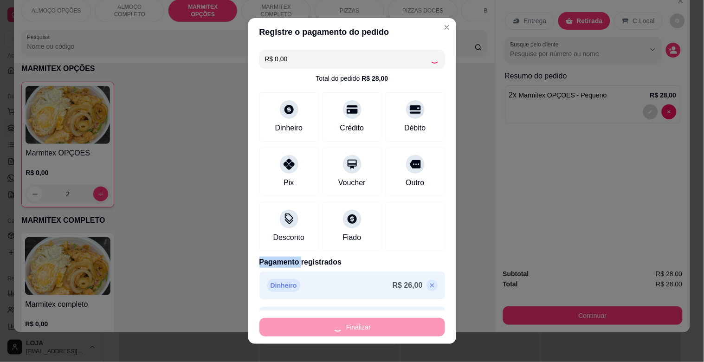
type input "0"
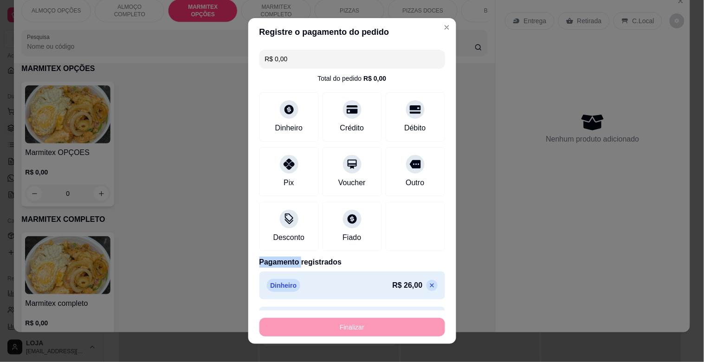
type input "-R$ 28,00"
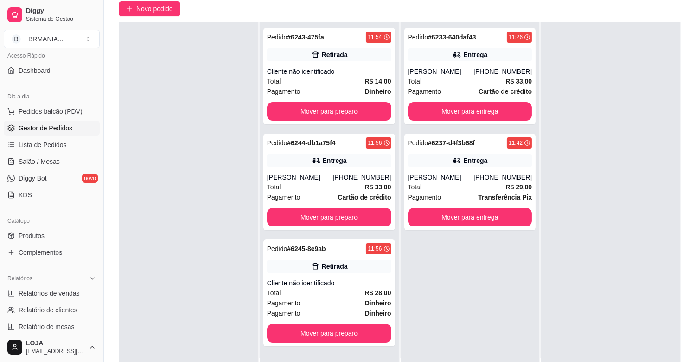
click at [507, 175] on div "[PHONE_NUMBER]" at bounding box center [502, 177] width 58 height 9
click at [521, 249] on div "Pedido # 6233-640daf43 11:26 Entrega [PERSON_NAME] [PHONE_NUMBER] Total R$ 33,0…" at bounding box center [470, 203] width 139 height 362
click at [67, 108] on span "Pedidos balcão (PDV)" at bounding box center [51, 111] width 64 height 9
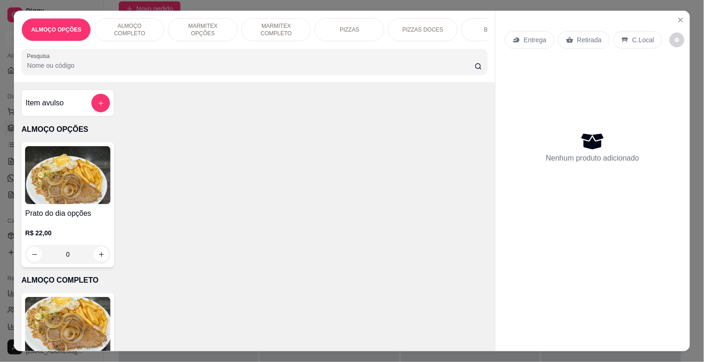
click at [206, 31] on div "MARMITEX OPÇÕES" at bounding box center [203, 29] width 70 height 23
click at [206, 49] on div "Pesquisa" at bounding box center [254, 62] width 466 height 26
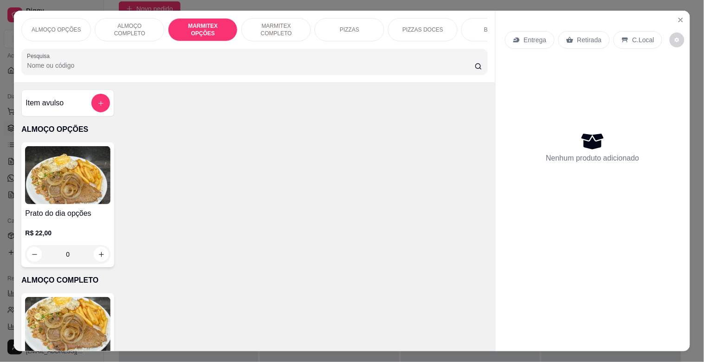
scroll to position [343, 0]
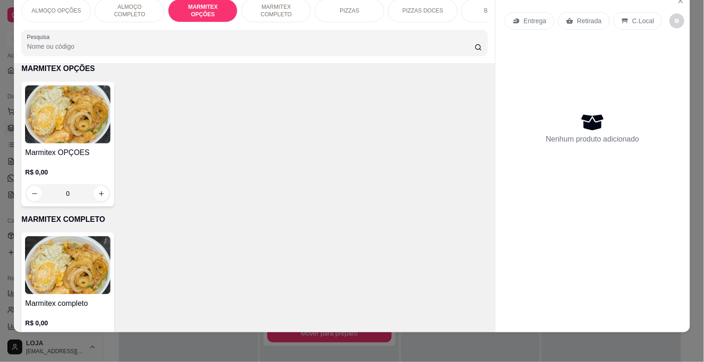
click at [58, 143] on img at bounding box center [67, 114] width 85 height 58
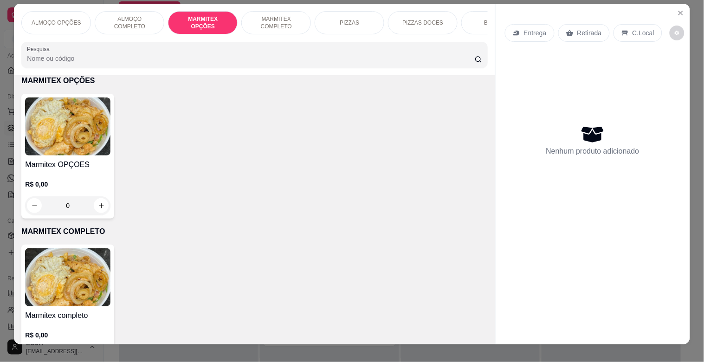
click at [70, 113] on img at bounding box center [67, 126] width 85 height 58
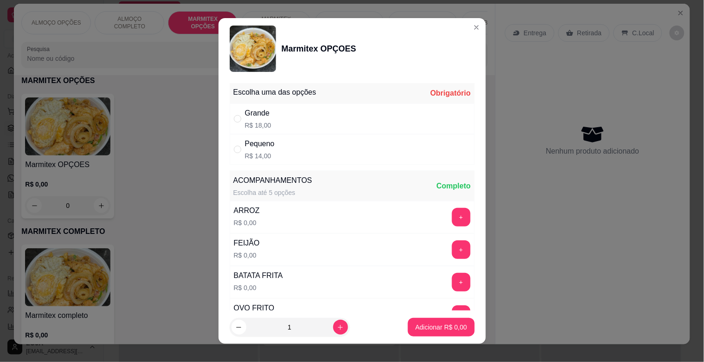
click at [350, 104] on div "Grande R$ 18,00" at bounding box center [352, 118] width 245 height 31
click at [351, 104] on div "Grande R$ 18,00" at bounding box center [352, 118] width 245 height 31
click at [339, 124] on div "Grande R$ 18,00" at bounding box center [352, 118] width 245 height 31
click at [234, 118] on input "" at bounding box center [237, 118] width 7 height 7
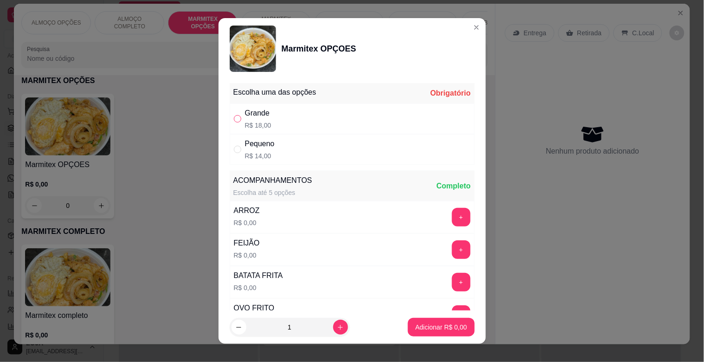
radio input "true"
click at [427, 326] on p "Adicionar R$ 18,00" at bounding box center [438, 326] width 55 height 9
click at [425, 323] on div "Marmitex completo R$ 0,00 0" at bounding box center [254, 306] width 466 height 125
type input "1"
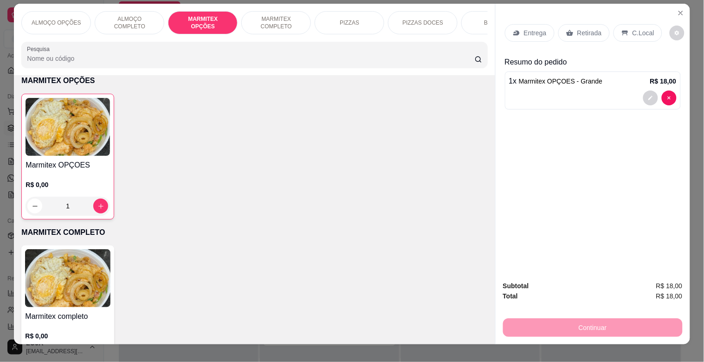
click at [590, 28] on p "Retirada" at bounding box center [589, 32] width 25 height 9
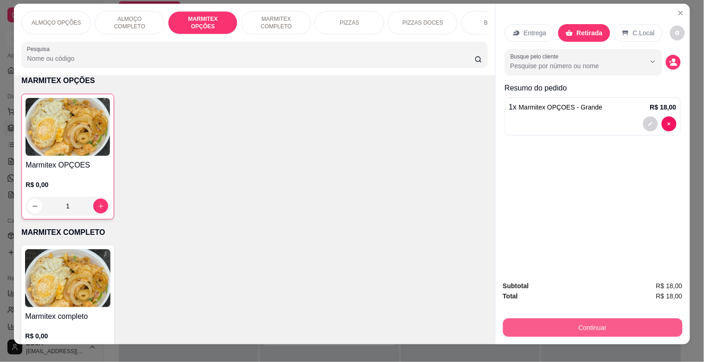
click at [599, 326] on button "Continuar" at bounding box center [592, 327] width 179 height 19
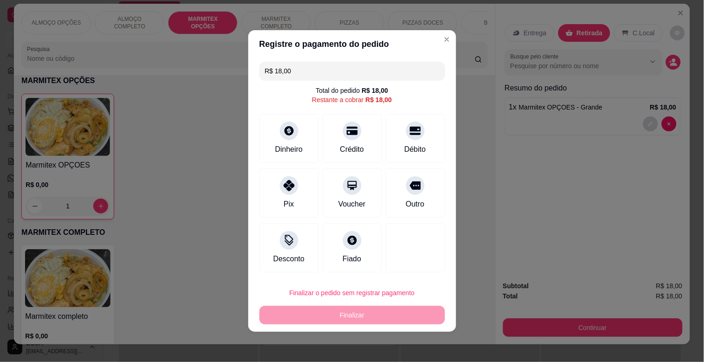
click at [346, 76] on input "R$ 18,00" at bounding box center [352, 71] width 174 height 19
click at [303, 134] on div "Dinheiro" at bounding box center [288, 136] width 65 height 54
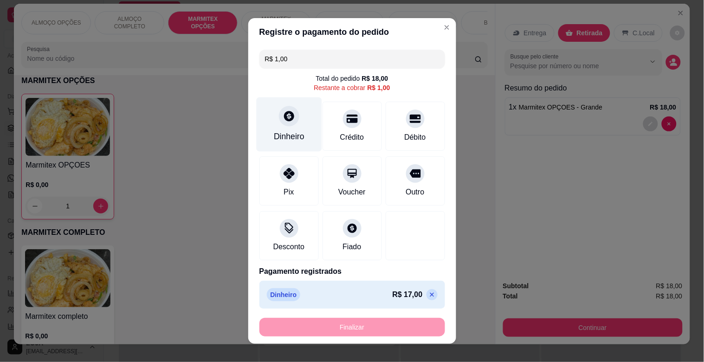
click at [281, 103] on div "Dinheiro" at bounding box center [288, 124] width 65 height 54
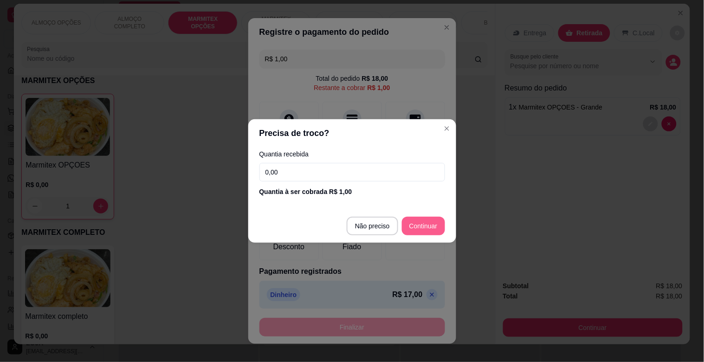
type input "R$ 0,00"
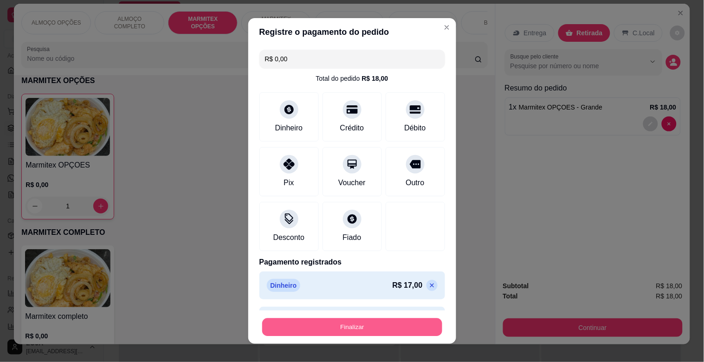
click at [410, 322] on button "Finalizar" at bounding box center [352, 327] width 180 height 18
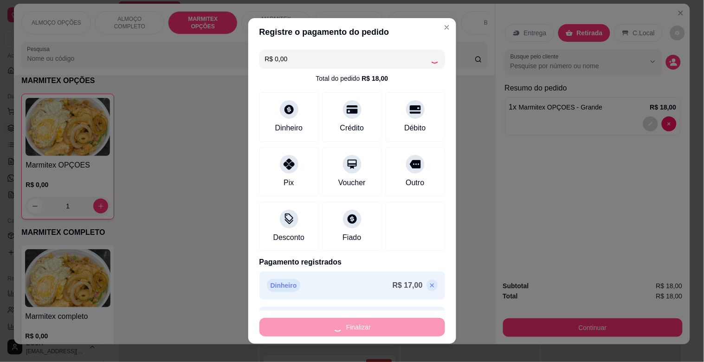
type input "0"
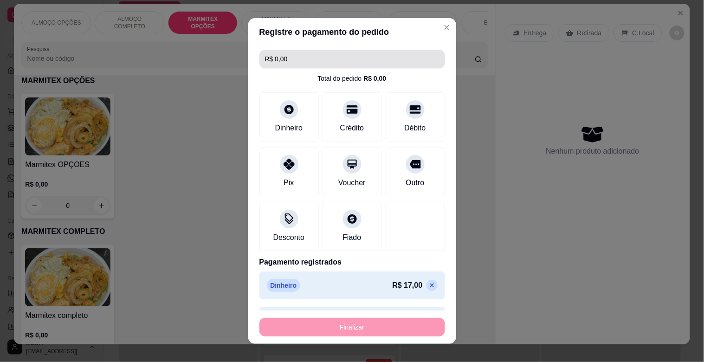
type input "-R$ 18,00"
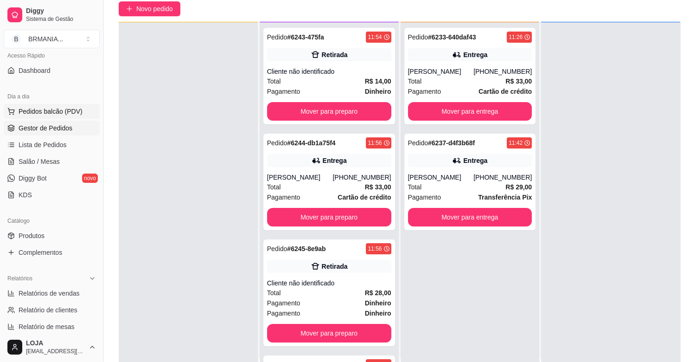
drag, startPoint x: 58, startPoint y: 110, endPoint x: 64, endPoint y: 109, distance: 5.1
click at [59, 110] on span "Pedidos balcão (PDV)" at bounding box center [51, 111] width 64 height 9
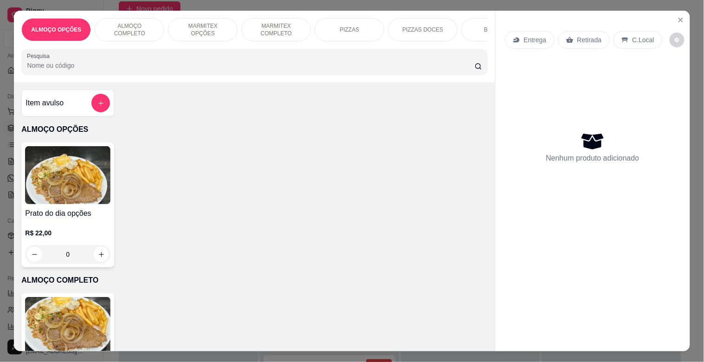
click at [150, 25] on p "ALMOÇO COMPLETO" at bounding box center [129, 29] width 54 height 15
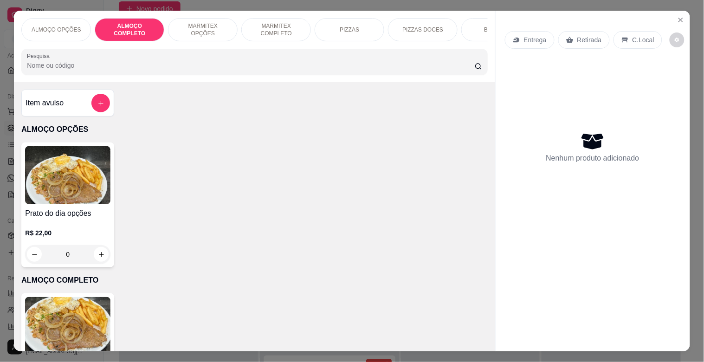
scroll to position [22, 0]
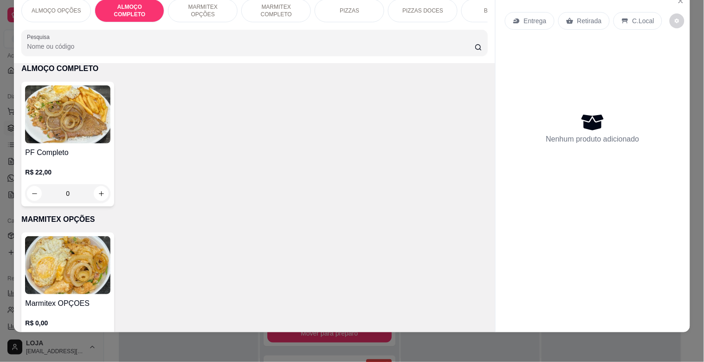
click at [204, 3] on p "MARMITEX OPÇÕES" at bounding box center [203, 10] width 54 height 15
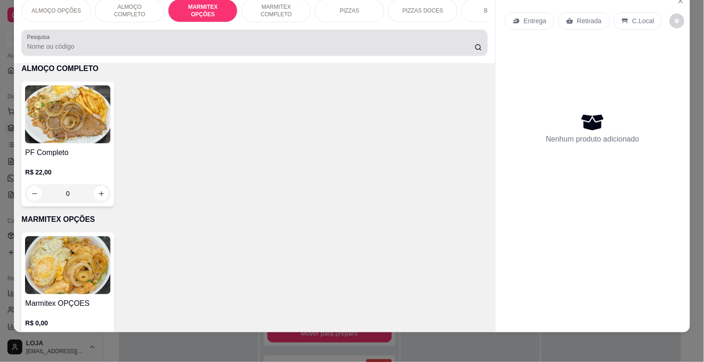
scroll to position [343, 0]
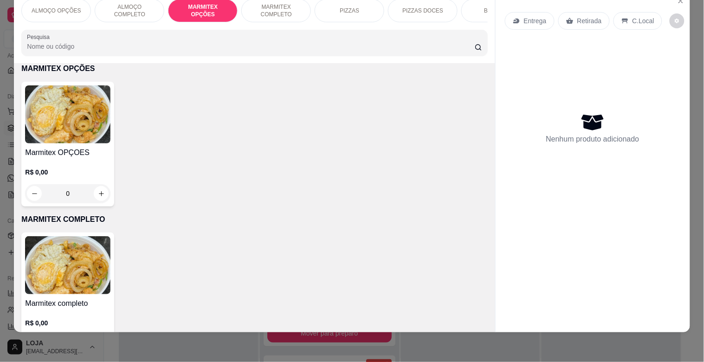
click at [71, 136] on img at bounding box center [67, 114] width 85 height 58
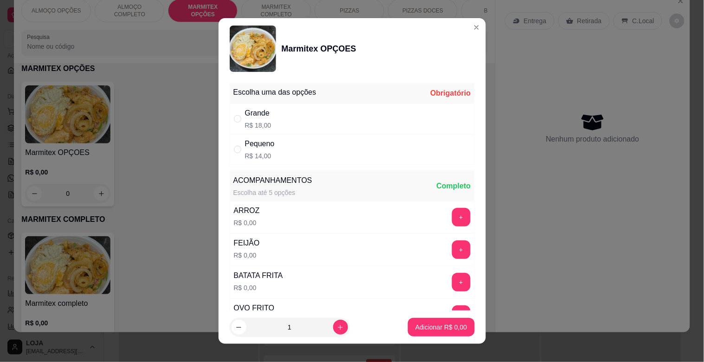
click at [249, 118] on div "Grande" at bounding box center [258, 113] width 26 height 11
radio input "true"
click at [411, 324] on p "Adicionar R$ 18,00" at bounding box center [438, 326] width 55 height 9
type input "1"
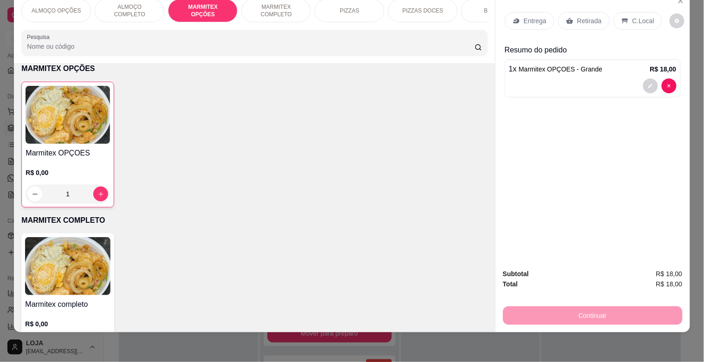
click at [566, 17] on icon at bounding box center [569, 20] width 7 height 7
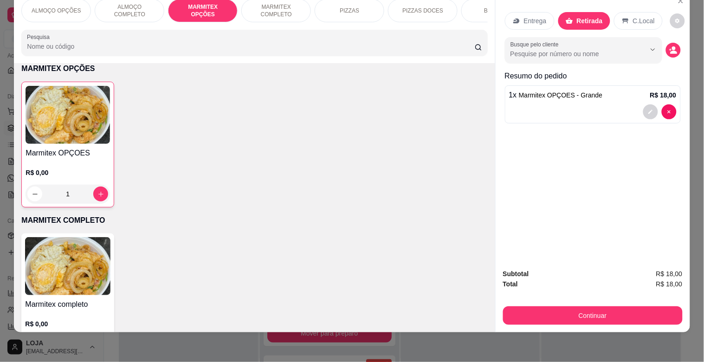
click at [541, 319] on div "Subtotal R$ 18,00 Total R$ 18,00 Continuar" at bounding box center [592, 296] width 194 height 71
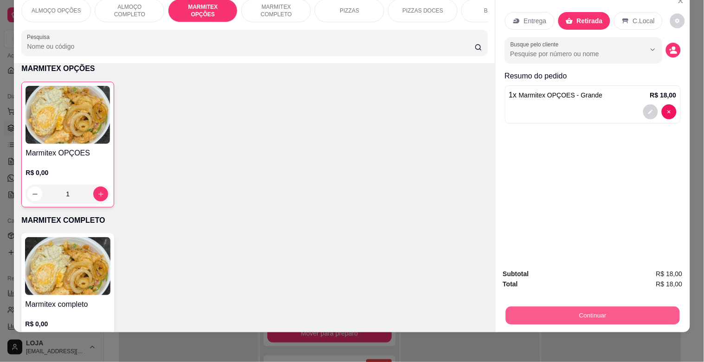
click at [541, 314] on button "Continuar" at bounding box center [592, 315] width 174 height 18
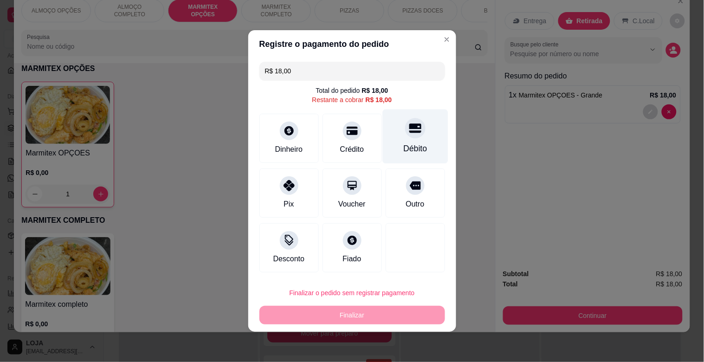
click at [430, 141] on div "Débito" at bounding box center [414, 136] width 65 height 54
type input "R$ 0,00"
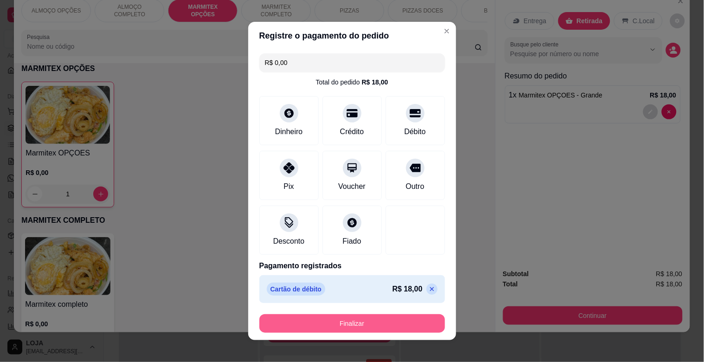
click at [373, 319] on button "Finalizar" at bounding box center [351, 323] width 185 height 19
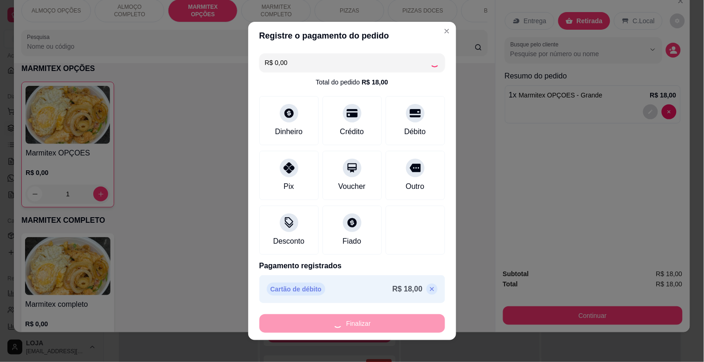
type input "0"
type input "-R$ 18,00"
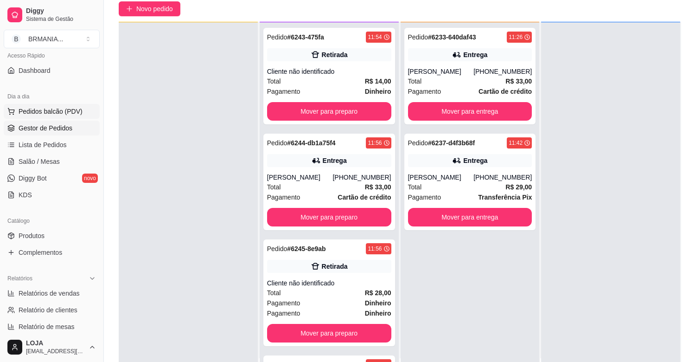
click at [48, 113] on span "Pedidos balcão (PDV)" at bounding box center [51, 111] width 64 height 9
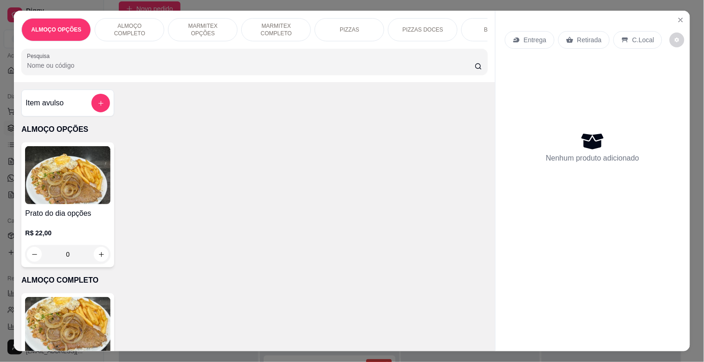
click at [268, 22] on p "MARMITEX COMPLETO" at bounding box center [276, 29] width 54 height 15
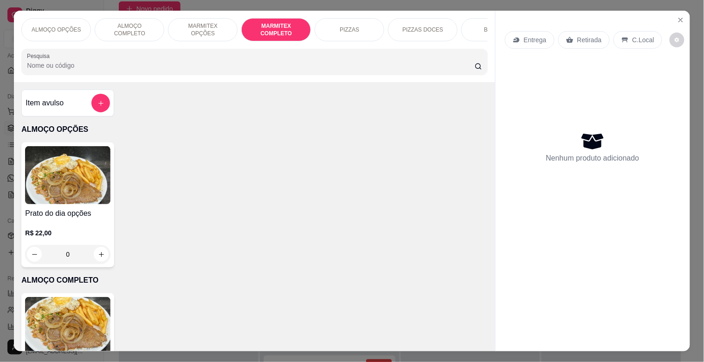
scroll to position [22, 0]
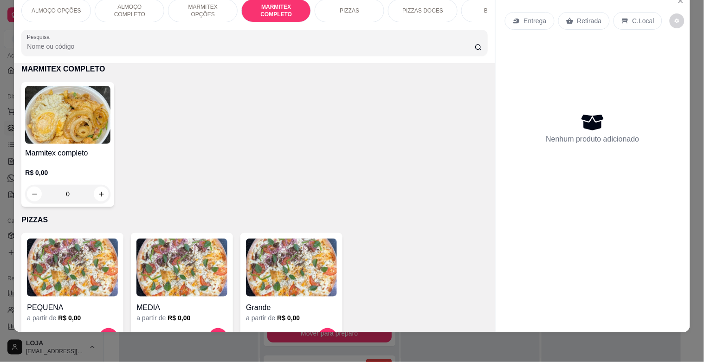
click at [87, 134] on img at bounding box center [67, 115] width 85 height 58
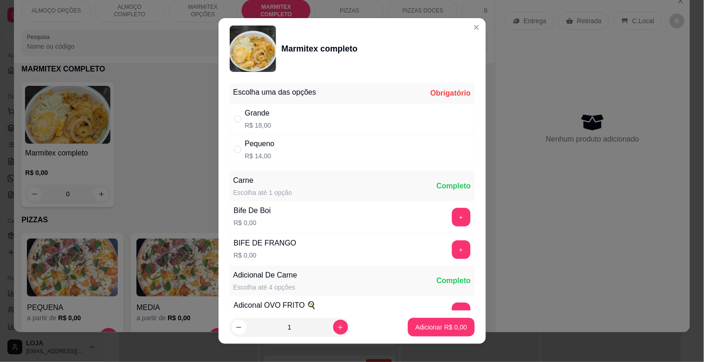
click at [297, 131] on div "Grande R$ 18,00" at bounding box center [352, 118] width 245 height 31
radio input "true"
click at [452, 211] on button "+" at bounding box center [461, 217] width 19 height 19
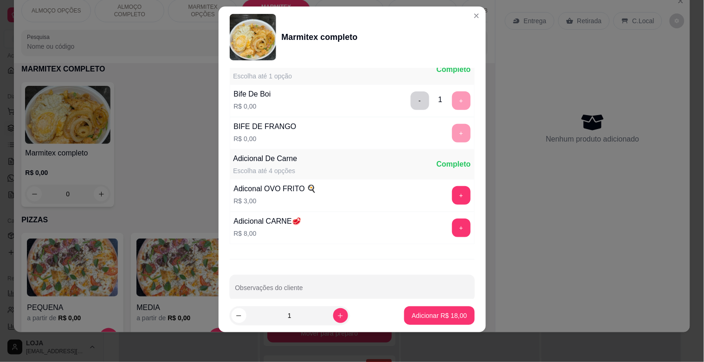
scroll to position [130, 0]
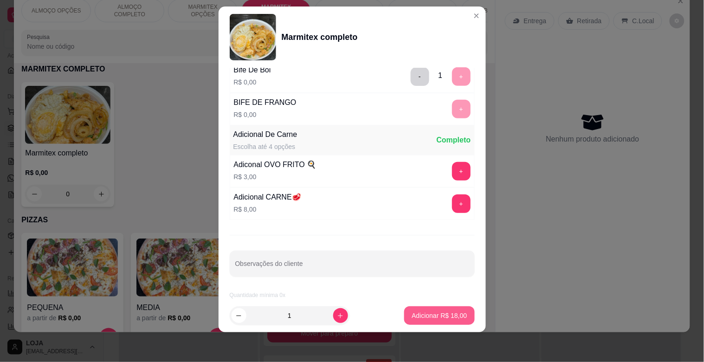
click at [421, 313] on p "Adicionar R$ 18,00" at bounding box center [438, 315] width 55 height 9
click at [421, 313] on div "PEQUENA a partir de R$ 0,00 MEDIA a partir de R$ 0,00 Grande a partir de R$ 0,00" at bounding box center [254, 292] width 466 height 119
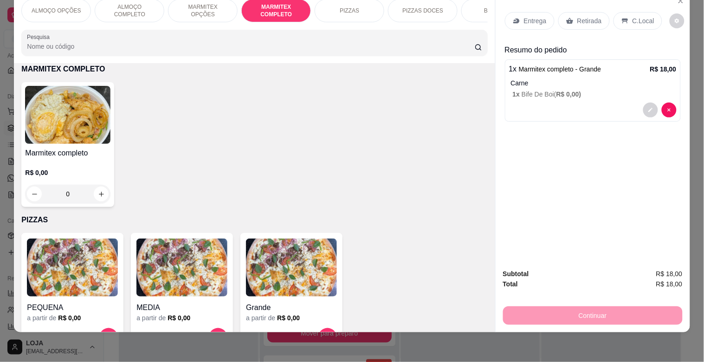
click at [59, 127] on img at bounding box center [67, 115] width 85 height 58
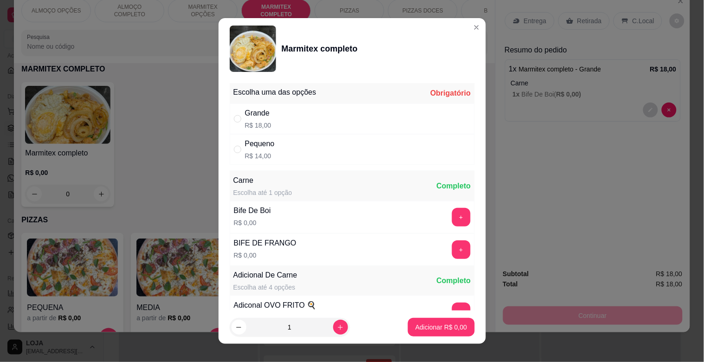
click at [280, 144] on div "Pequeno R$ 14,00" at bounding box center [352, 149] width 245 height 31
radio input "true"
click at [452, 220] on button "+" at bounding box center [461, 217] width 19 height 19
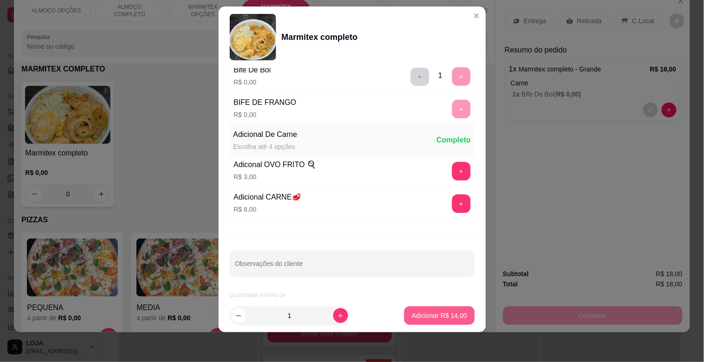
click at [435, 315] on p "Adicionar R$ 14,00" at bounding box center [438, 315] width 55 height 9
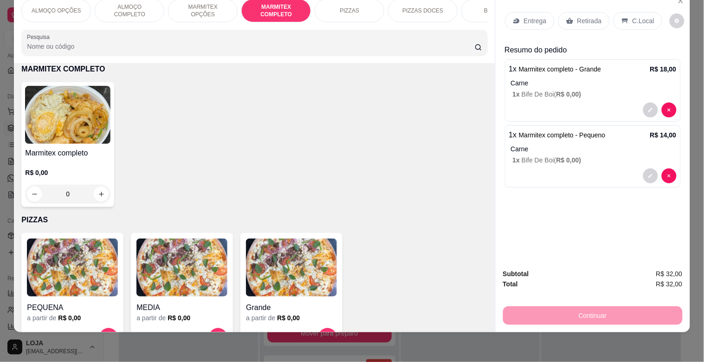
drag, startPoint x: 591, startPoint y: 16, endPoint x: 628, endPoint y: 69, distance: 64.9
click at [590, 17] on p "Retirada" at bounding box center [589, 20] width 25 height 9
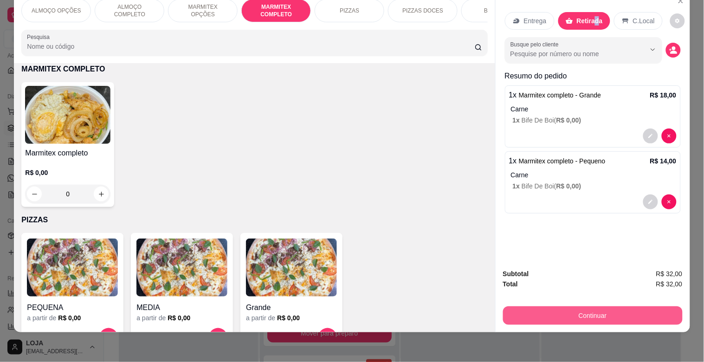
click at [614, 308] on button "Continuar" at bounding box center [592, 315] width 179 height 19
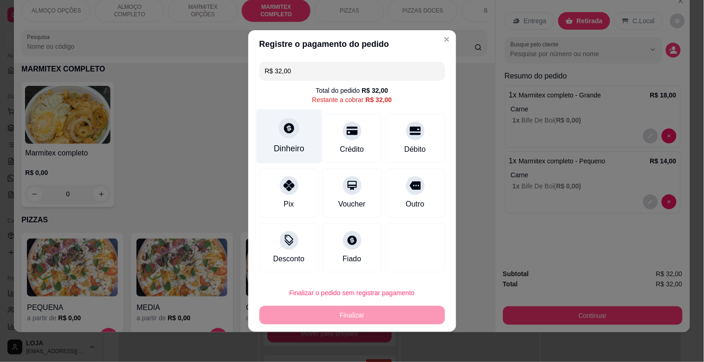
click at [295, 140] on div "Dinheiro" at bounding box center [288, 136] width 65 height 54
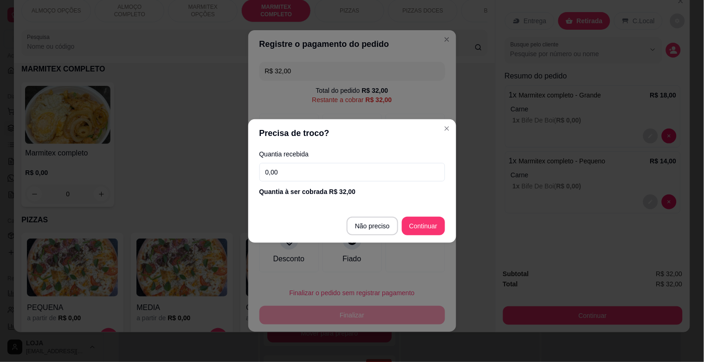
click at [292, 175] on input "0,00" at bounding box center [351, 172] width 185 height 19
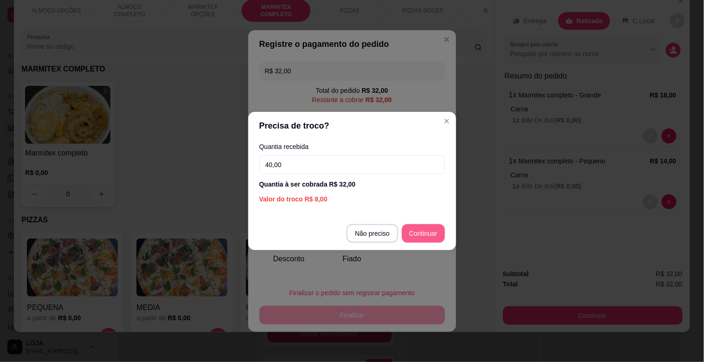
type input "40,00"
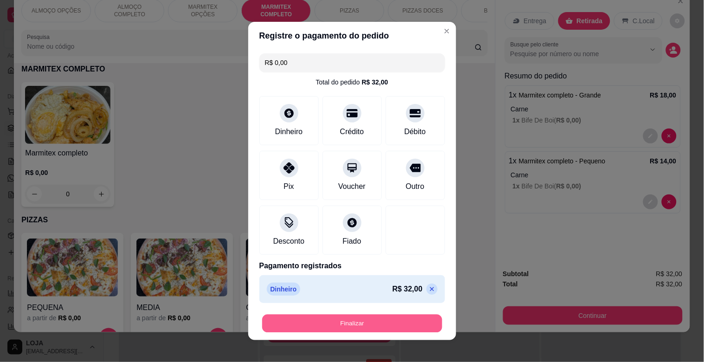
click at [400, 326] on button "Finalizar" at bounding box center [352, 323] width 180 height 18
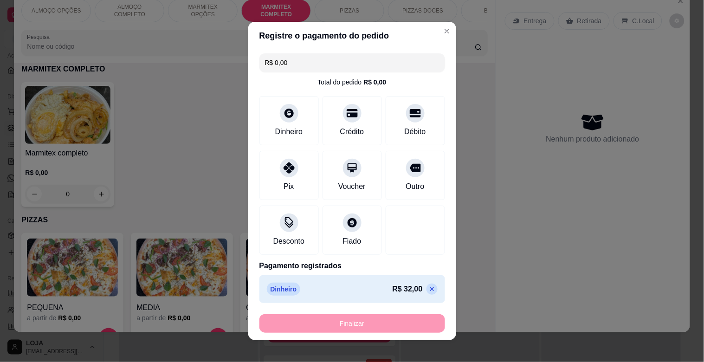
type input "-R$ 32,00"
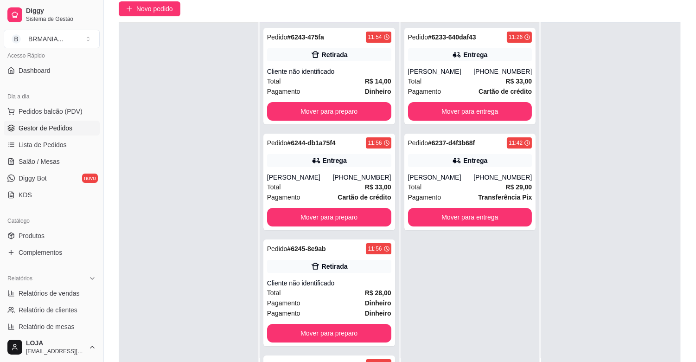
drag, startPoint x: 288, startPoint y: 69, endPoint x: 172, endPoint y: 153, distance: 144.1
click at [172, 153] on div at bounding box center [188, 203] width 139 height 362
click at [338, 120] on div "Pedido # 6243-475fa 11:54 Retirada Cliente não identificado Total R$ 14,00 Paga…" at bounding box center [329, 76] width 132 height 96
click at [302, 117] on button "Mover para preparo" at bounding box center [329, 111] width 124 height 19
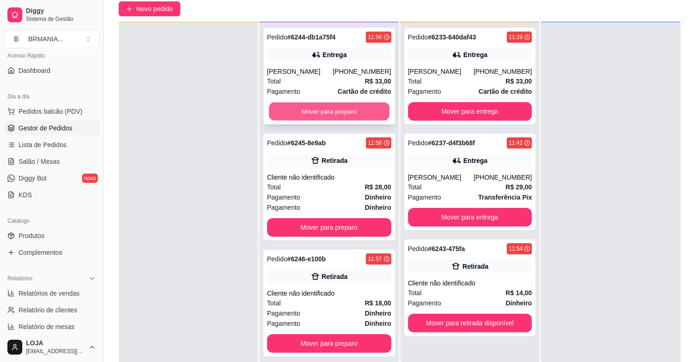
click at [303, 115] on button "Mover para preparo" at bounding box center [329, 111] width 121 height 18
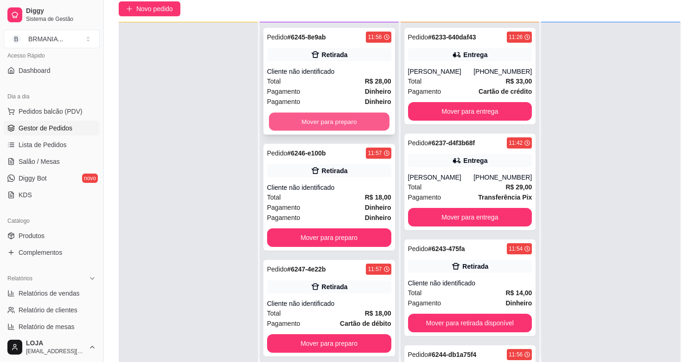
click at [314, 122] on button "Mover para preparo" at bounding box center [329, 122] width 121 height 18
click at [317, 228] on button "Mover para preparo" at bounding box center [329, 237] width 124 height 19
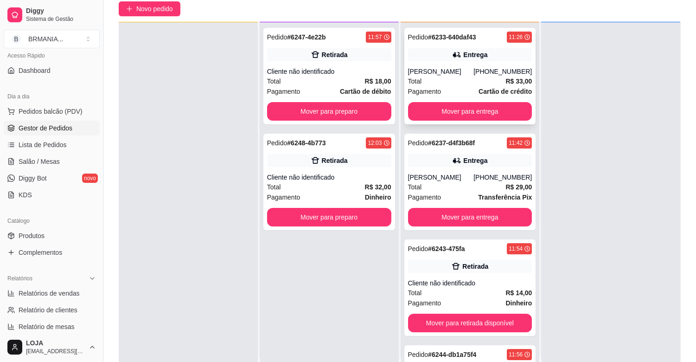
click at [446, 77] on div "Total R$ 33,00" at bounding box center [470, 81] width 124 height 10
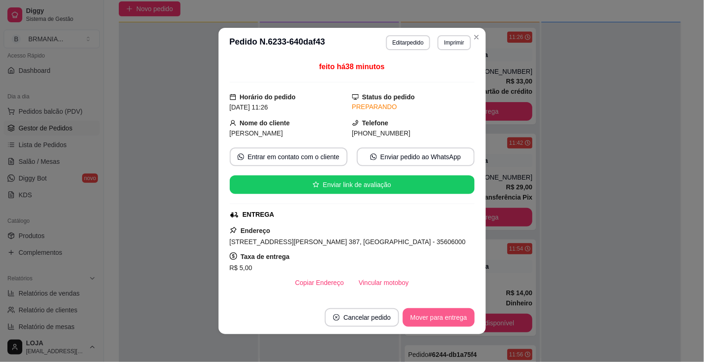
click at [449, 312] on button "Mover para entrega" at bounding box center [438, 317] width 71 height 19
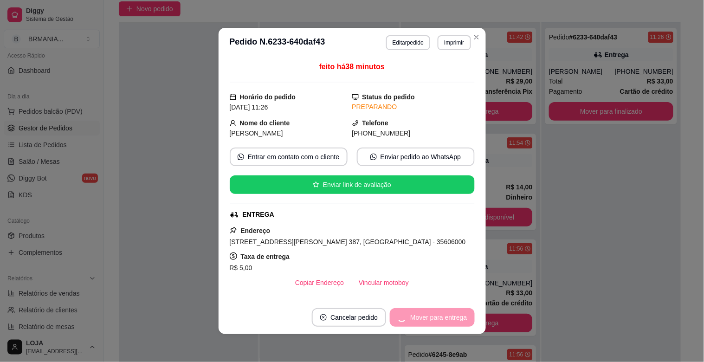
click at [437, 317] on div "Mover para entrega" at bounding box center [432, 317] width 84 height 19
click at [440, 320] on button "Mover para finalizado" at bounding box center [435, 317] width 75 height 18
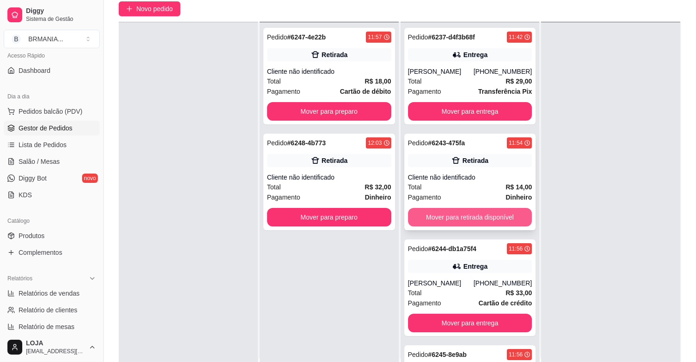
click at [456, 215] on button "Mover para retirada disponível" at bounding box center [470, 217] width 124 height 19
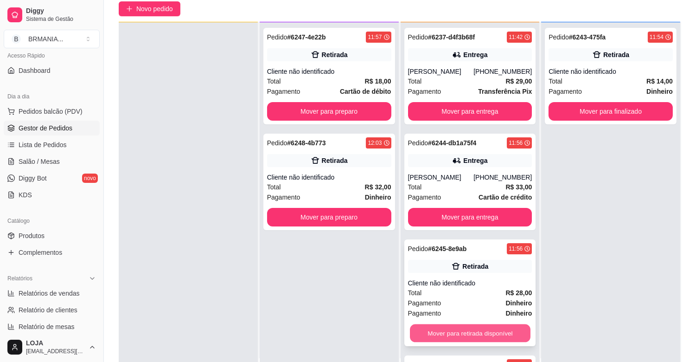
click at [465, 330] on button "Mover para retirada disponível" at bounding box center [470, 333] width 121 height 18
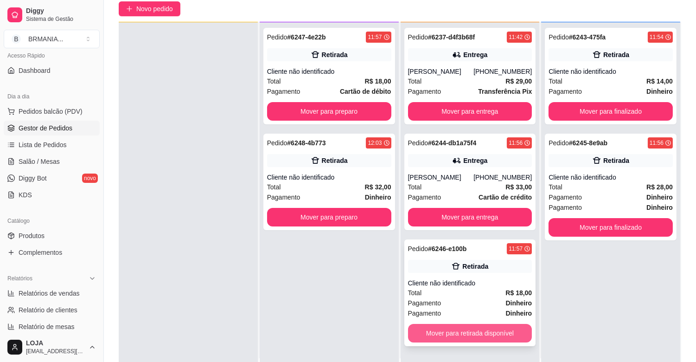
click at [460, 330] on button "Mover para retirada disponível" at bounding box center [470, 333] width 124 height 19
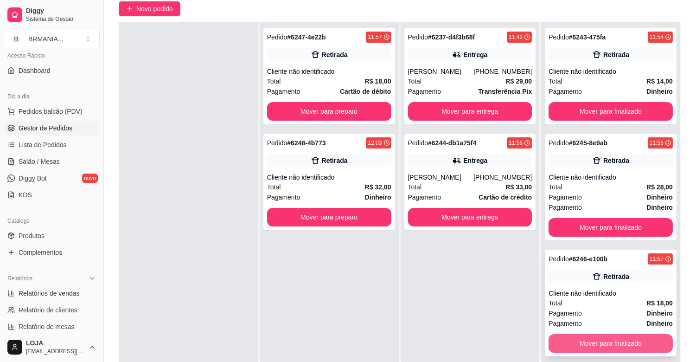
click at [611, 339] on button "Mover para finalizado" at bounding box center [611, 343] width 124 height 19
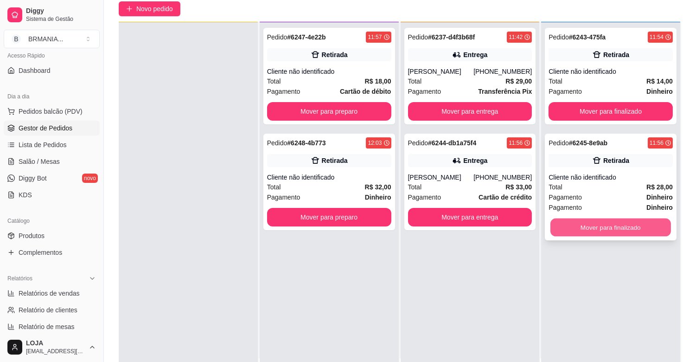
click at [608, 227] on button "Mover para finalizado" at bounding box center [610, 227] width 121 height 18
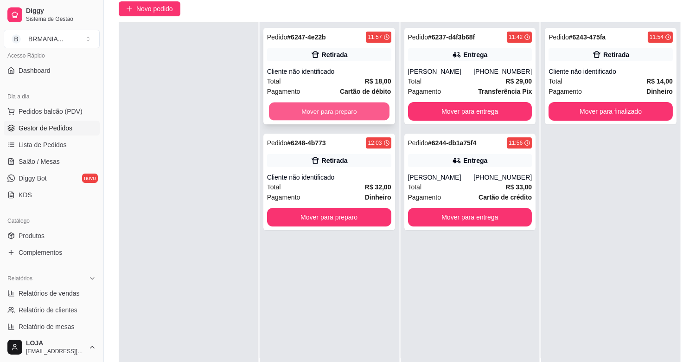
click at [328, 110] on button "Mover para preparo" at bounding box center [329, 111] width 121 height 18
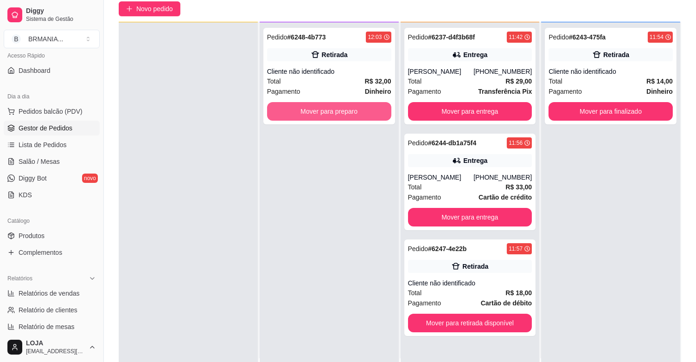
click at [328, 110] on button "Mover para preparo" at bounding box center [329, 111] width 124 height 19
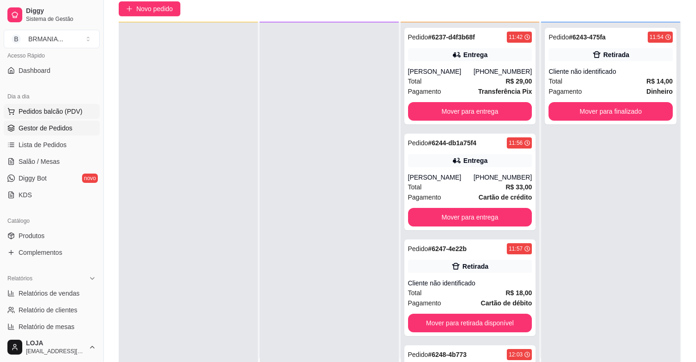
drag, startPoint x: 53, startPoint y: 116, endPoint x: 46, endPoint y: 116, distance: 7.0
click at [52, 116] on button "Pedidos balcão (PDV)" at bounding box center [52, 111] width 96 height 15
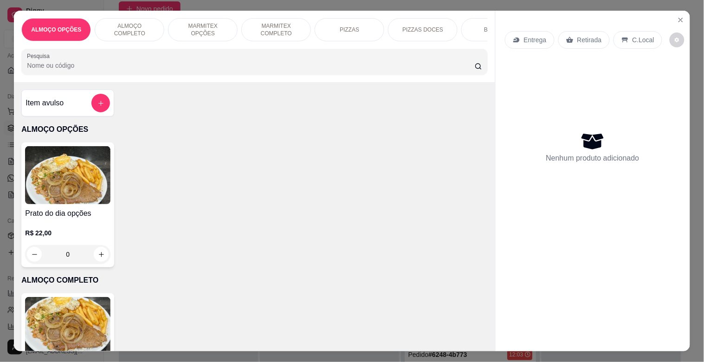
click at [91, 304] on img at bounding box center [67, 326] width 85 height 58
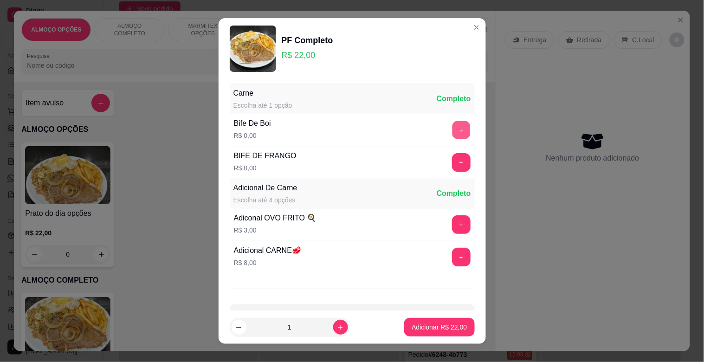
click at [452, 130] on button "+" at bounding box center [461, 130] width 18 height 18
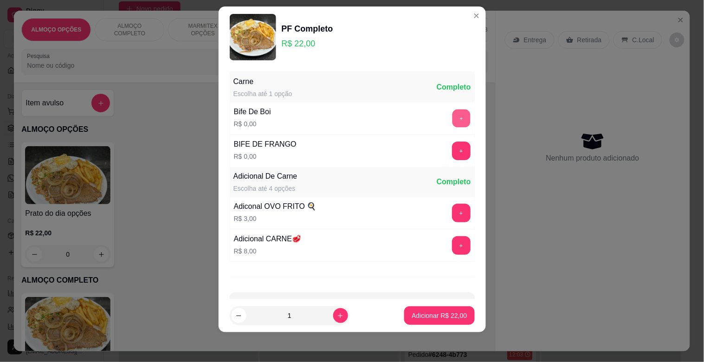
scroll to position [33, 0]
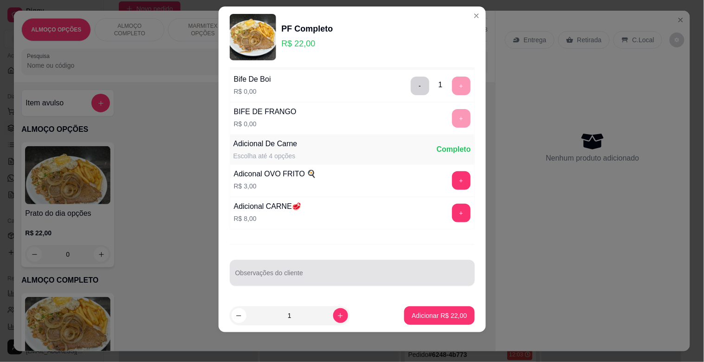
click at [277, 266] on div at bounding box center [352, 272] width 234 height 19
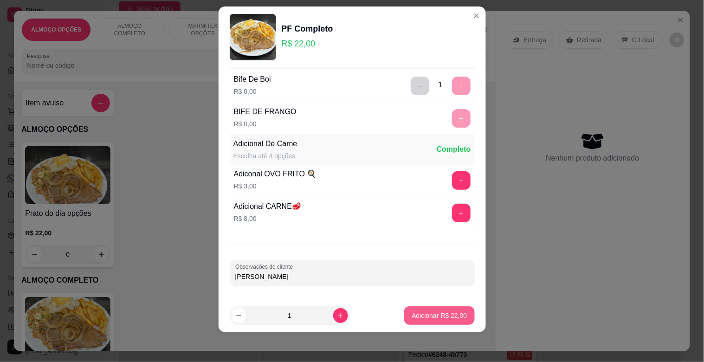
type input "[PERSON_NAME]"
click at [440, 317] on p "Adicionar R$ 22,00" at bounding box center [438, 315] width 55 height 9
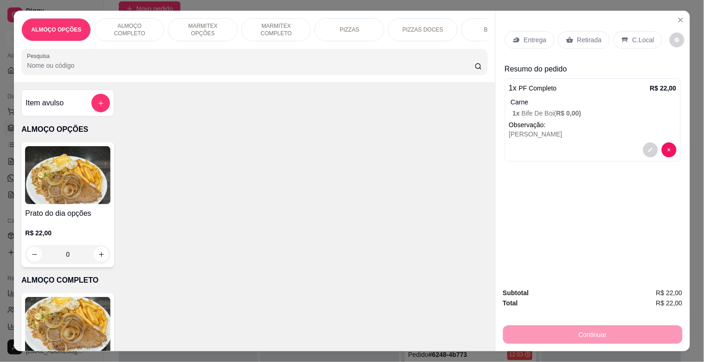
click at [62, 335] on img at bounding box center [67, 326] width 85 height 58
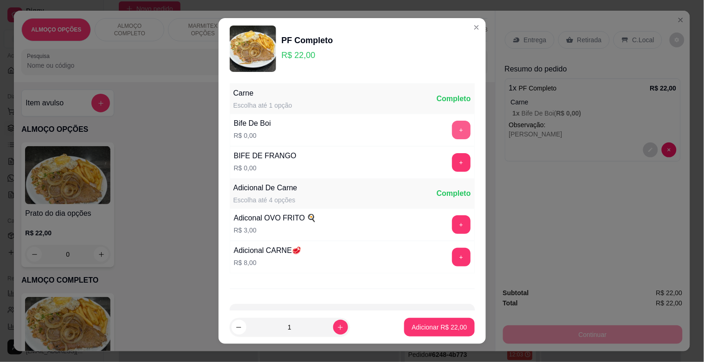
click at [452, 130] on button "+" at bounding box center [461, 130] width 19 height 19
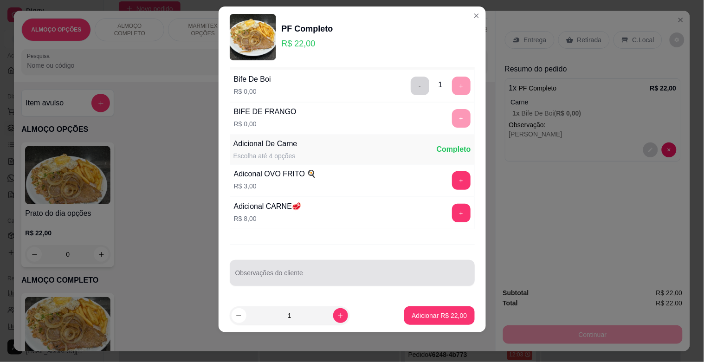
click at [401, 263] on div at bounding box center [352, 272] width 234 height 19
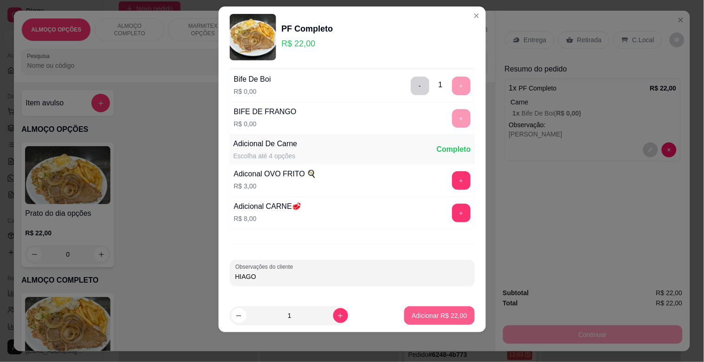
type input "HIAGO"
drag, startPoint x: 432, startPoint y: 302, endPoint x: 435, endPoint y: 308, distance: 7.3
click at [434, 305] on footer "1 Adicionar R$ 22,00" at bounding box center [351, 315] width 267 height 33
click at [437, 312] on p "Adicionar R$ 22,00" at bounding box center [438, 315] width 55 height 9
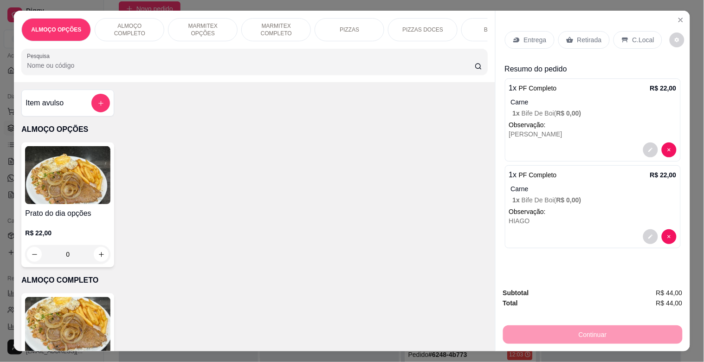
click at [578, 35] on p "Retirada" at bounding box center [589, 39] width 25 height 9
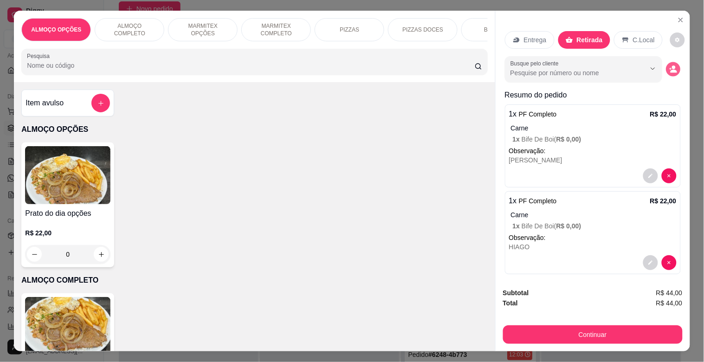
click at [672, 66] on circle "decrease-product-quantity" at bounding box center [674, 68] width 4 height 4
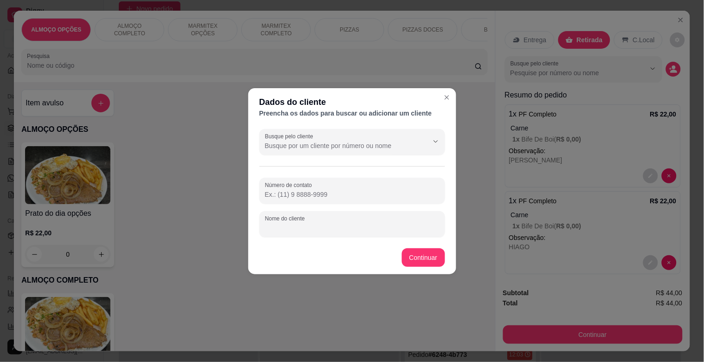
click at [337, 227] on input "Nome do cliente" at bounding box center [352, 227] width 174 height 9
type input "OFICINA MODERNA"
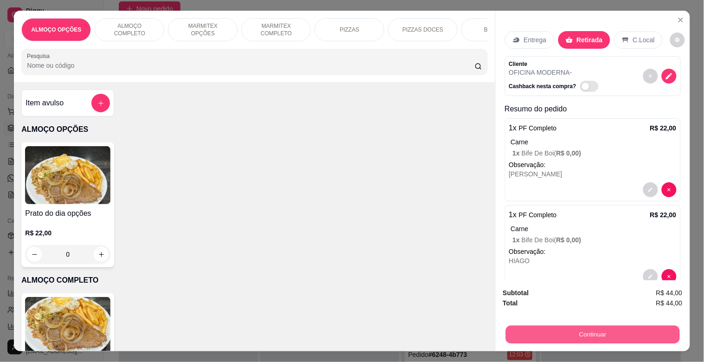
click at [595, 329] on button "Continuar" at bounding box center [592, 334] width 174 height 18
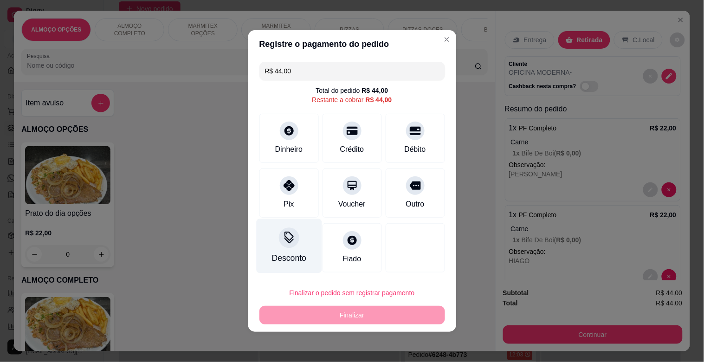
click at [299, 247] on div "Desconto" at bounding box center [288, 246] width 65 height 54
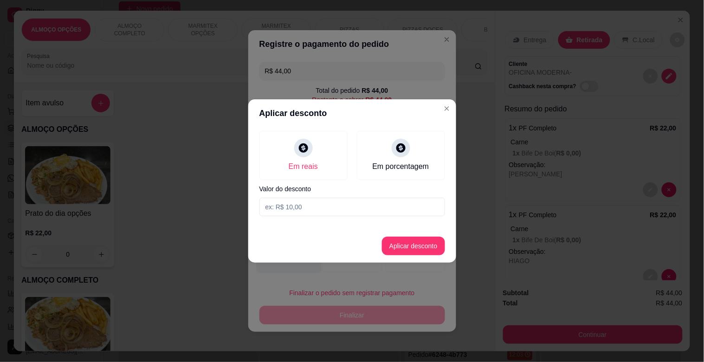
click at [299, 204] on input at bounding box center [351, 207] width 185 height 19
type input "4,00"
click at [432, 241] on button "Aplicar desconto" at bounding box center [413, 246] width 63 height 19
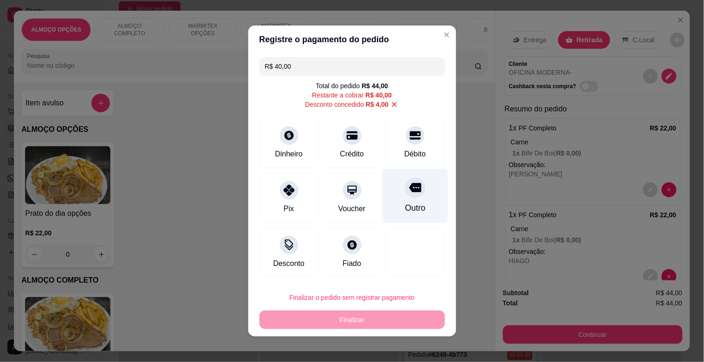
click at [416, 188] on div "Outro" at bounding box center [414, 196] width 65 height 54
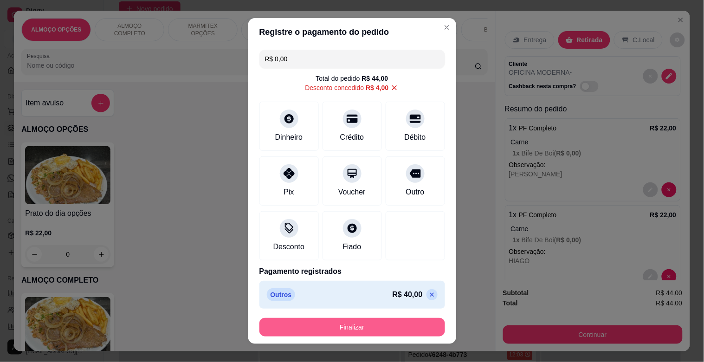
click at [336, 325] on button "Finalizar" at bounding box center [351, 327] width 185 height 19
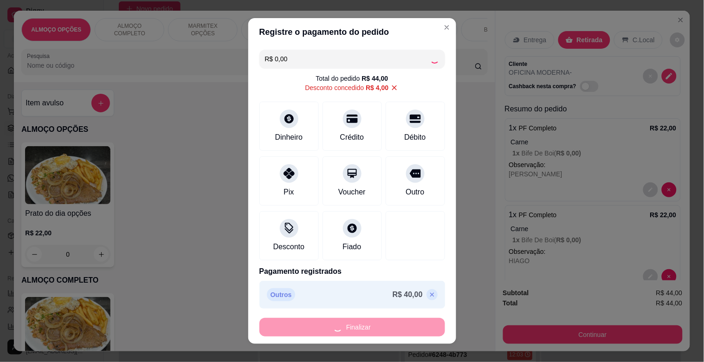
type input "-R$ 44,00"
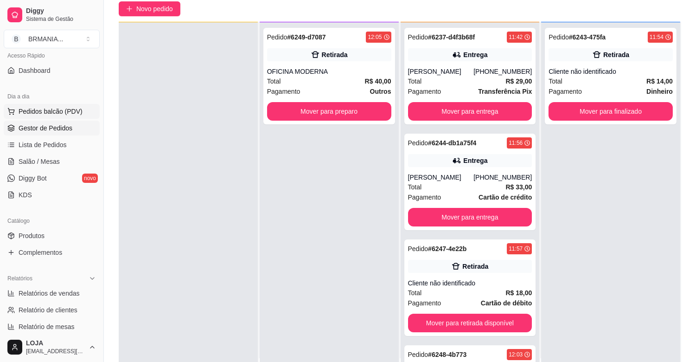
drag, startPoint x: 55, startPoint y: 103, endPoint x: 54, endPoint y: 108, distance: 5.2
click at [55, 105] on div "Dia a dia Pedidos balcão (PDV) Gestor de Pedidos Lista de Pedidos Salão / Mesas…" at bounding box center [51, 145] width 103 height 121
click at [54, 108] on span "Pedidos balcão (PDV)" at bounding box center [51, 111] width 64 height 9
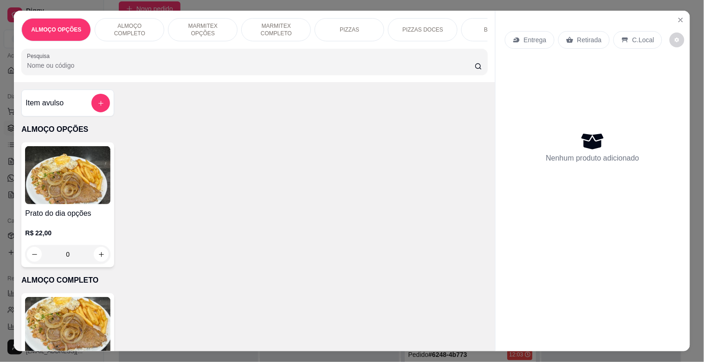
click at [265, 31] on p "MARMITEX COMPLETO" at bounding box center [276, 29] width 54 height 15
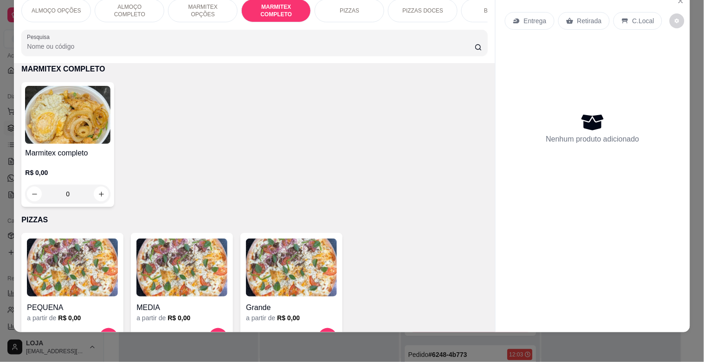
click at [65, 170] on p "R$ 0,00" at bounding box center [67, 172] width 85 height 9
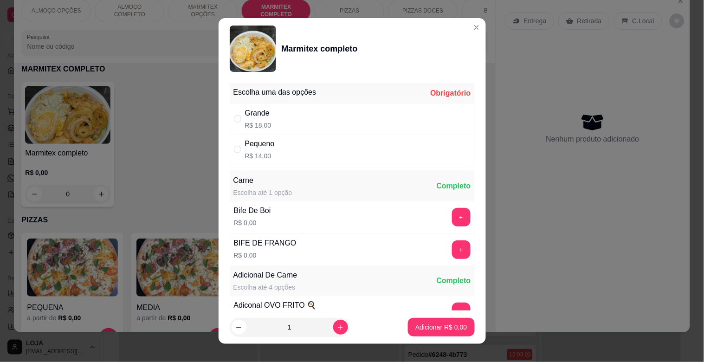
click at [279, 114] on div "Grande R$ 18,00" at bounding box center [352, 118] width 245 height 31
radio input "true"
click at [452, 217] on button "+" at bounding box center [461, 217] width 18 height 18
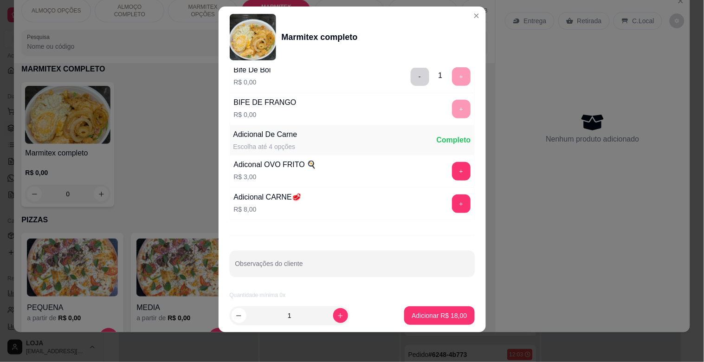
scroll to position [130, 0]
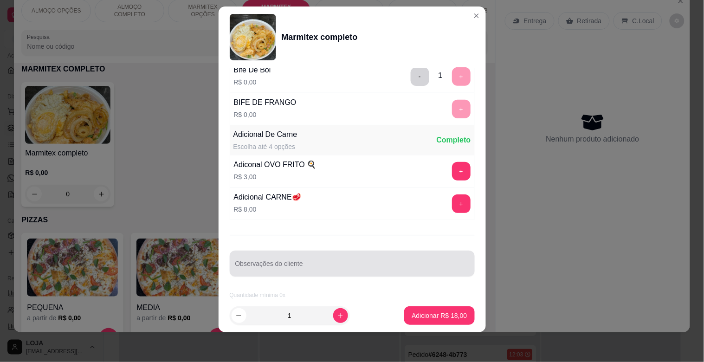
click at [299, 251] on div "Observações do cliente" at bounding box center [352, 263] width 245 height 26
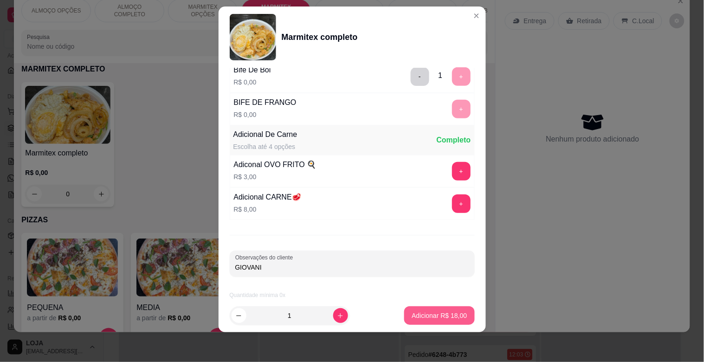
type input "GIOVANI"
click at [435, 314] on p "Adicionar R$ 18,00" at bounding box center [438, 315] width 55 height 9
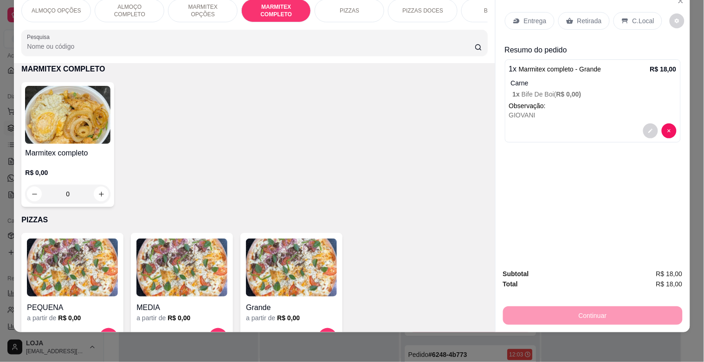
click at [48, 141] on img at bounding box center [67, 115] width 85 height 58
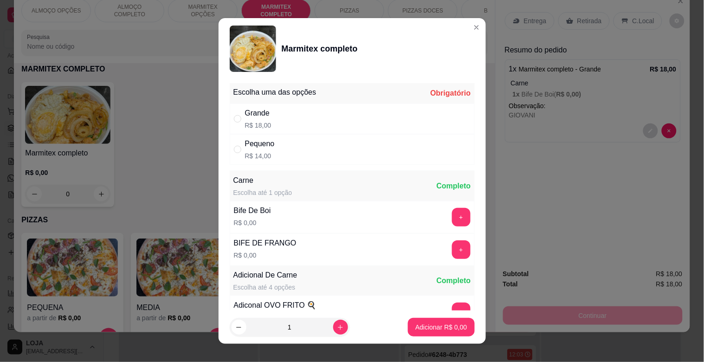
click at [284, 112] on div "Grande R$ 18,00" at bounding box center [352, 118] width 245 height 31
radio input "true"
click at [452, 220] on button "+" at bounding box center [461, 217] width 19 height 19
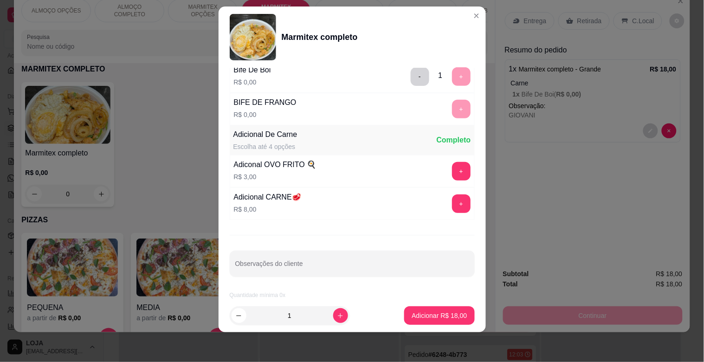
click at [300, 276] on div "Escolha uma das opções Completo Grande R$ 18,00 Pequeno R$ 14,00 Carne Escolha …" at bounding box center [351, 183] width 267 height 231
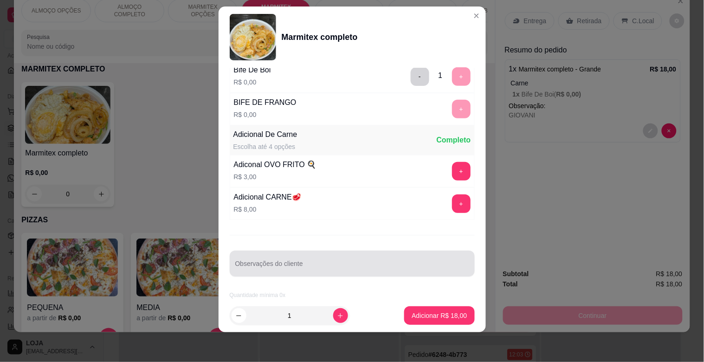
click at [300, 265] on input "Observações do cliente" at bounding box center [352, 266] width 234 height 9
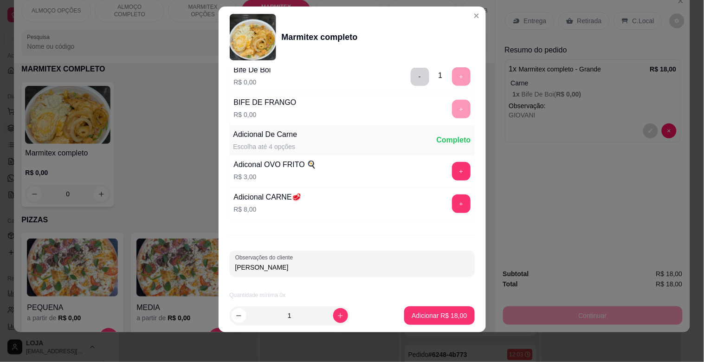
type input "[PERSON_NAME]"
click at [421, 328] on footer "1 Adicionar R$ 18,00" at bounding box center [351, 315] width 267 height 33
click at [442, 322] on button "Adicionar R$ 18,00" at bounding box center [439, 315] width 70 height 19
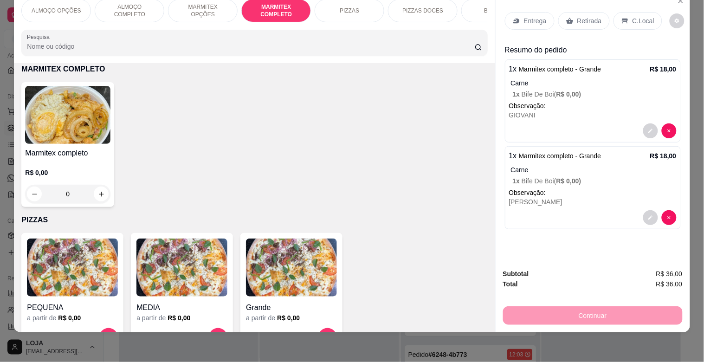
click at [529, 16] on p "Entrega" at bounding box center [535, 20] width 23 height 9
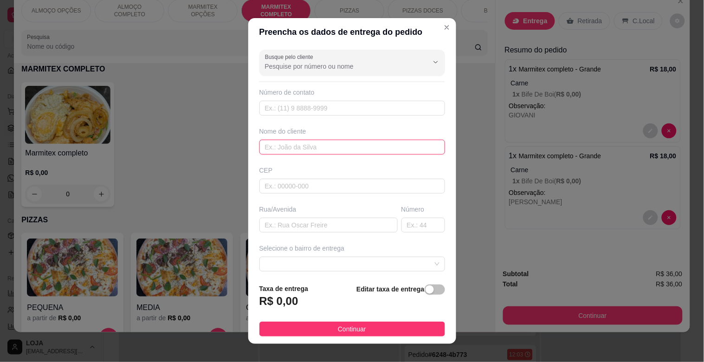
click at [288, 145] on input "text" at bounding box center [351, 147] width 185 height 15
type input "TRACTEL"
click at [425, 290] on div "button" at bounding box center [429, 289] width 8 height 8
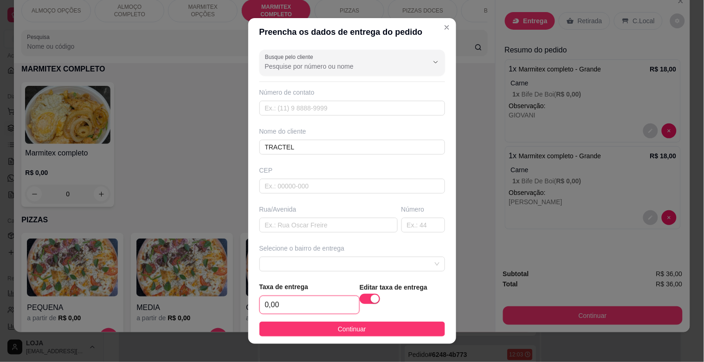
click at [310, 300] on input "0,00" at bounding box center [309, 305] width 99 height 18
type input "5,00"
click at [296, 229] on input "text" at bounding box center [328, 224] width 138 height 15
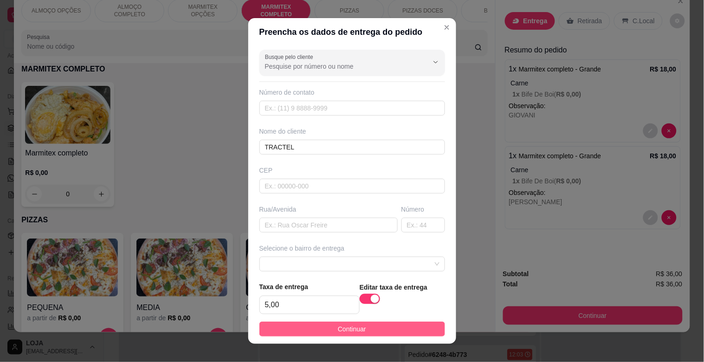
click at [345, 331] on span "Continuar" at bounding box center [352, 329] width 28 height 10
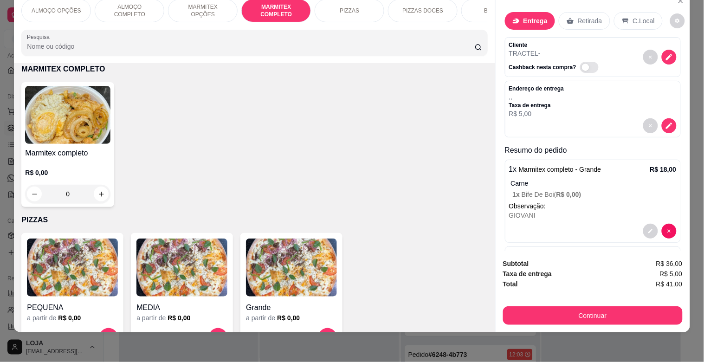
scroll to position [0, 0]
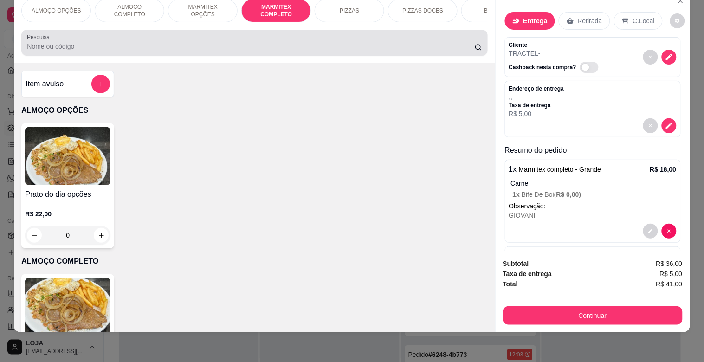
click at [384, 34] on div at bounding box center [254, 42] width 454 height 19
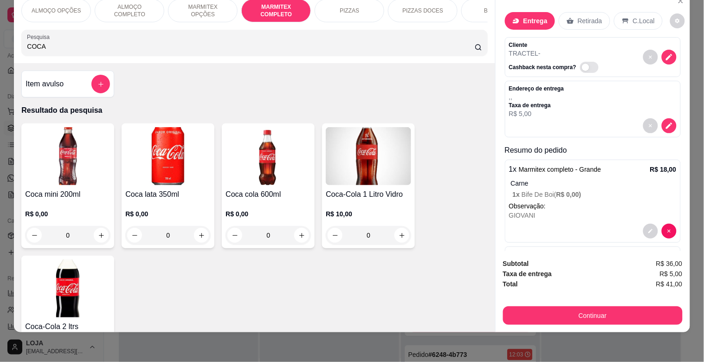
type input "COCA"
click at [95, 283] on img at bounding box center [67, 288] width 85 height 58
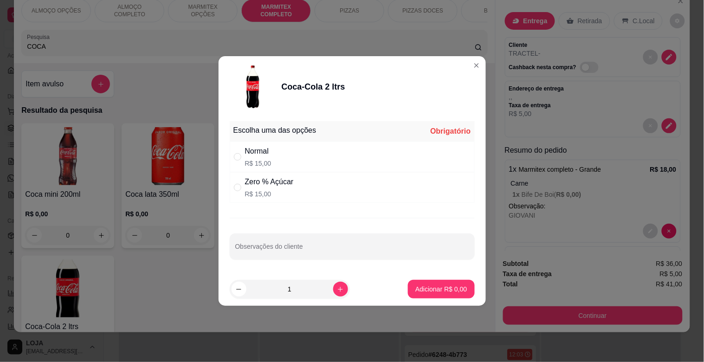
click at [327, 157] on div "Normal R$ 15,00" at bounding box center [352, 156] width 245 height 31
radio input "true"
click at [430, 288] on p "Adicionar R$ 15,00" at bounding box center [439, 288] width 54 height 9
type input "1"
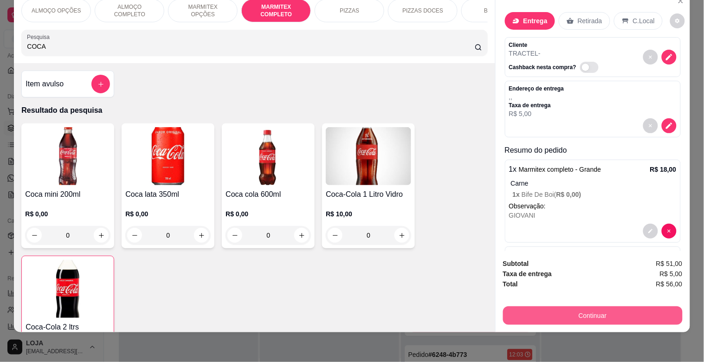
click at [634, 306] on button "Continuar" at bounding box center [592, 315] width 179 height 19
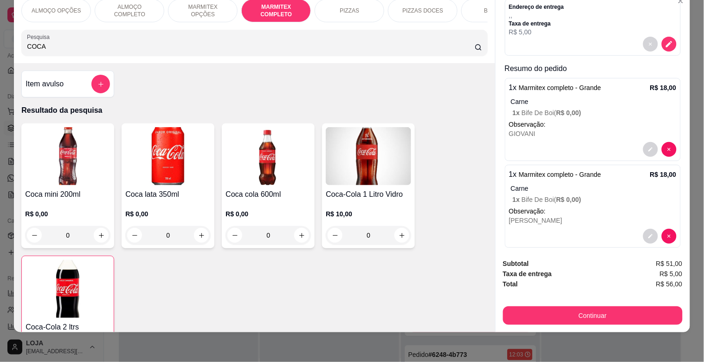
scroll to position [134, 0]
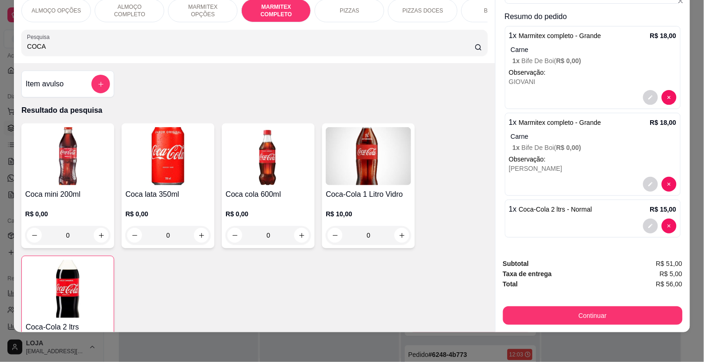
click at [574, 218] on div at bounding box center [592, 225] width 167 height 15
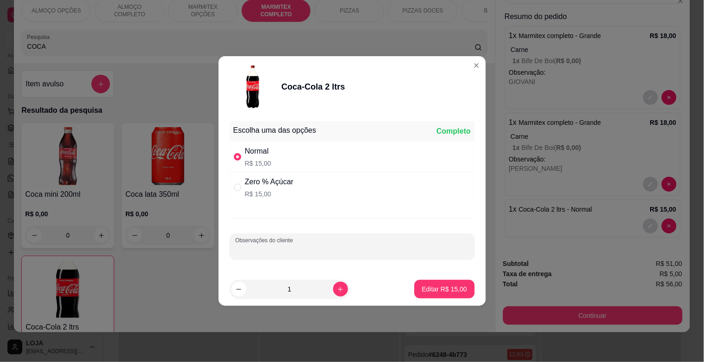
click at [292, 251] on input "Observações do cliente" at bounding box center [352, 249] width 234 height 9
click at [268, 249] on input "[PERSON_NAME]" at bounding box center [352, 249] width 234 height 9
type input "[PERSON_NAME]"
click at [441, 286] on p "Editar R$ 15,00" at bounding box center [444, 288] width 44 height 9
type input "0"
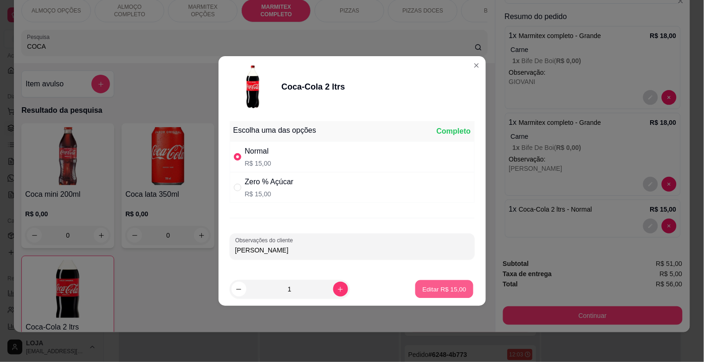
type input "0"
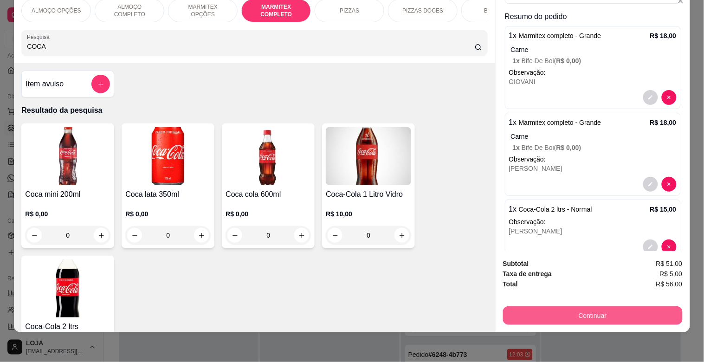
click at [640, 306] on button "Continuar" at bounding box center [592, 315] width 179 height 19
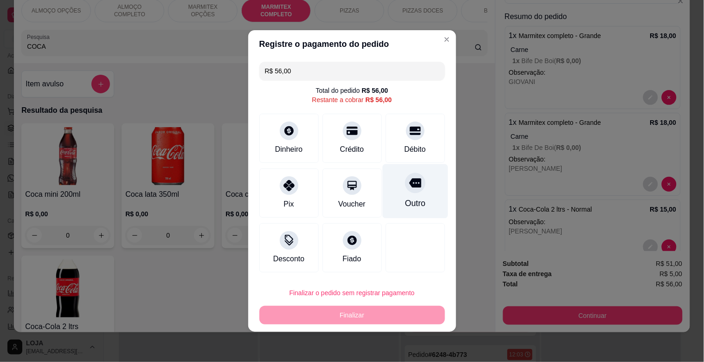
click at [413, 196] on div "Outro" at bounding box center [414, 191] width 65 height 54
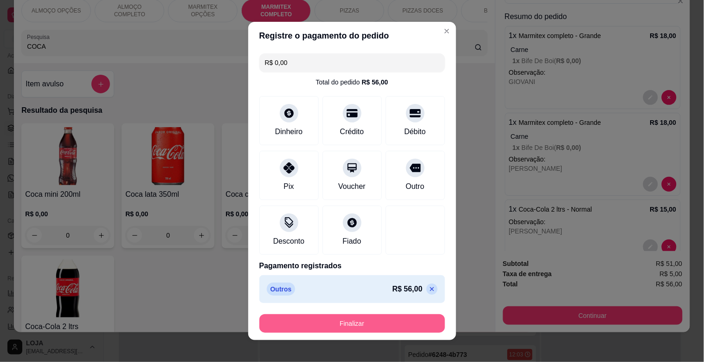
click at [351, 322] on button "Finalizar" at bounding box center [351, 323] width 185 height 19
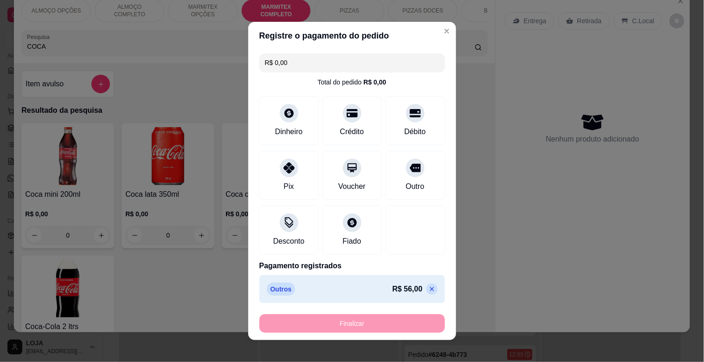
type input "-R$ 56,00"
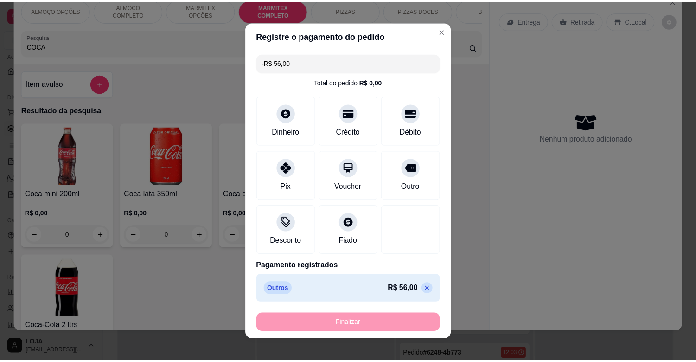
scroll to position [0, 0]
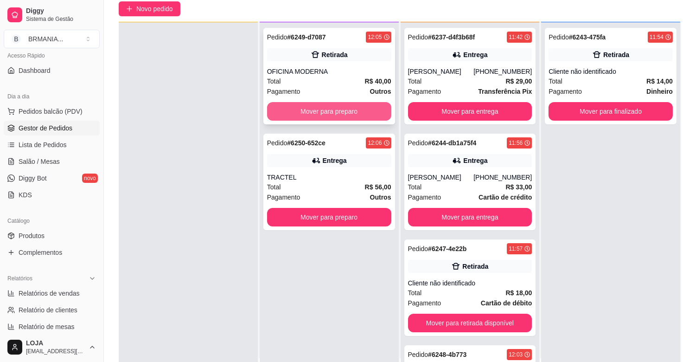
click at [331, 107] on button "Mover para preparo" at bounding box center [329, 111] width 124 height 19
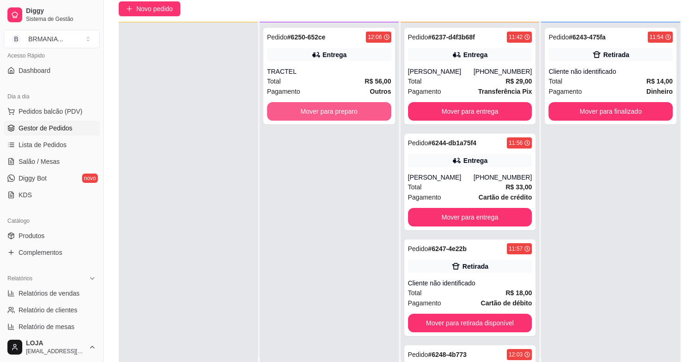
click at [332, 107] on button "Mover para preparo" at bounding box center [329, 111] width 124 height 19
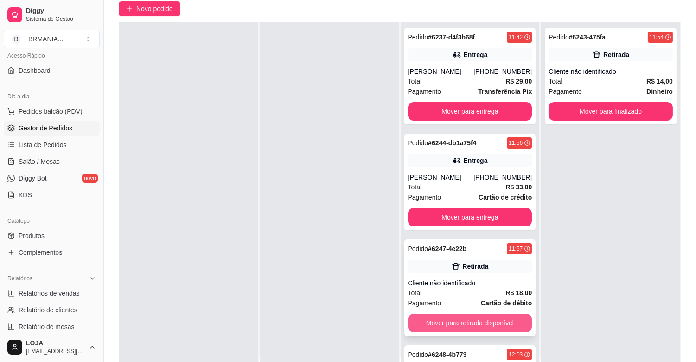
click at [466, 321] on button "Mover para retirada disponível" at bounding box center [470, 322] width 124 height 19
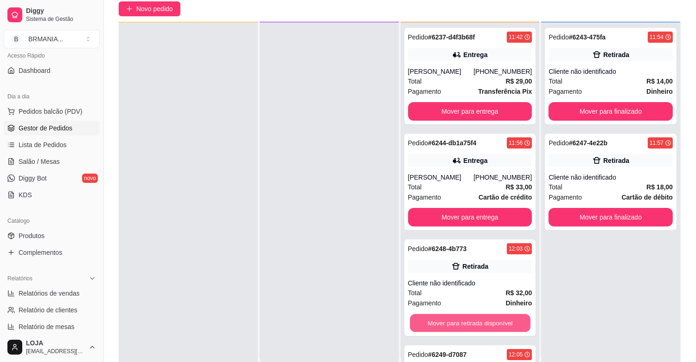
click at [466, 321] on button "Mover para retirada disponível" at bounding box center [470, 323] width 121 height 18
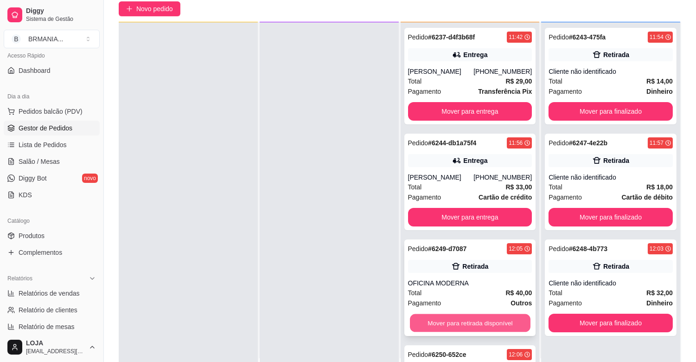
click at [468, 325] on button "Mover para retirada disponível" at bounding box center [470, 323] width 121 height 18
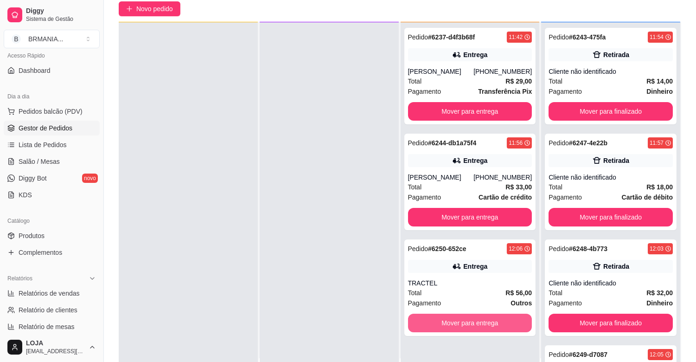
click at [469, 325] on button "Mover para entrega" at bounding box center [470, 322] width 124 height 19
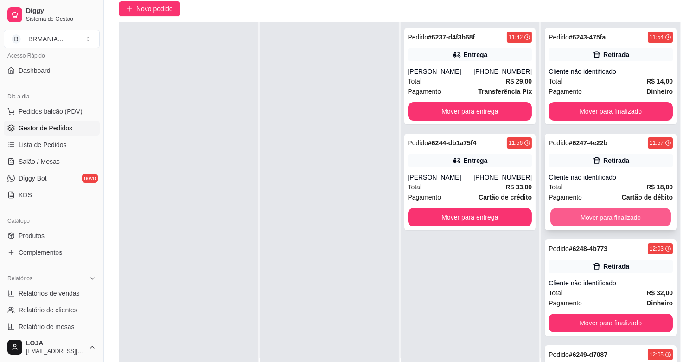
click at [603, 216] on button "Mover para finalizado" at bounding box center [610, 217] width 121 height 18
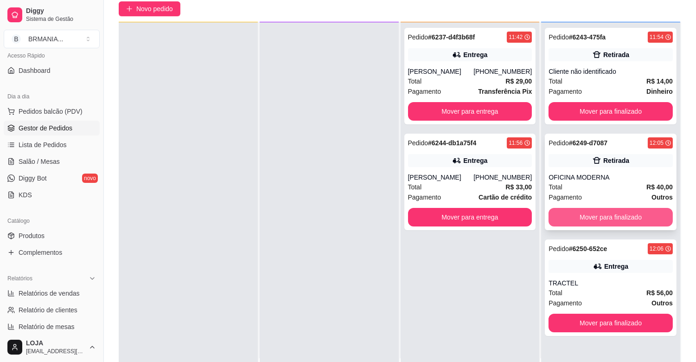
click at [597, 215] on button "Mover para finalizado" at bounding box center [611, 217] width 124 height 19
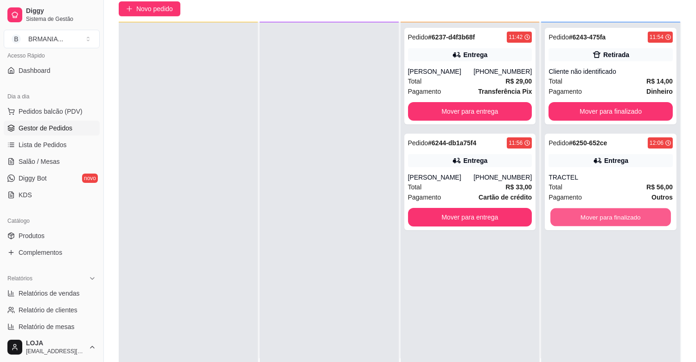
click at [597, 215] on button "Mover para finalizado" at bounding box center [610, 217] width 121 height 18
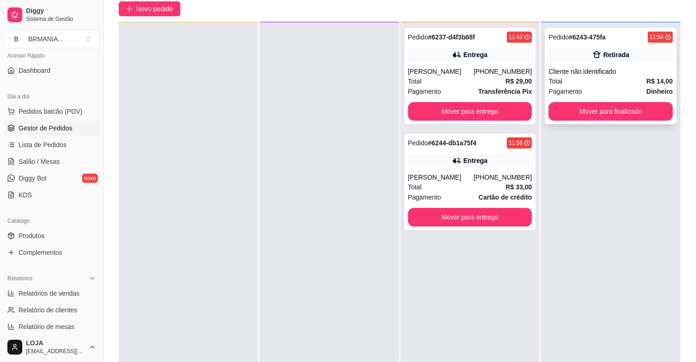
click at [608, 100] on div "Pedido # 6243-475fa 11:54 Retirada Cliente não identificado Total R$ 14,00 Paga…" at bounding box center [611, 76] width 132 height 96
click at [610, 113] on button "Mover para finalizado" at bounding box center [611, 111] width 124 height 19
